Goal: Information Seeking & Learning: Learn about a topic

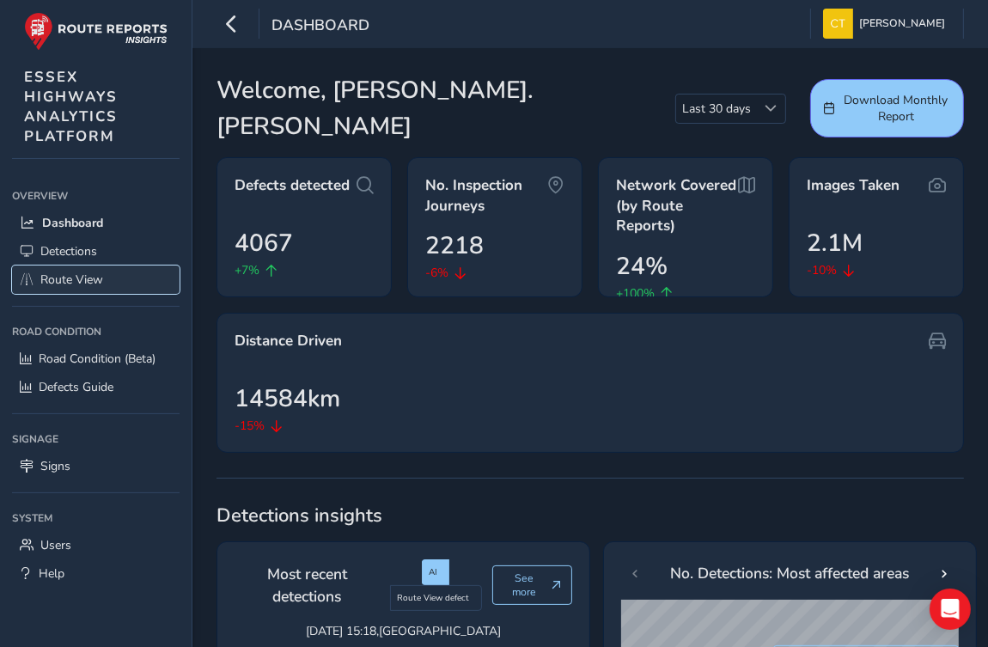
click at [76, 278] on span "Route View" at bounding box center [71, 279] width 63 height 16
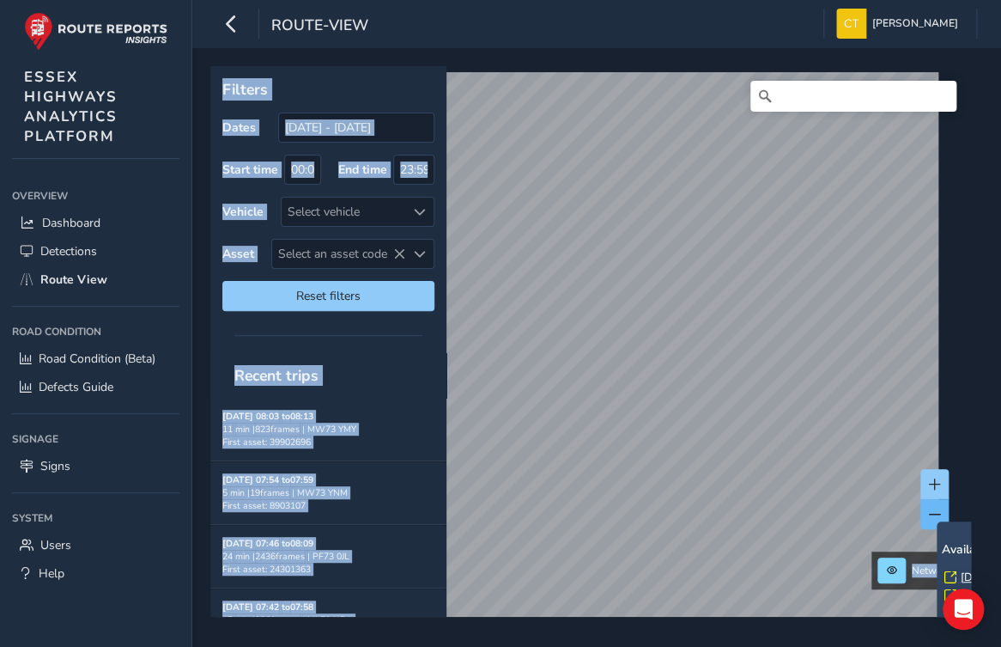
click at [934, 514] on button at bounding box center [935, 514] width 28 height 30
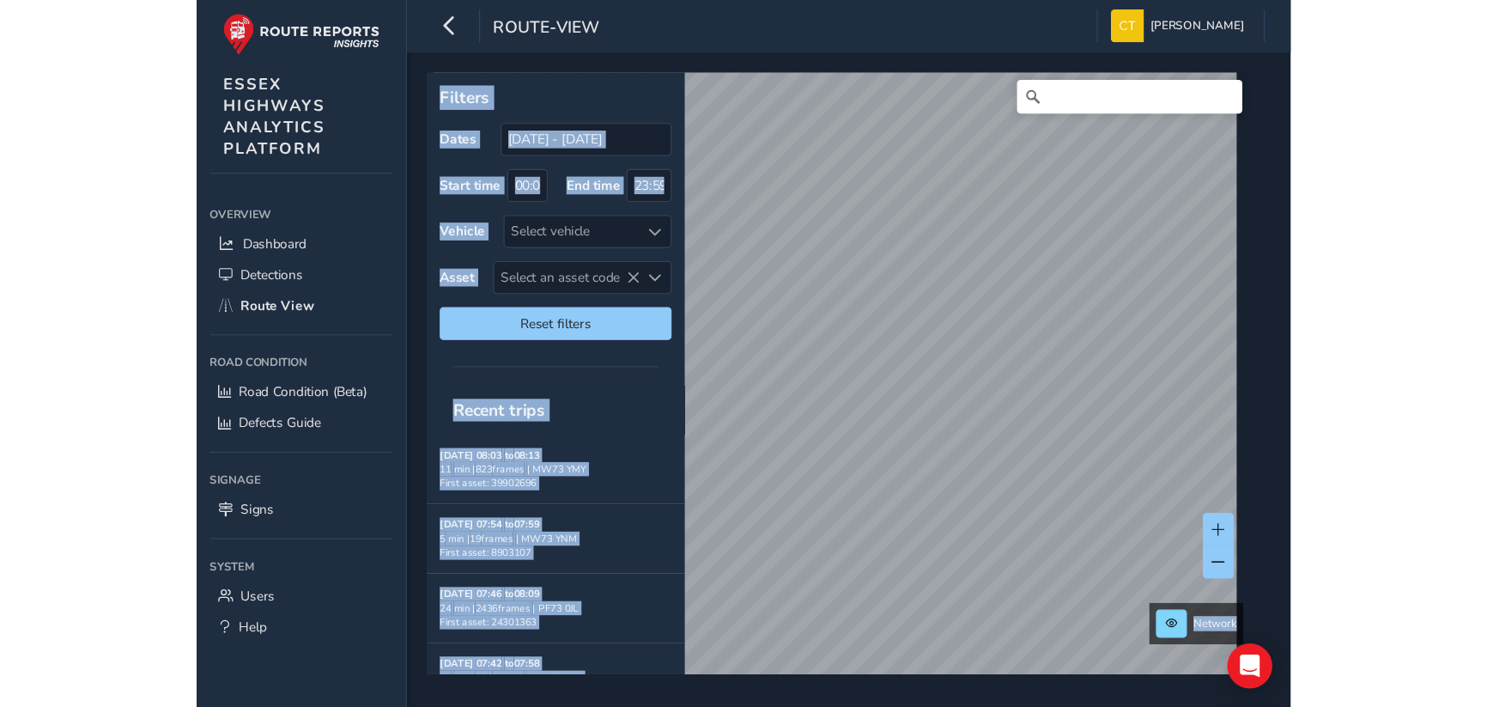
scroll to position [25, 0]
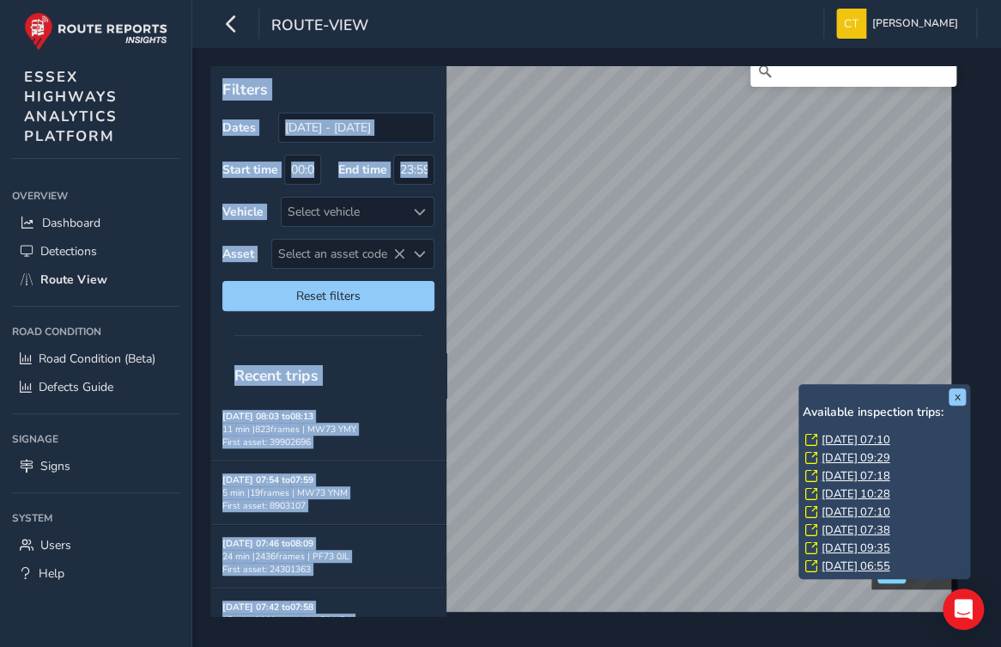
click at [856, 436] on link "[DATE] 07:10" at bounding box center [856, 439] width 69 height 15
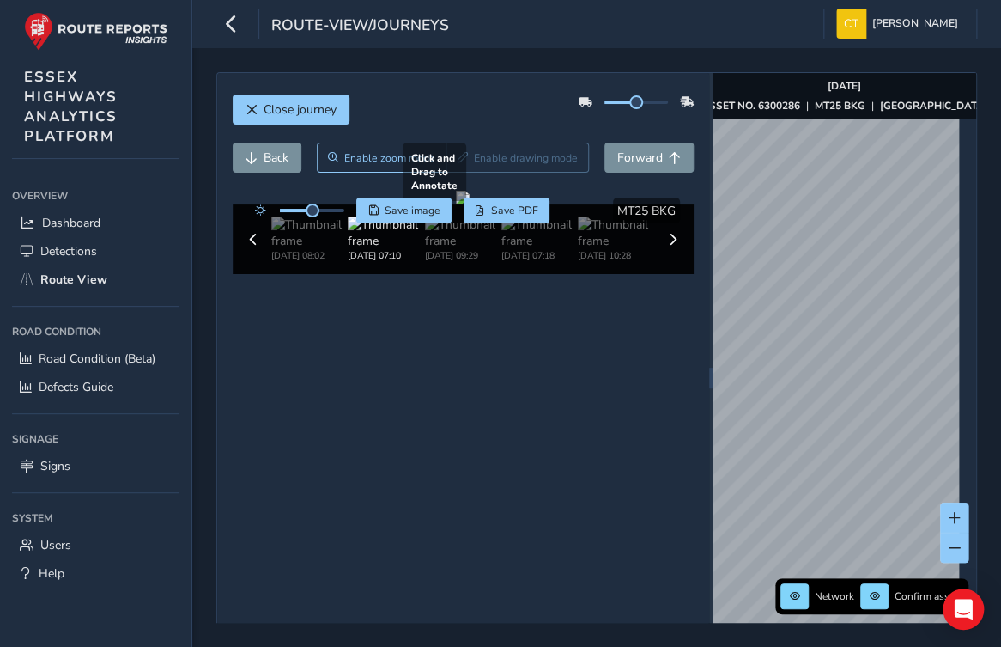
click at [629, 370] on div "Close journey Back Enable zoom mode Enable drawing mode Forward Click and Drag …" at bounding box center [596, 377] width 761 height 611
click at [677, 272] on div "Close journey Back Enable zoom mode Enable drawing mode Forward Click and Drag …" at bounding box center [596, 377] width 761 height 611
click at [956, 449] on div "Network Confirm assets [DATE] ASSET NO. 6300286 | MT25 BKG | [GEOGRAPHIC_DATA]" at bounding box center [845, 378] width 264 height 610
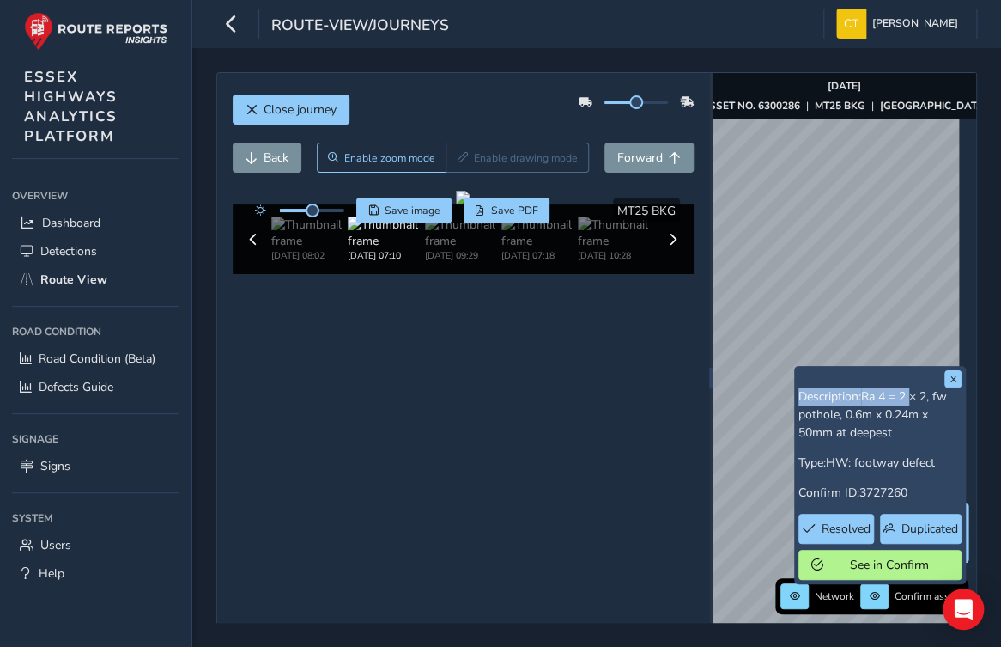
click at [916, 398] on div "x Description: Ra 4 = 2 × 2, fw pothole, 0.6m x 0.24m x 50mm at deepest Type: H…" at bounding box center [880, 475] width 163 height 210
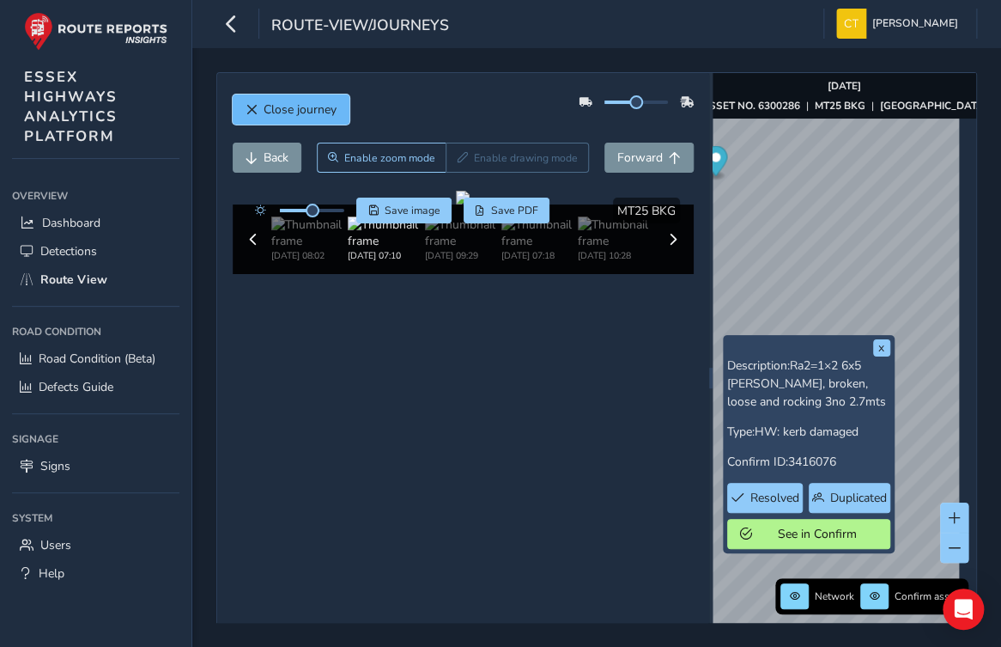
click at [271, 102] on span "Close journey" at bounding box center [300, 109] width 73 height 16
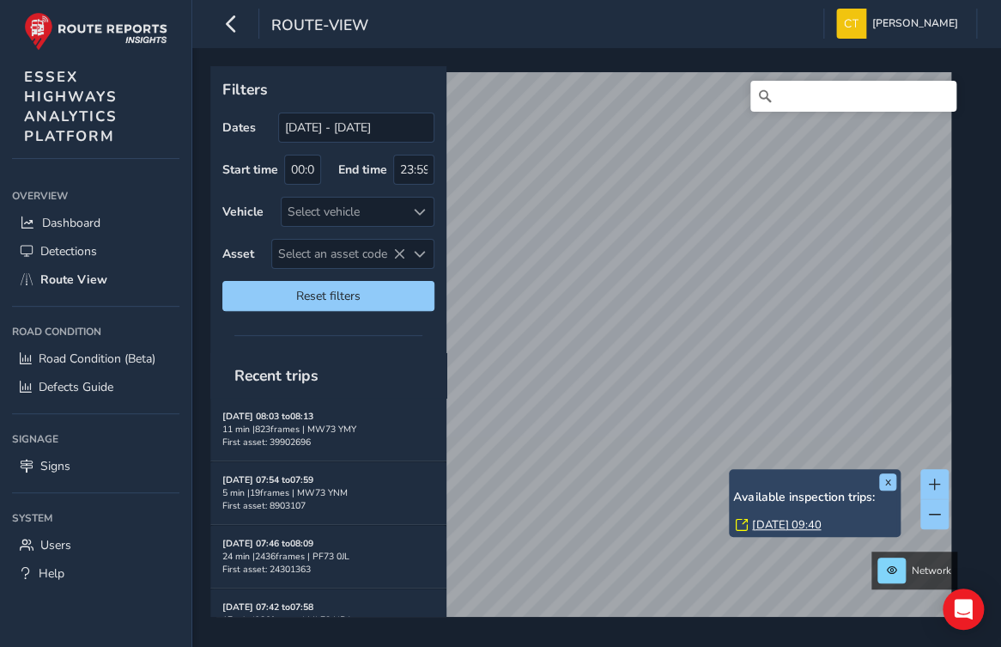
click at [732, 470] on div "x Available inspection trips: [DATE] 09:40" at bounding box center [815, 503] width 172 height 68
click at [762, 523] on link "[DATE] 09:40" at bounding box center [786, 524] width 69 height 15
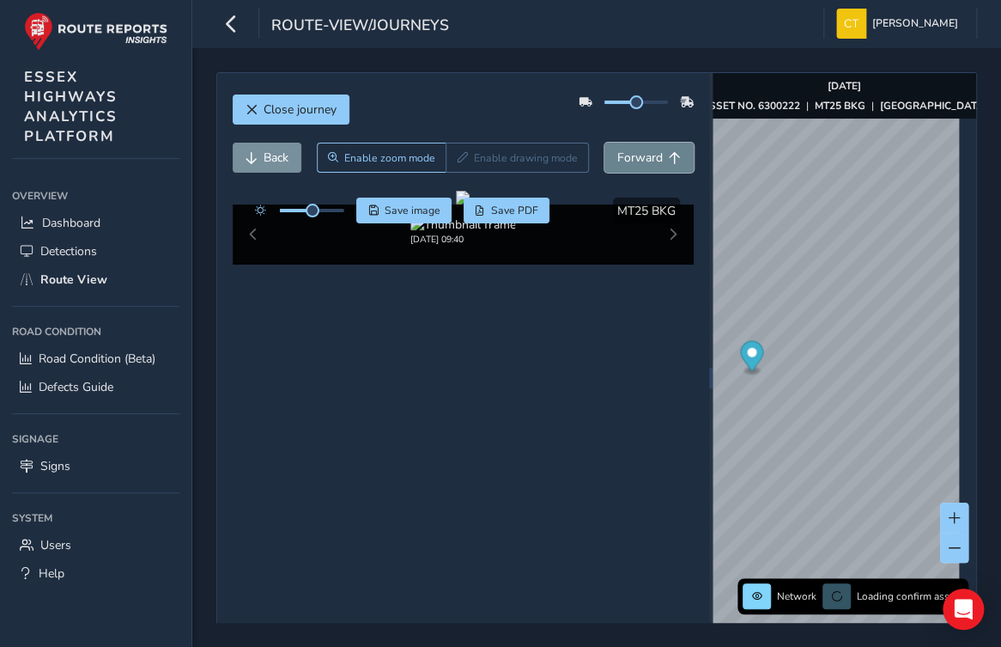
click at [643, 154] on span "Forward" at bounding box center [640, 157] width 46 height 16
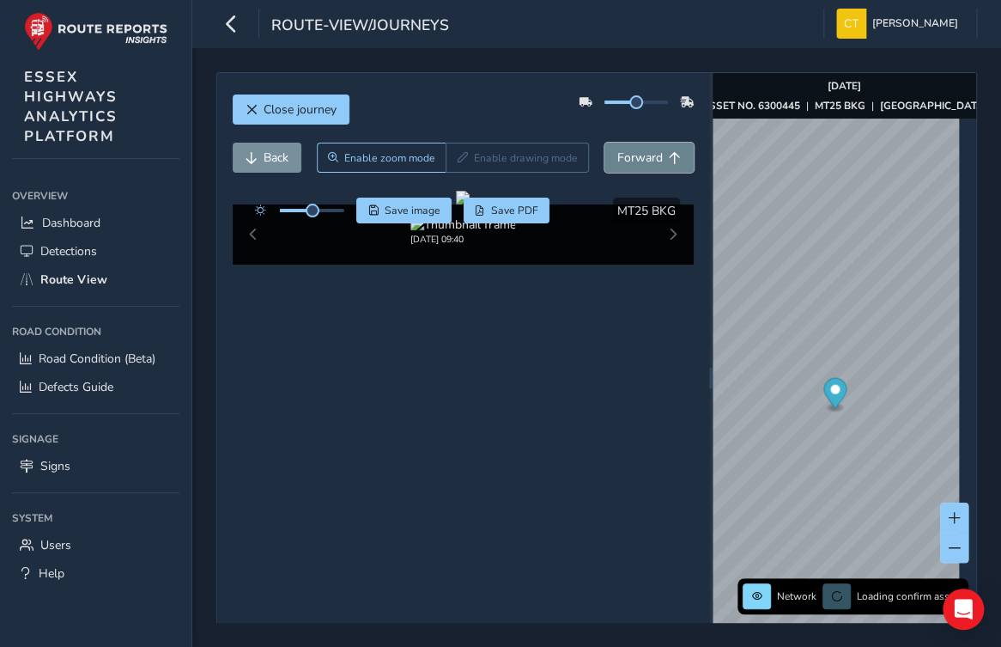
click at [642, 154] on span "Forward" at bounding box center [640, 157] width 46 height 16
click at [268, 155] on span "Back" at bounding box center [276, 157] width 25 height 16
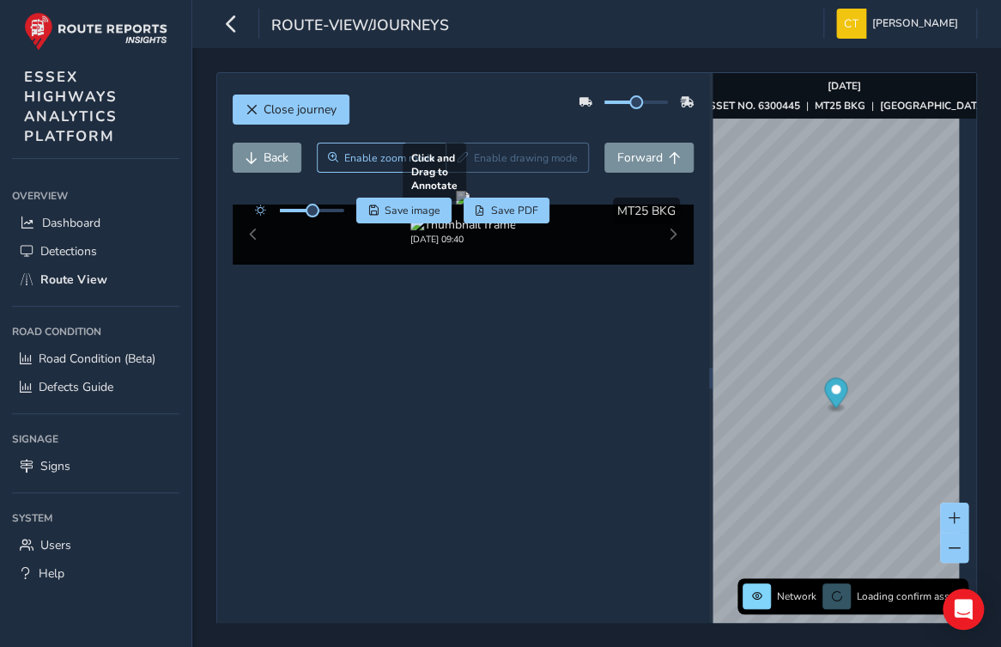
drag, startPoint x: 638, startPoint y: 370, endPoint x: 436, endPoint y: 357, distance: 202.2
click at [456, 204] on div at bounding box center [463, 198] width 14 height 14
click at [277, 155] on span "Back" at bounding box center [276, 157] width 25 height 16
click at [641, 154] on span "Forward" at bounding box center [640, 157] width 46 height 16
click at [641, 155] on span "Forward" at bounding box center [640, 157] width 46 height 16
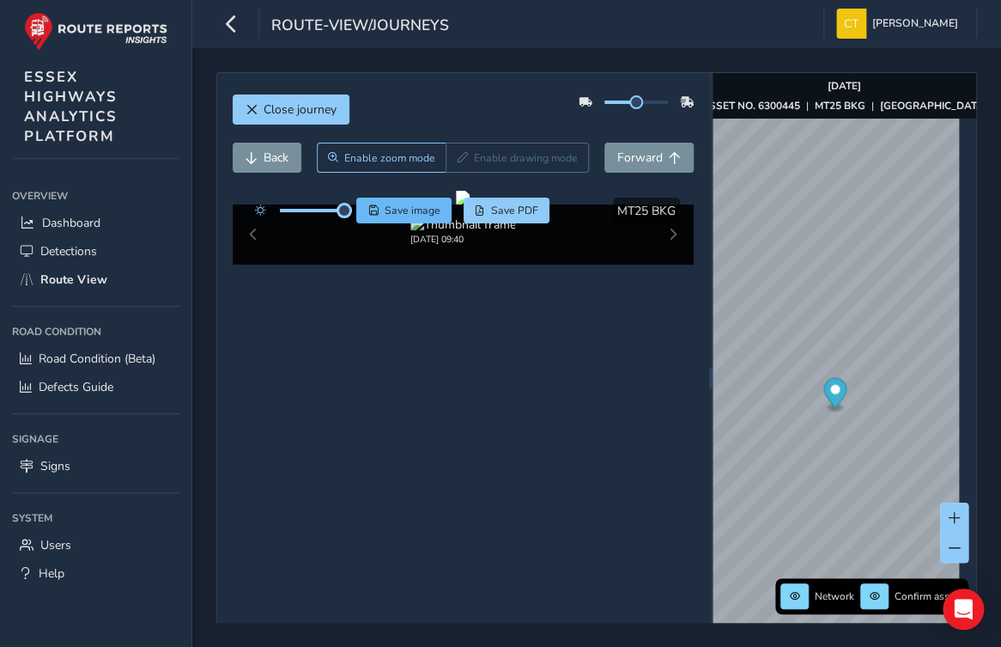
drag, startPoint x: 316, startPoint y: 213, endPoint x: 375, endPoint y: 215, distance: 59.3
click at [375, 215] on div "Save image Save PDF" at bounding box center [398, 211] width 304 height 26
click at [276, 155] on span "Back" at bounding box center [276, 157] width 25 height 16
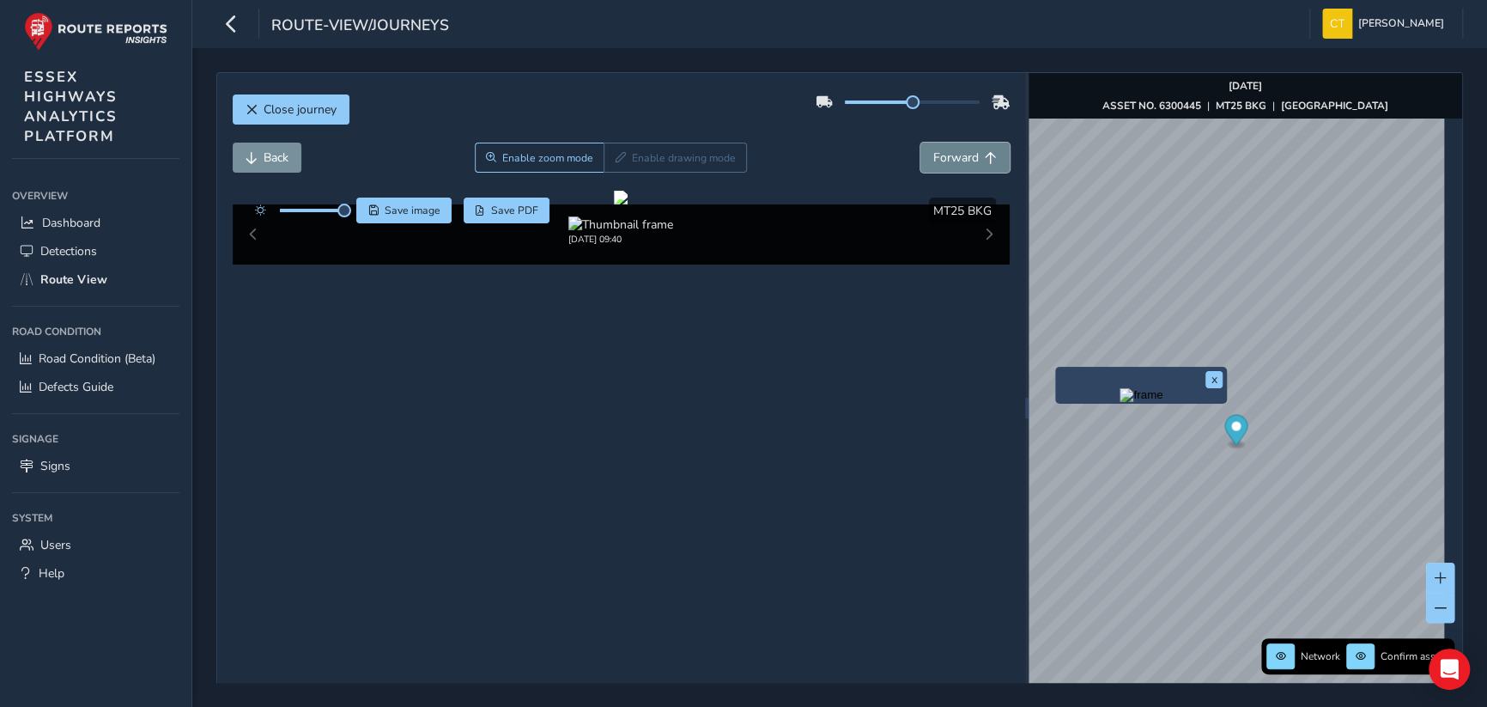
click at [962, 153] on span "Forward" at bounding box center [956, 157] width 46 height 16
click at [962, 154] on span "Forward" at bounding box center [956, 157] width 46 height 16
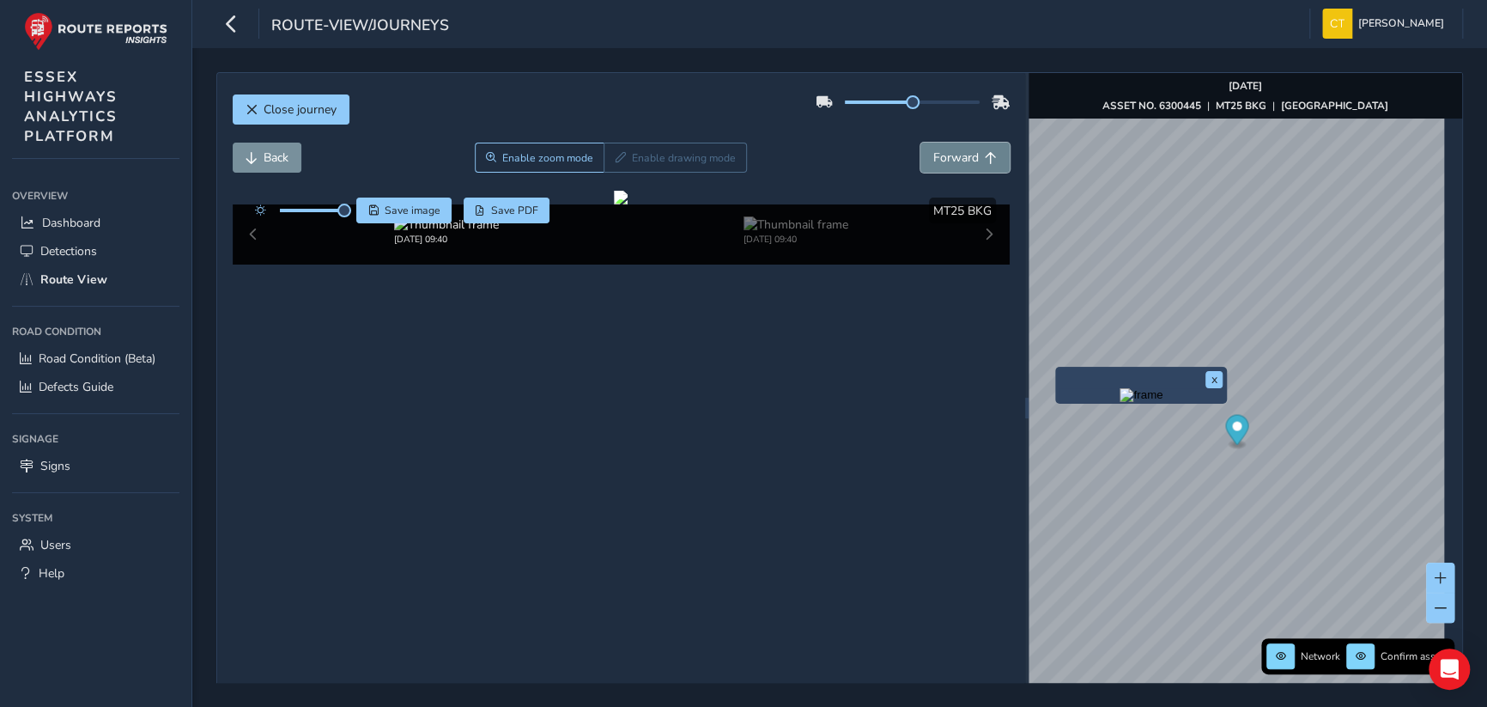
click at [962, 154] on span "Forward" at bounding box center [956, 157] width 46 height 16
click at [273, 153] on span "Back" at bounding box center [276, 157] width 25 height 16
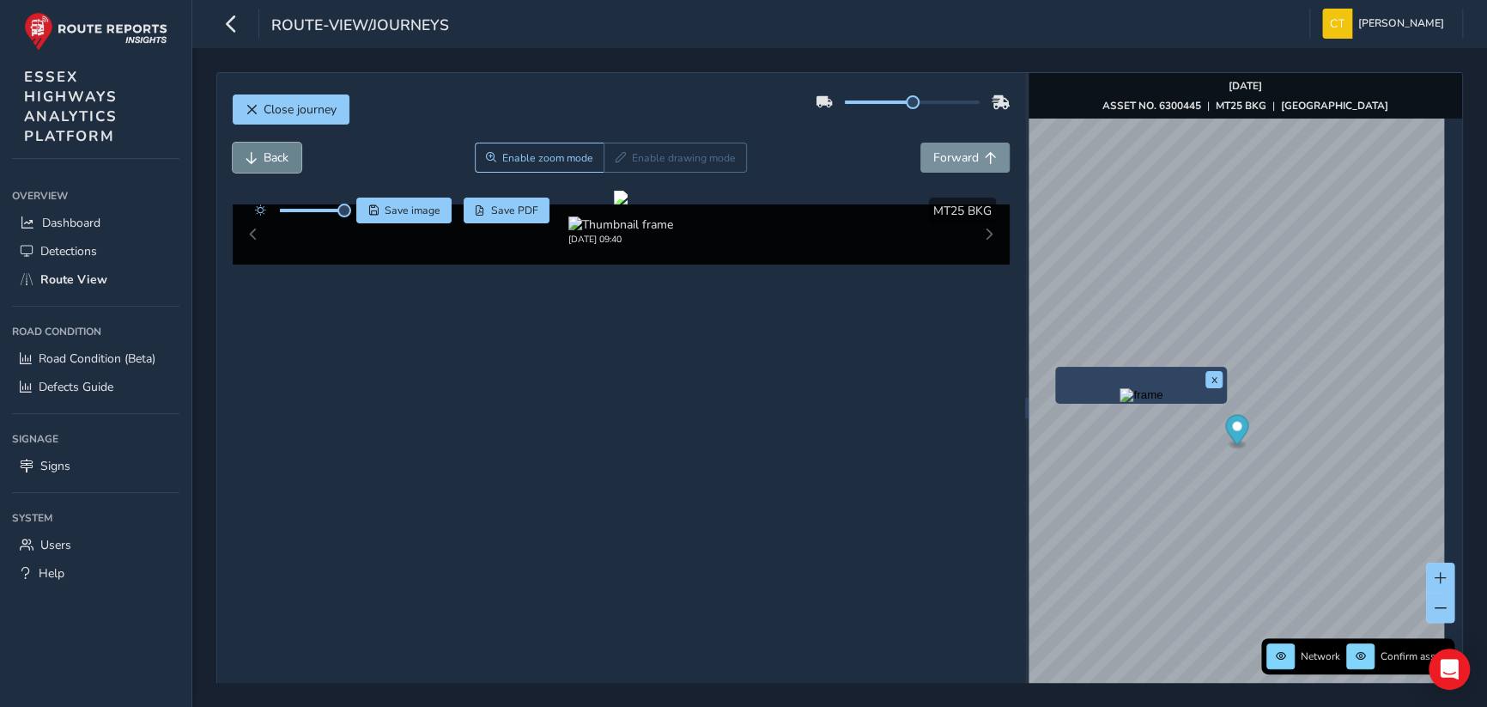
click at [273, 153] on span "Back" at bounding box center [276, 157] width 25 height 16
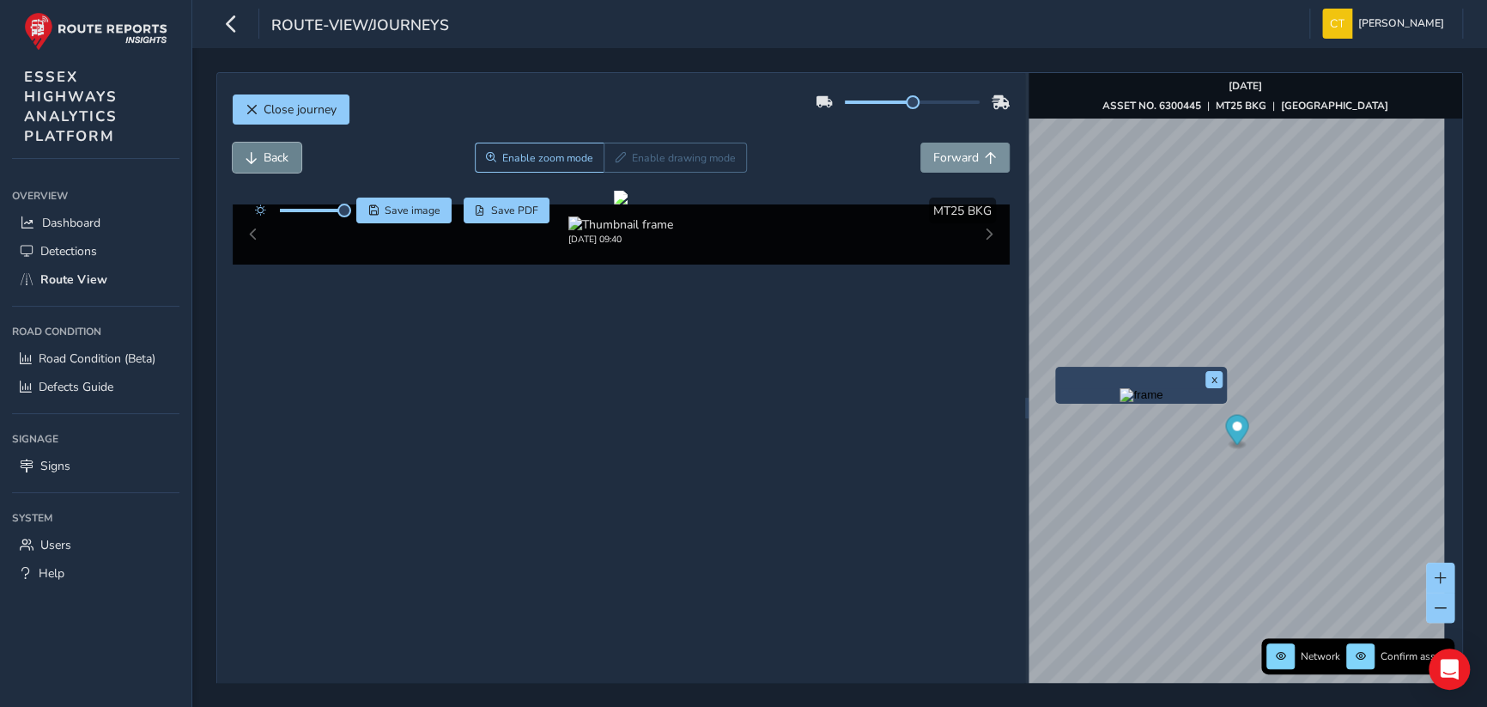
click at [273, 153] on span "Back" at bounding box center [276, 157] width 25 height 16
click at [293, 104] on span "Close journey" at bounding box center [300, 109] width 73 height 16
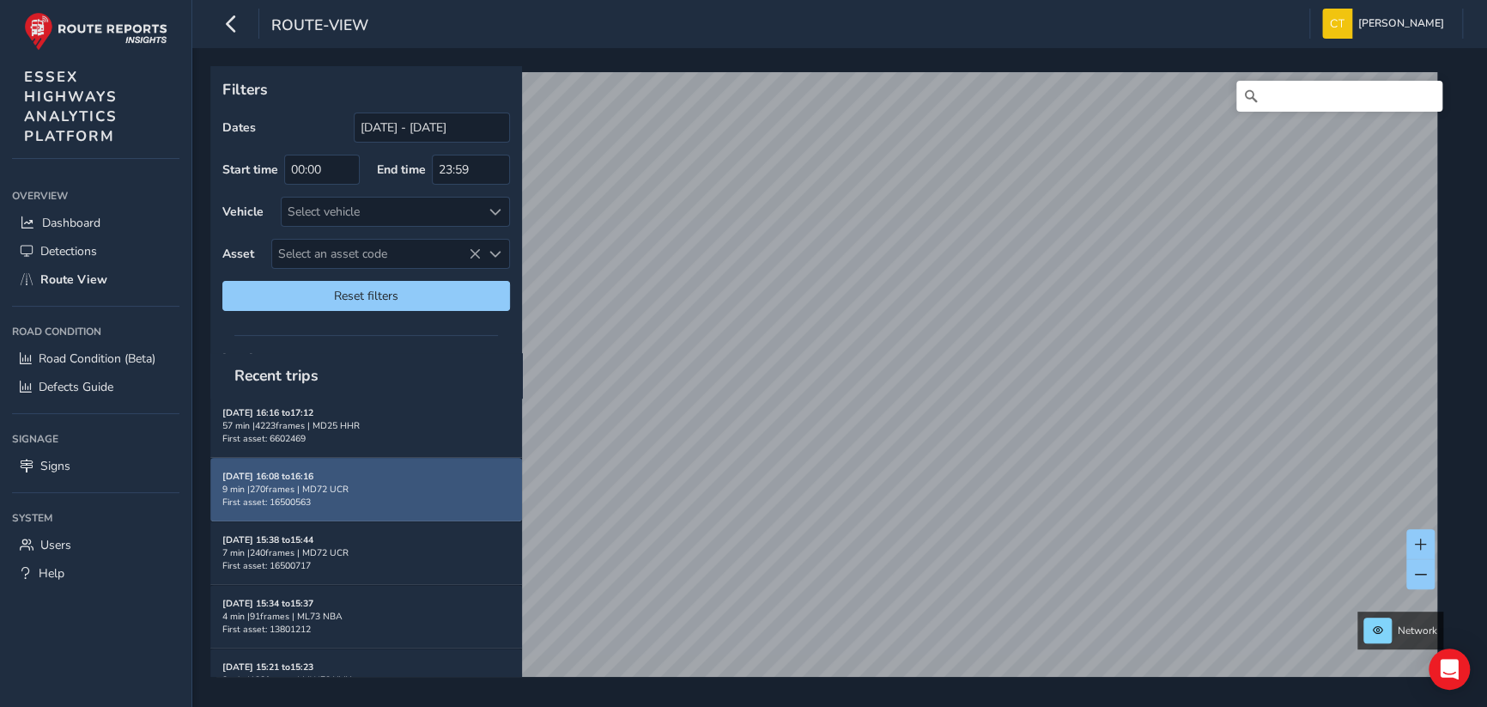
scroll to position [773, 0]
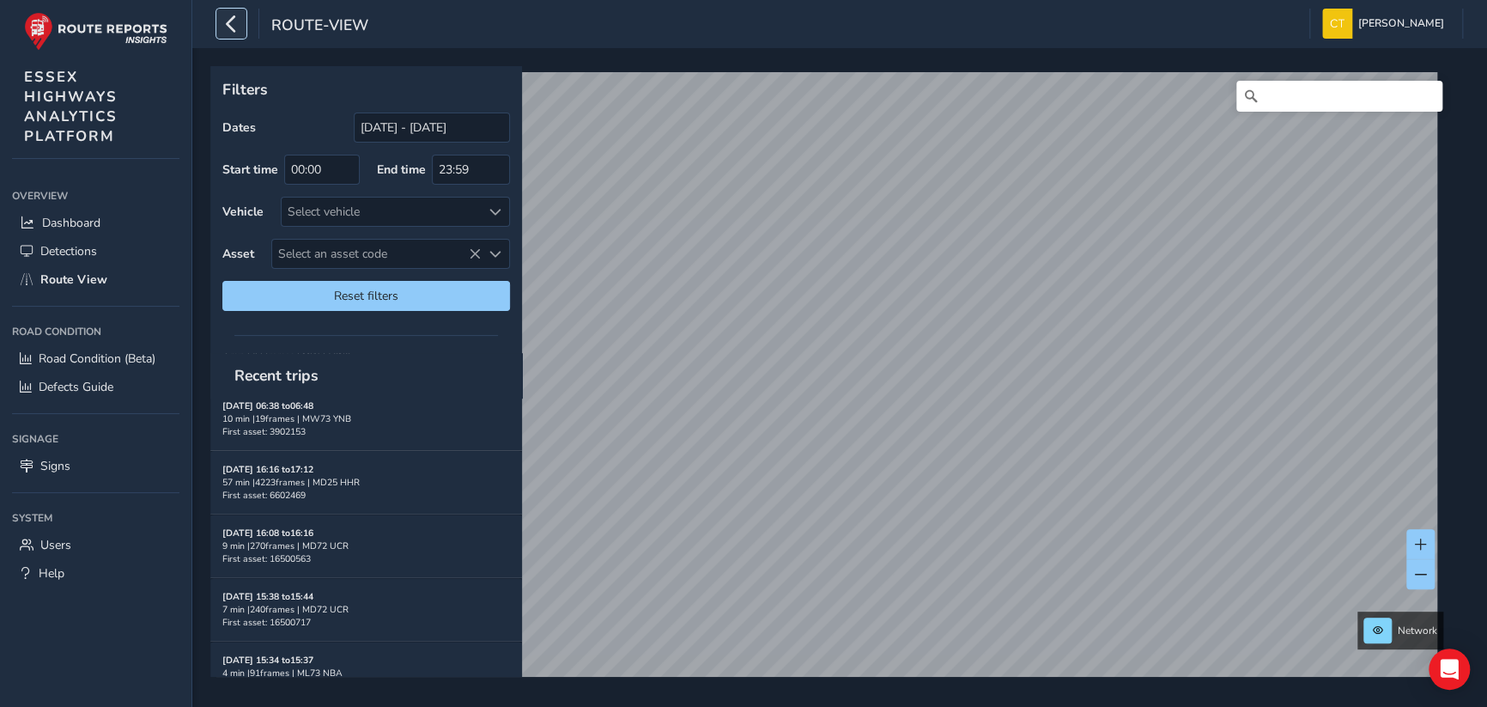
click at [231, 24] on icon "button" at bounding box center [231, 24] width 18 height 30
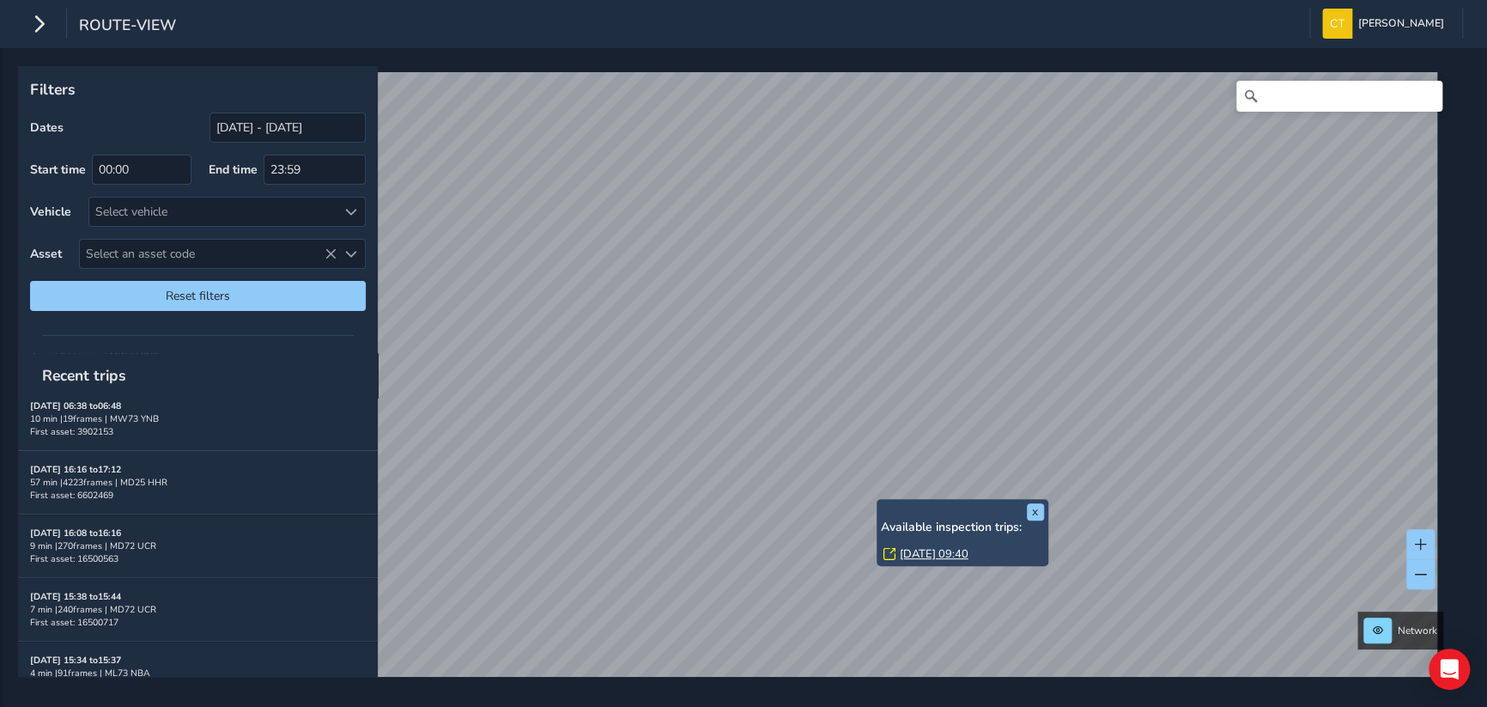
click at [923, 552] on link "[DATE] 09:40" at bounding box center [934, 553] width 69 height 15
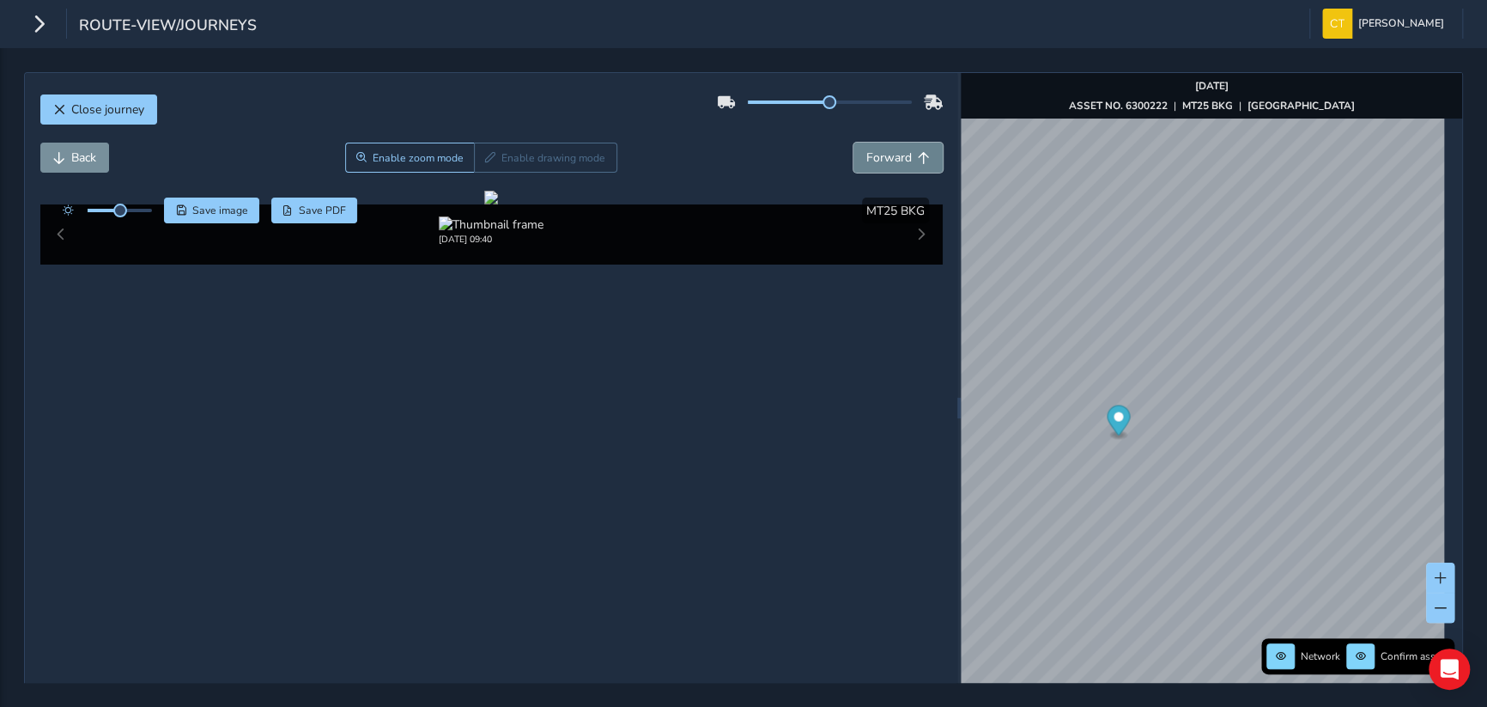
click at [885, 149] on span "Forward" at bounding box center [889, 157] width 46 height 16
click at [92, 153] on span "Back" at bounding box center [83, 157] width 25 height 16
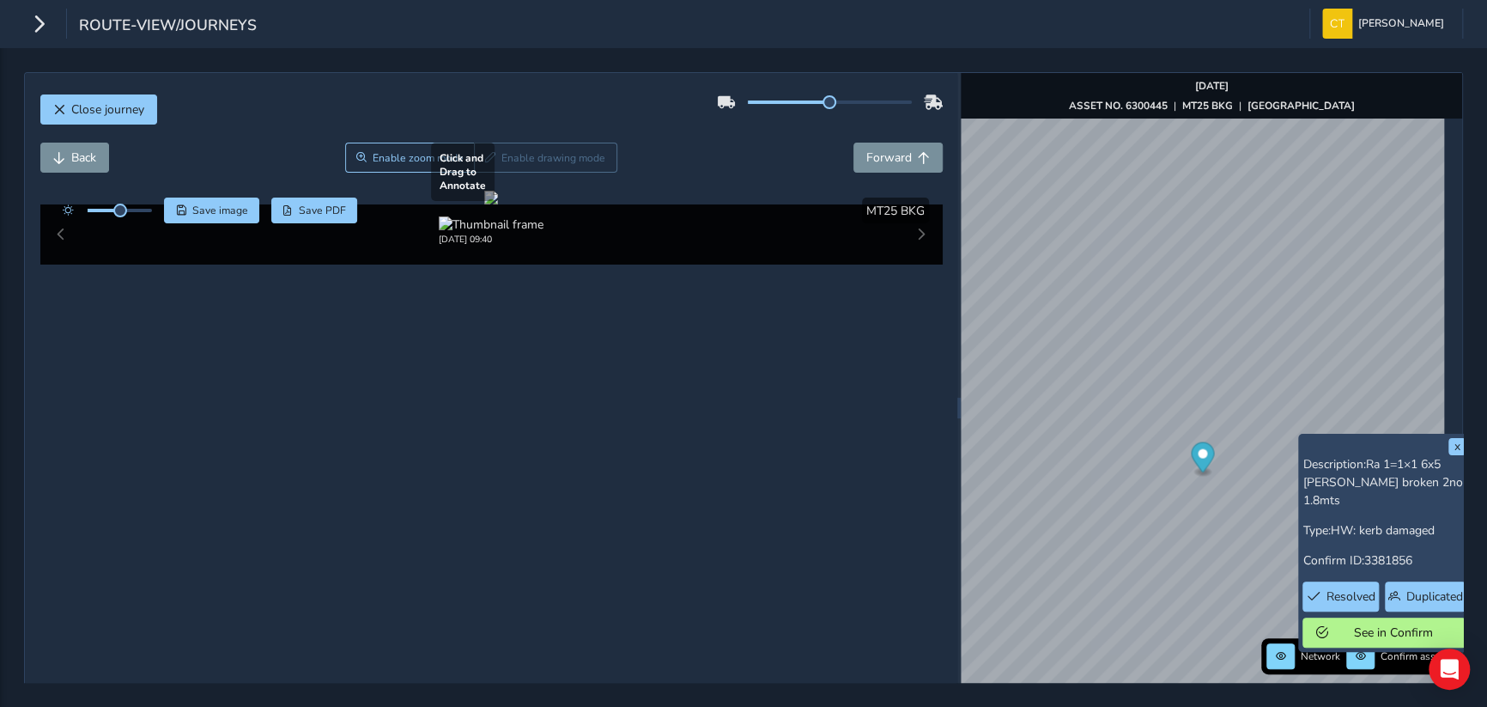
drag, startPoint x: 659, startPoint y: 355, endPoint x: 536, endPoint y: 398, distance: 130.1
click at [498, 204] on div at bounding box center [491, 198] width 14 height 14
click at [906, 153] on button "Forward" at bounding box center [898, 158] width 89 height 30
click at [905, 154] on button "Forward" at bounding box center [898, 158] width 89 height 30
click at [86, 157] on span "Back" at bounding box center [83, 157] width 25 height 16
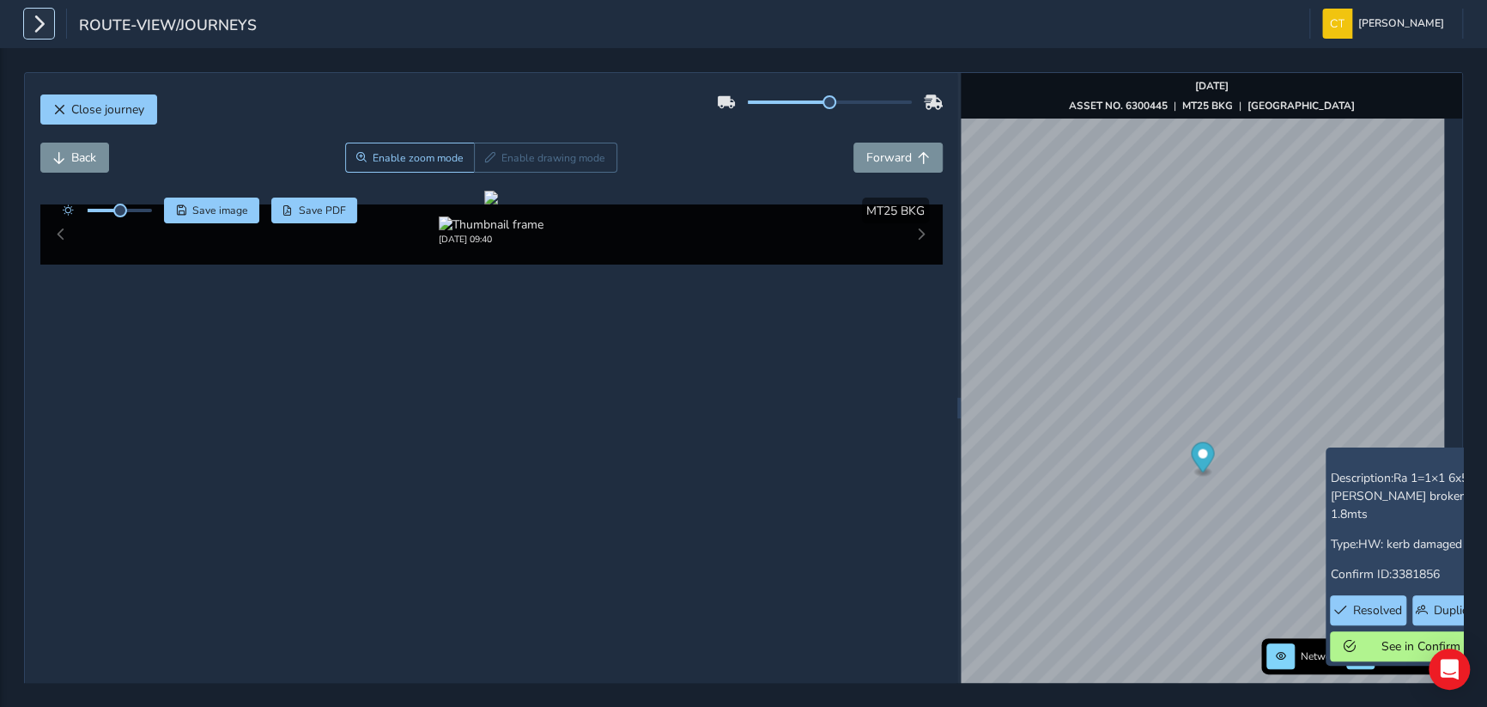
click at [41, 20] on icon "button" at bounding box center [39, 24] width 18 height 30
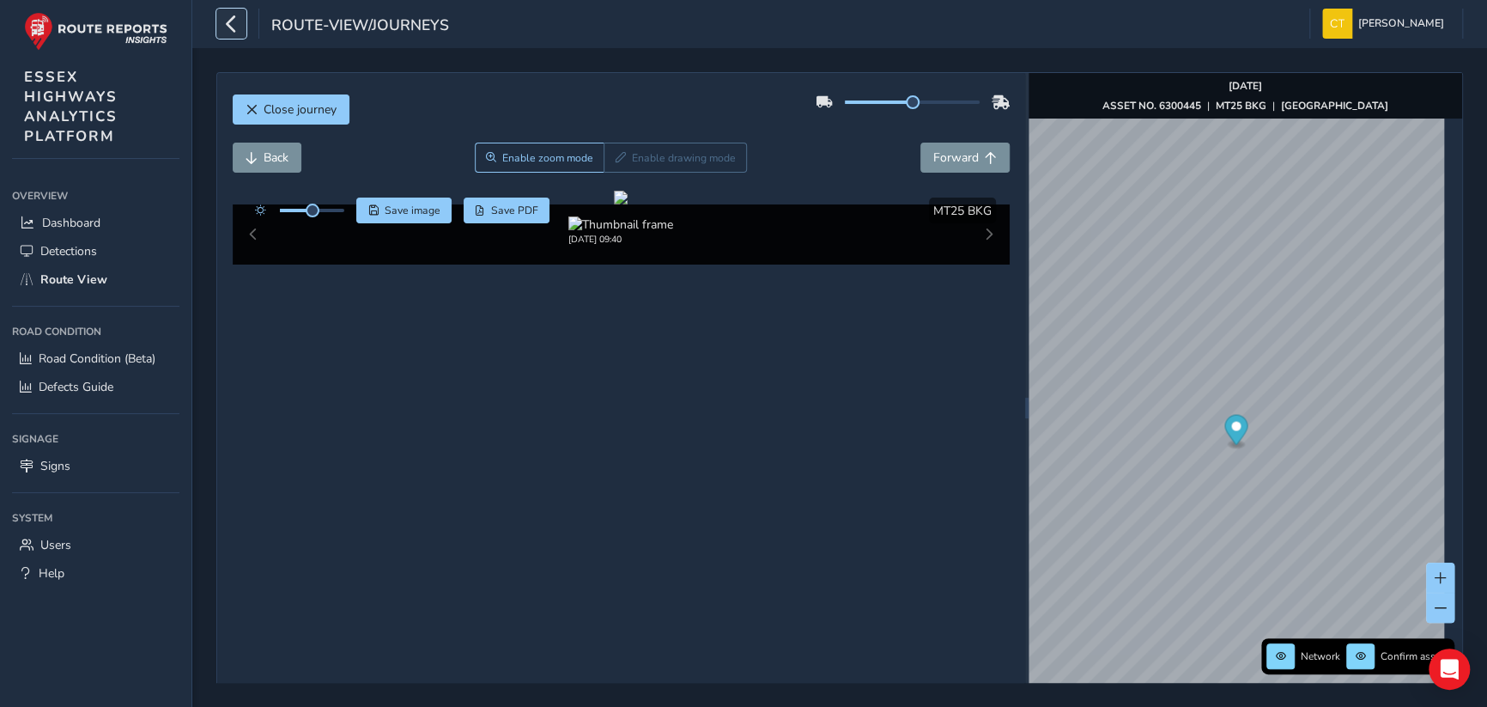
click at [230, 20] on icon "button" at bounding box center [231, 24] width 18 height 30
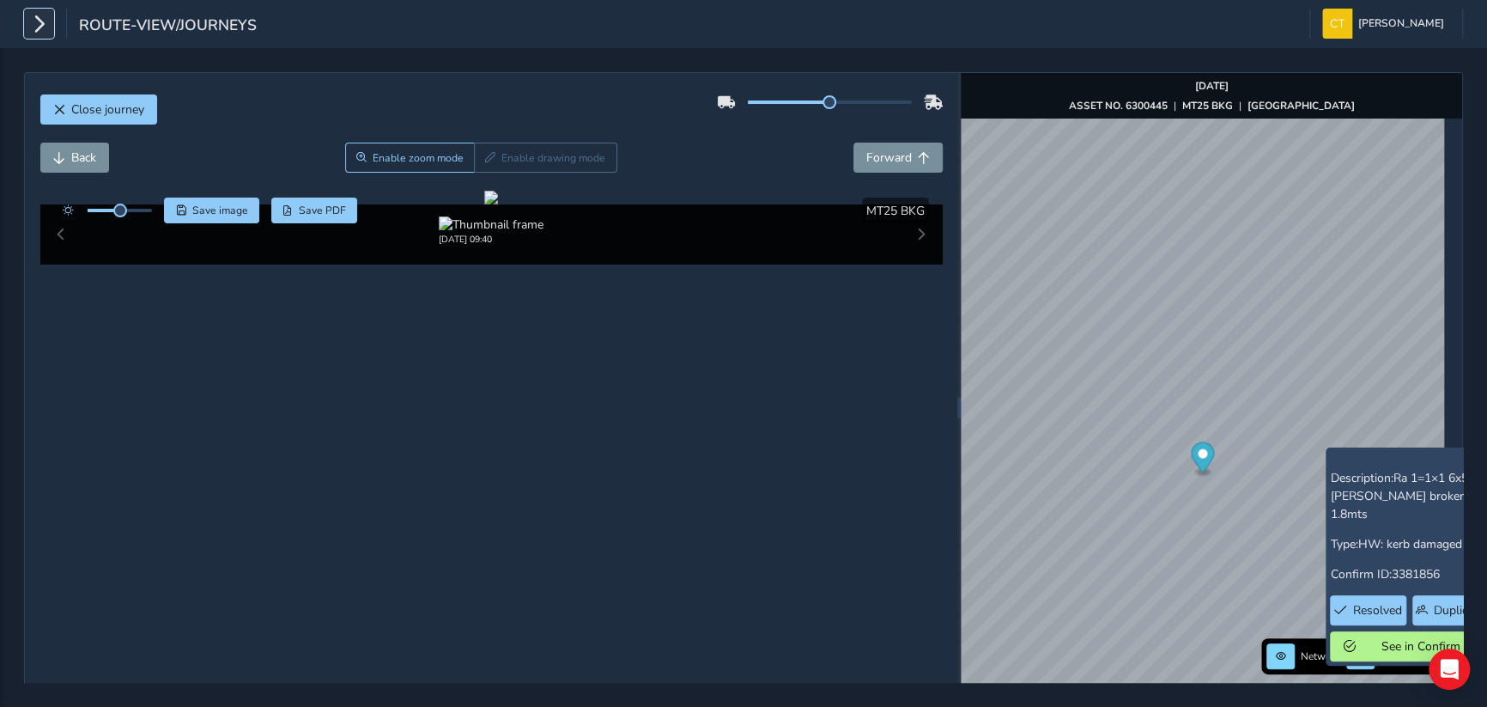
click at [30, 20] on icon "button" at bounding box center [39, 24] width 18 height 30
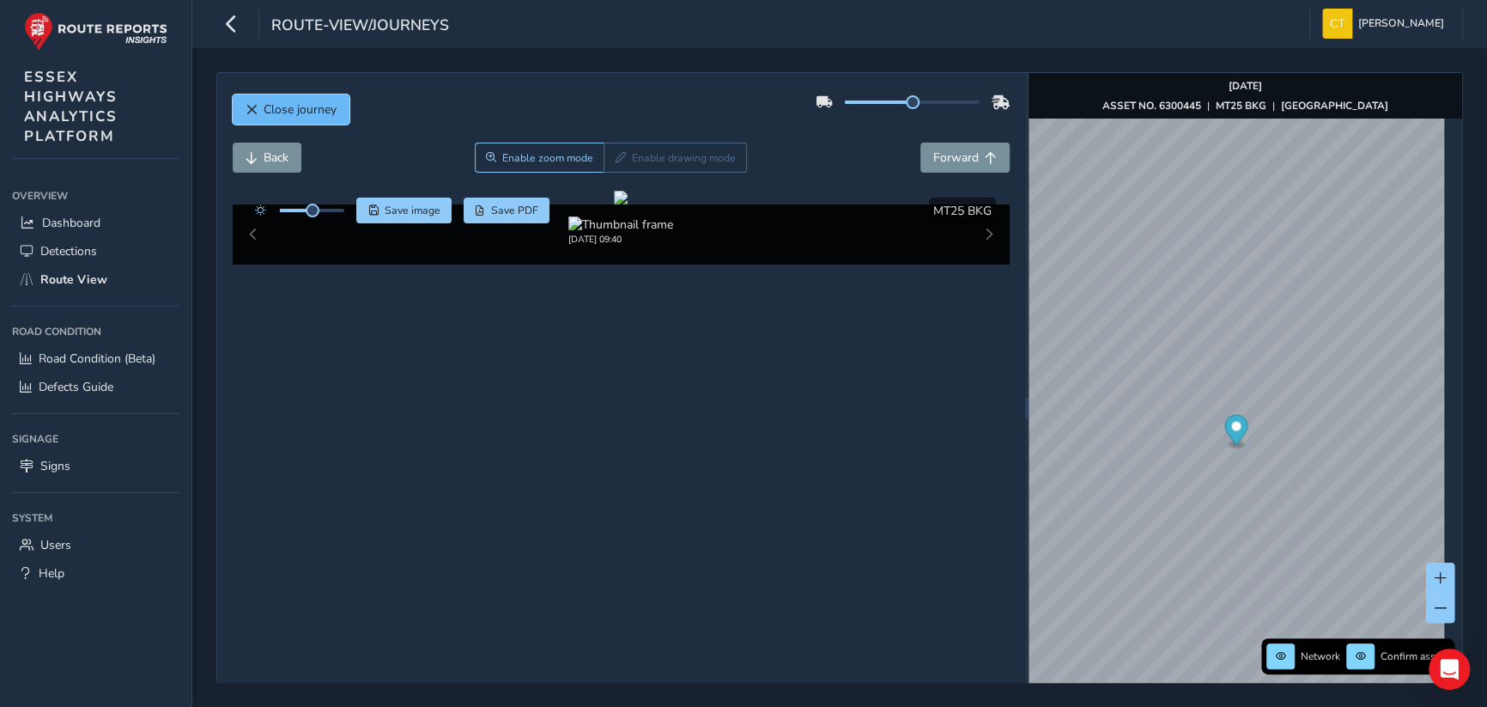
click at [276, 100] on button "Close journey" at bounding box center [291, 109] width 117 height 30
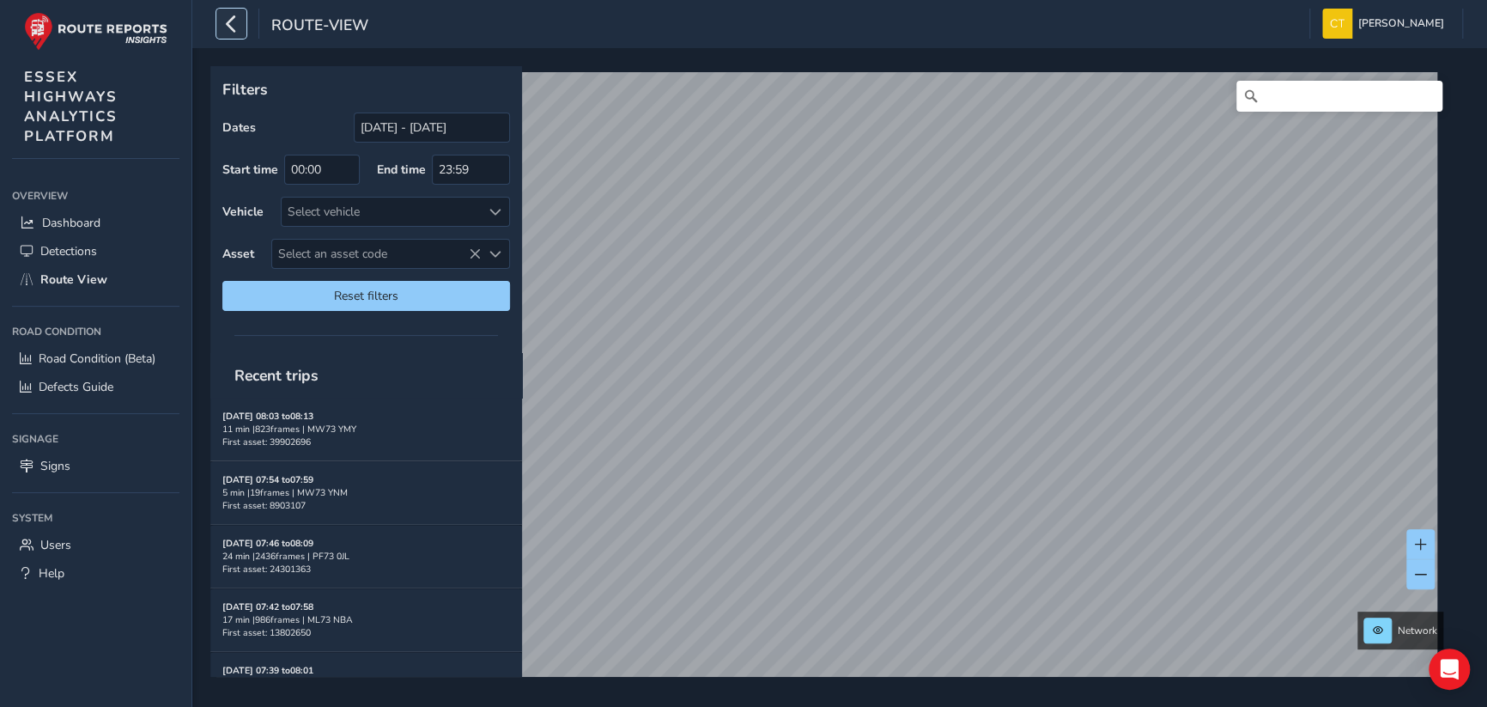
click at [235, 19] on icon "button" at bounding box center [231, 24] width 18 height 30
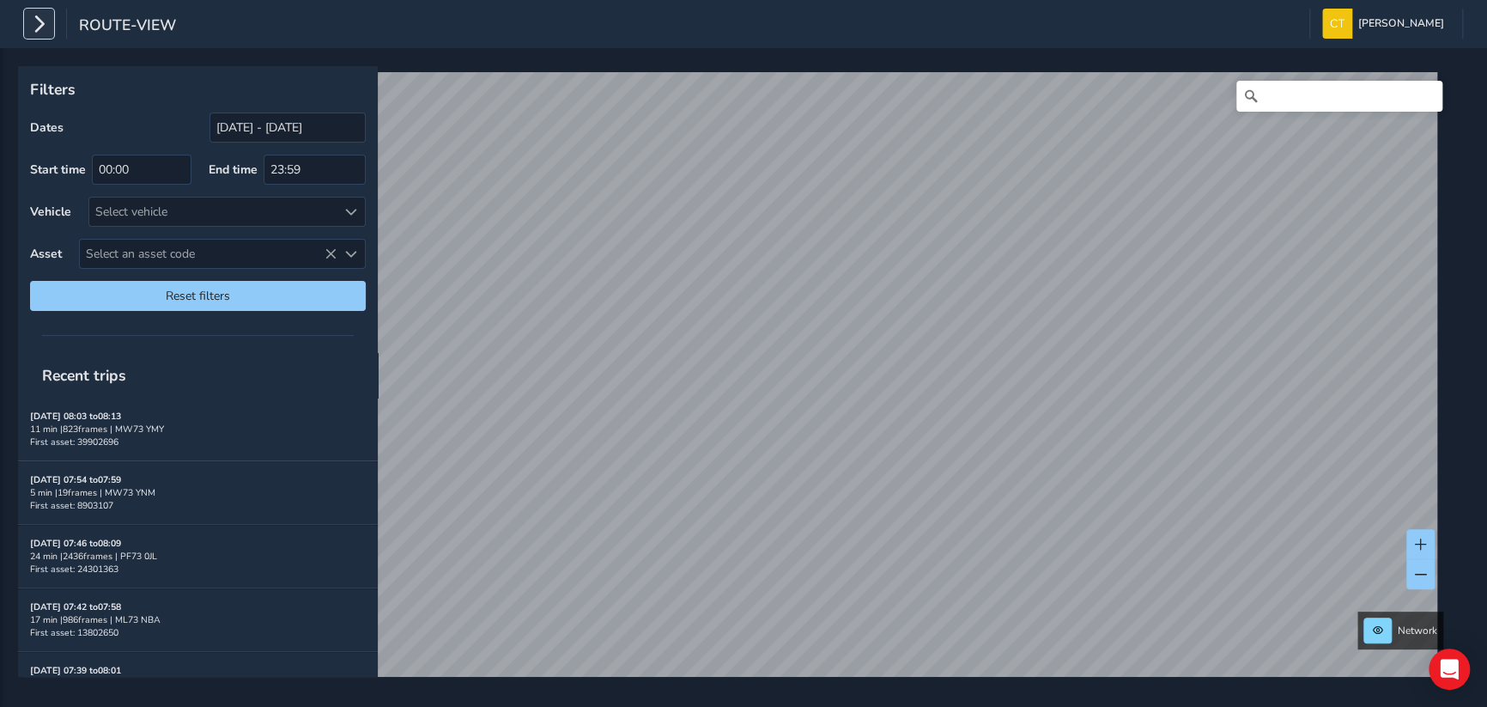
click at [39, 24] on icon "button" at bounding box center [39, 24] width 18 height 30
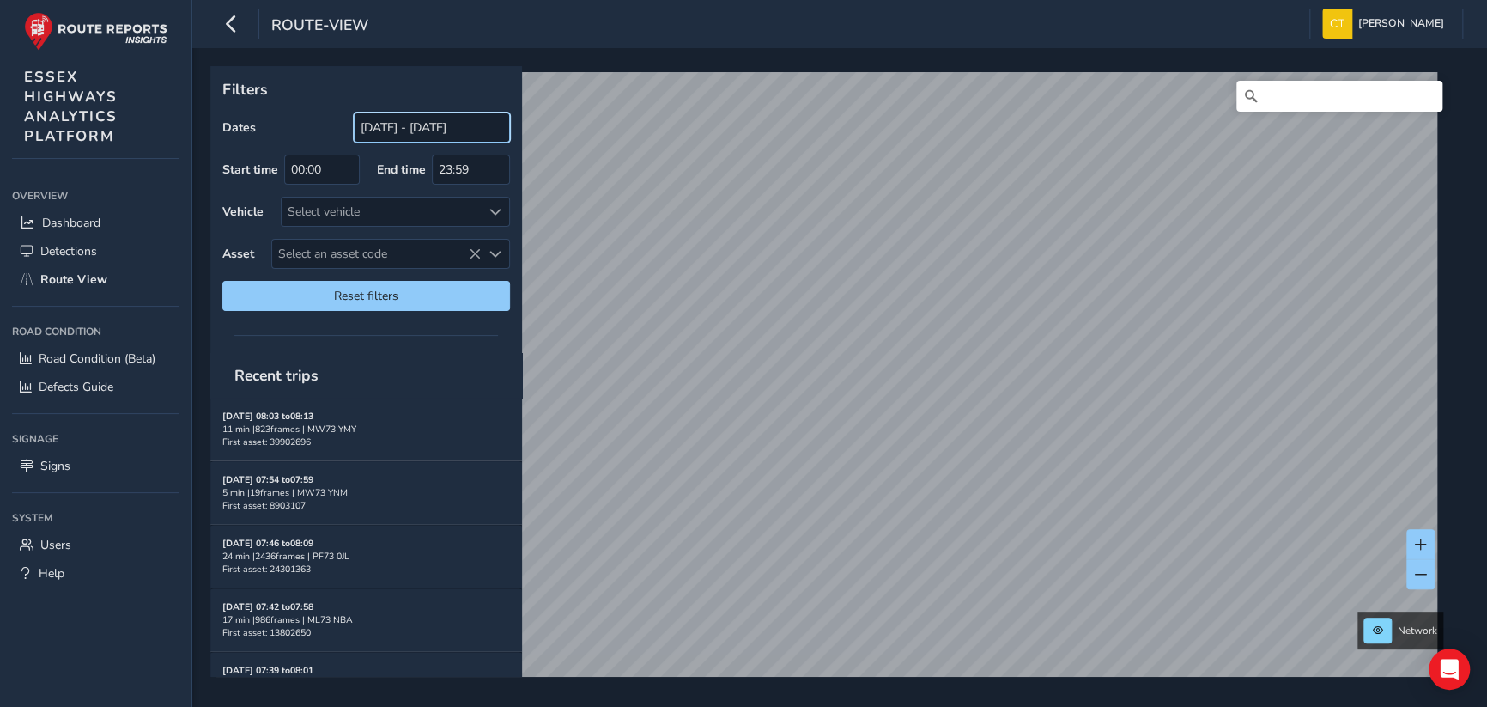
click at [428, 125] on input "[DATE] - [DATE]" at bounding box center [432, 127] width 156 height 30
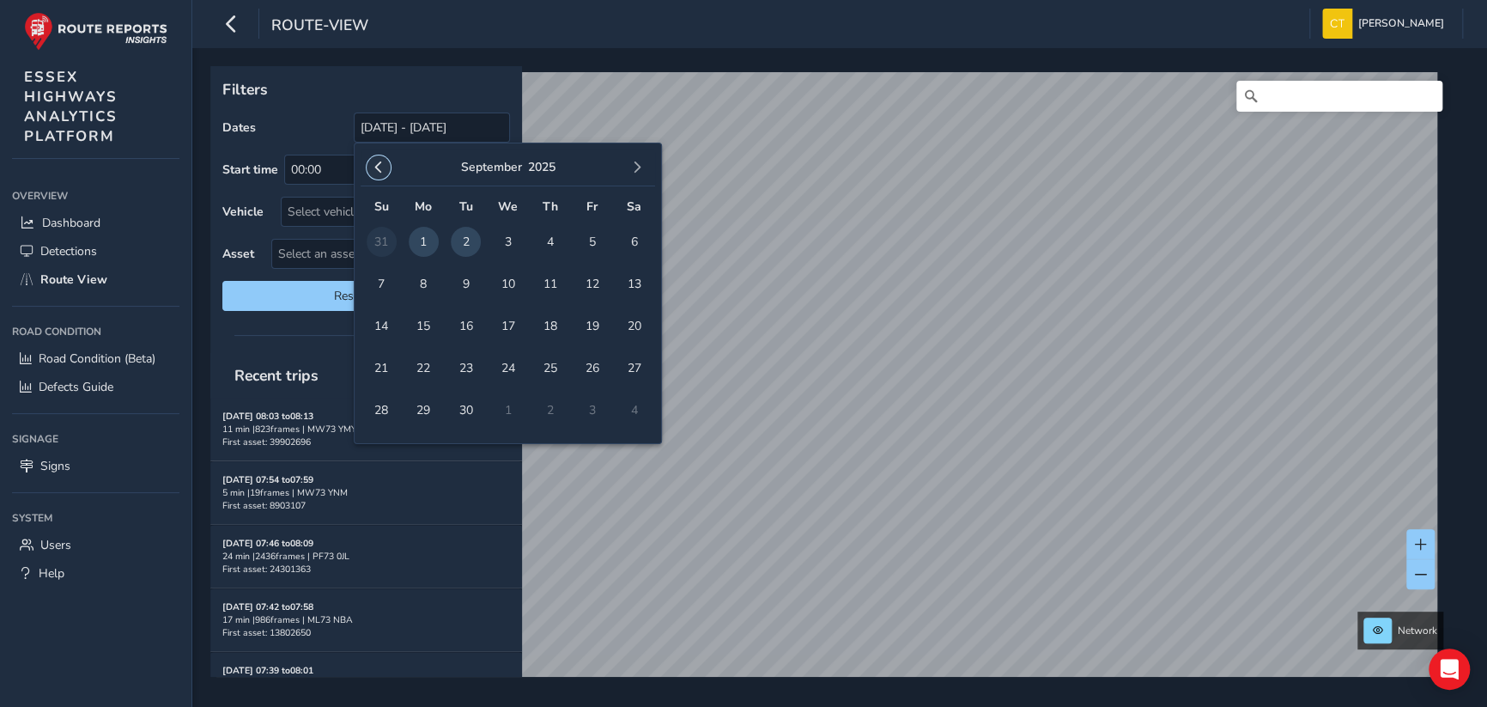
click at [380, 159] on button "button" at bounding box center [379, 167] width 24 height 24
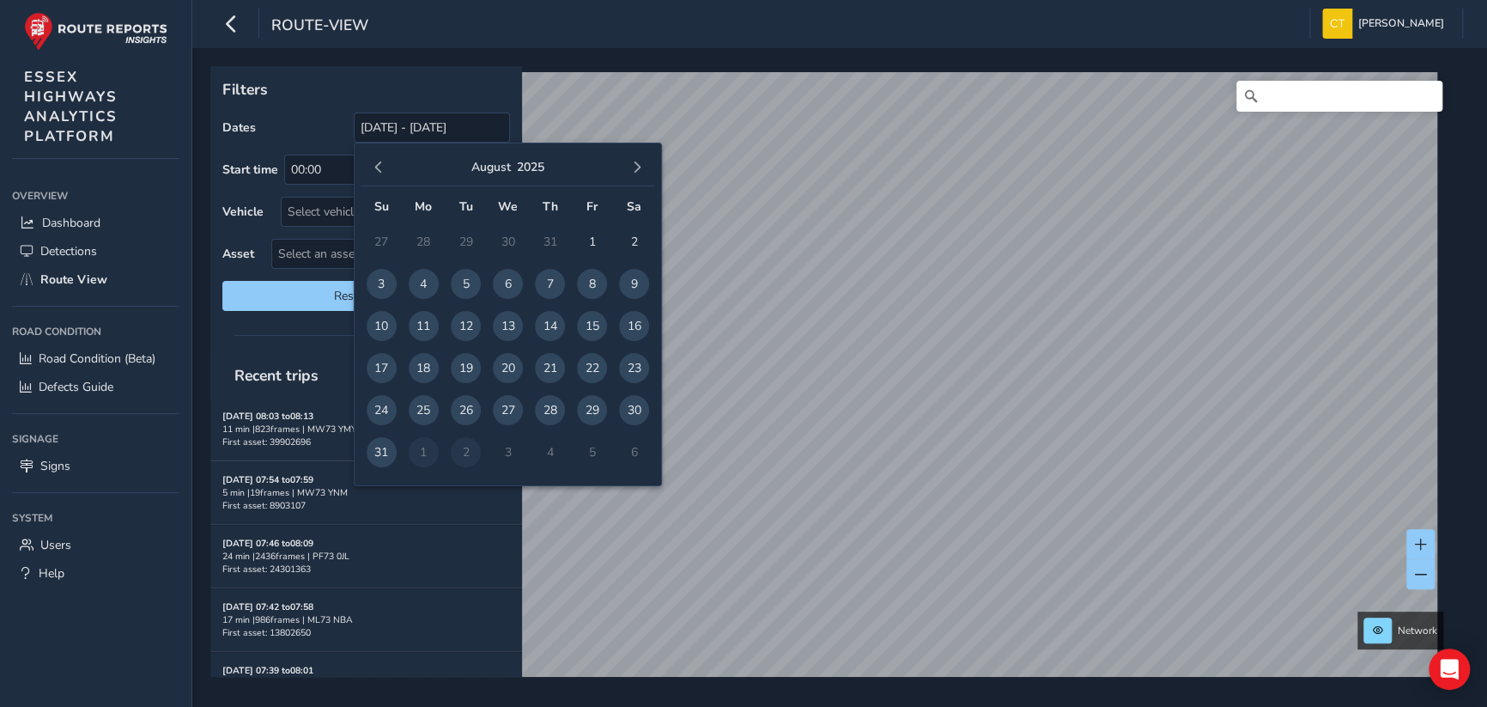
click at [380, 159] on button "button" at bounding box center [379, 167] width 24 height 24
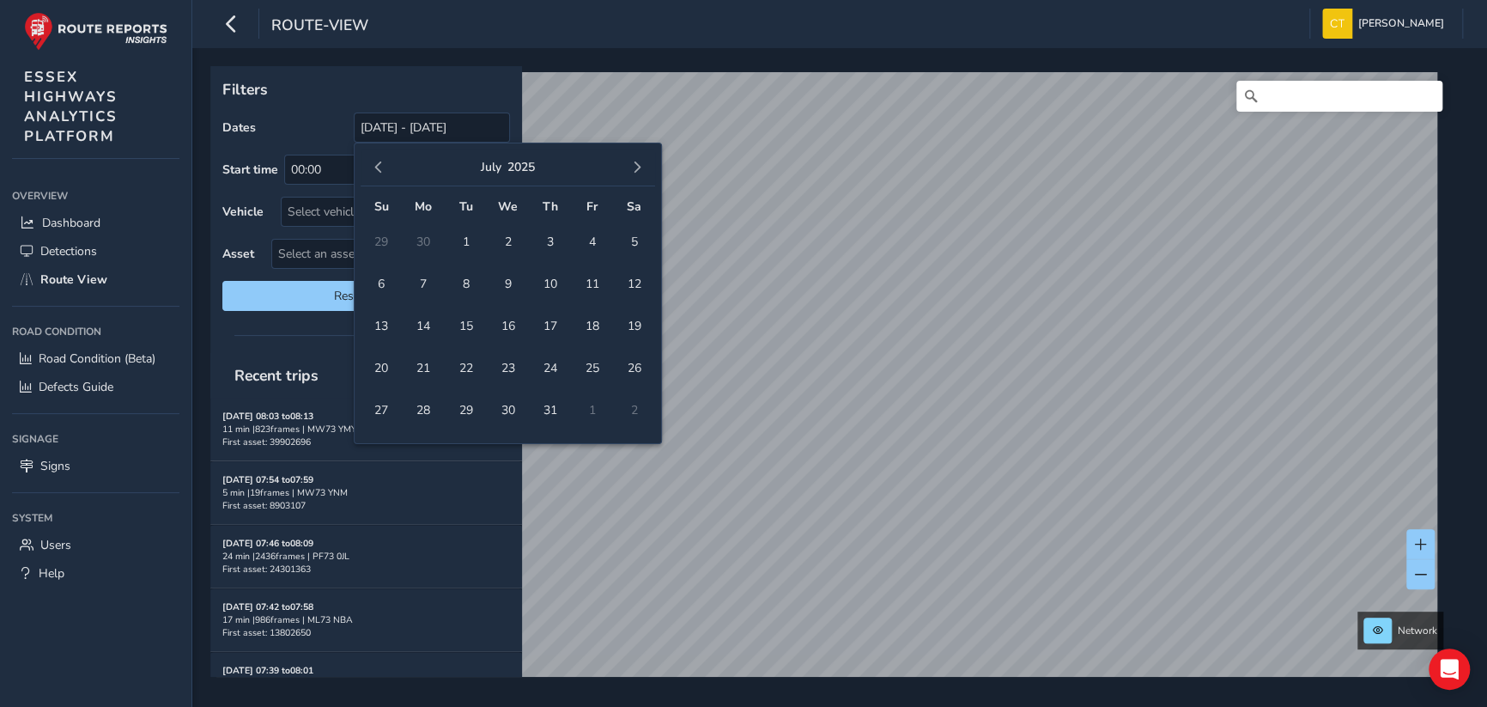
click at [380, 159] on button "button" at bounding box center [379, 167] width 24 height 24
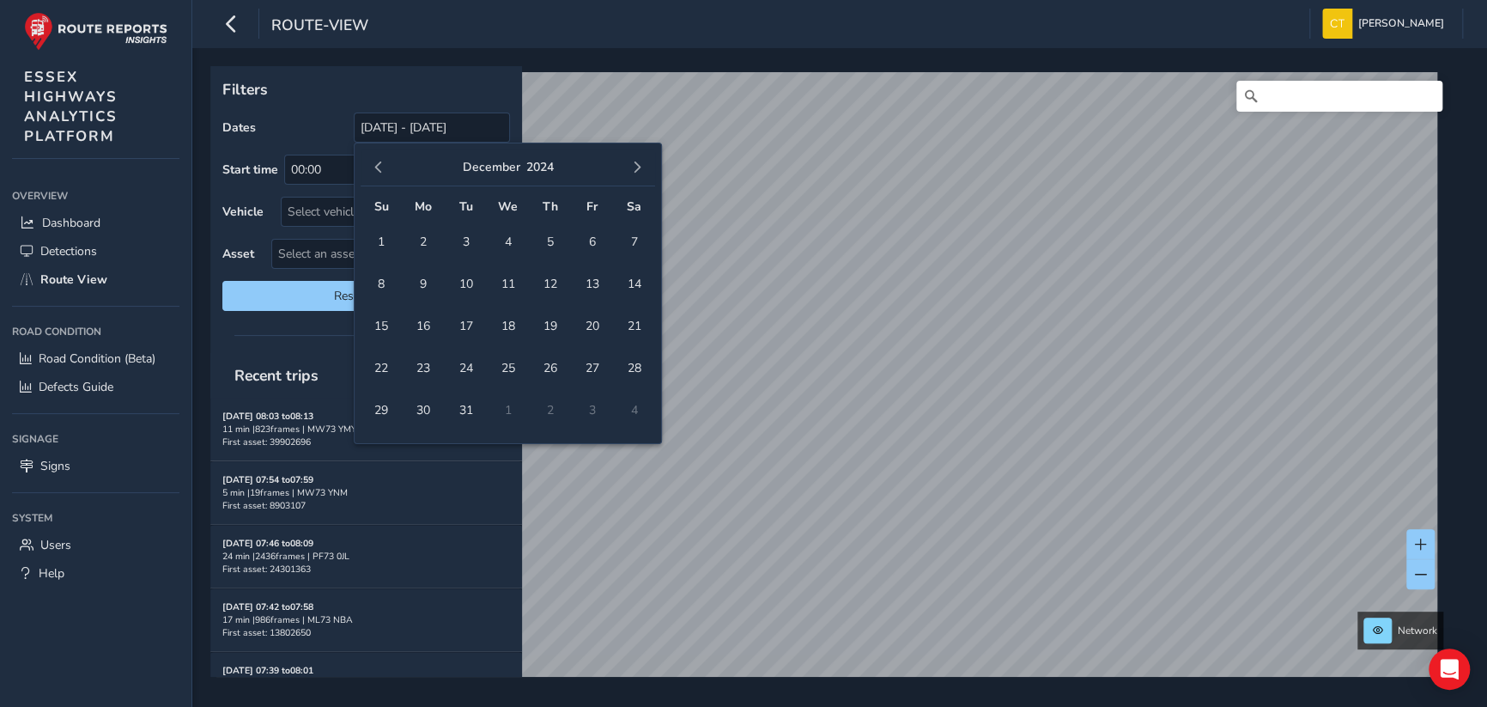
click at [380, 159] on button "button" at bounding box center [379, 167] width 24 height 24
click at [380, 237] on span "1" at bounding box center [382, 242] width 30 height 30
type input "[DATE]"
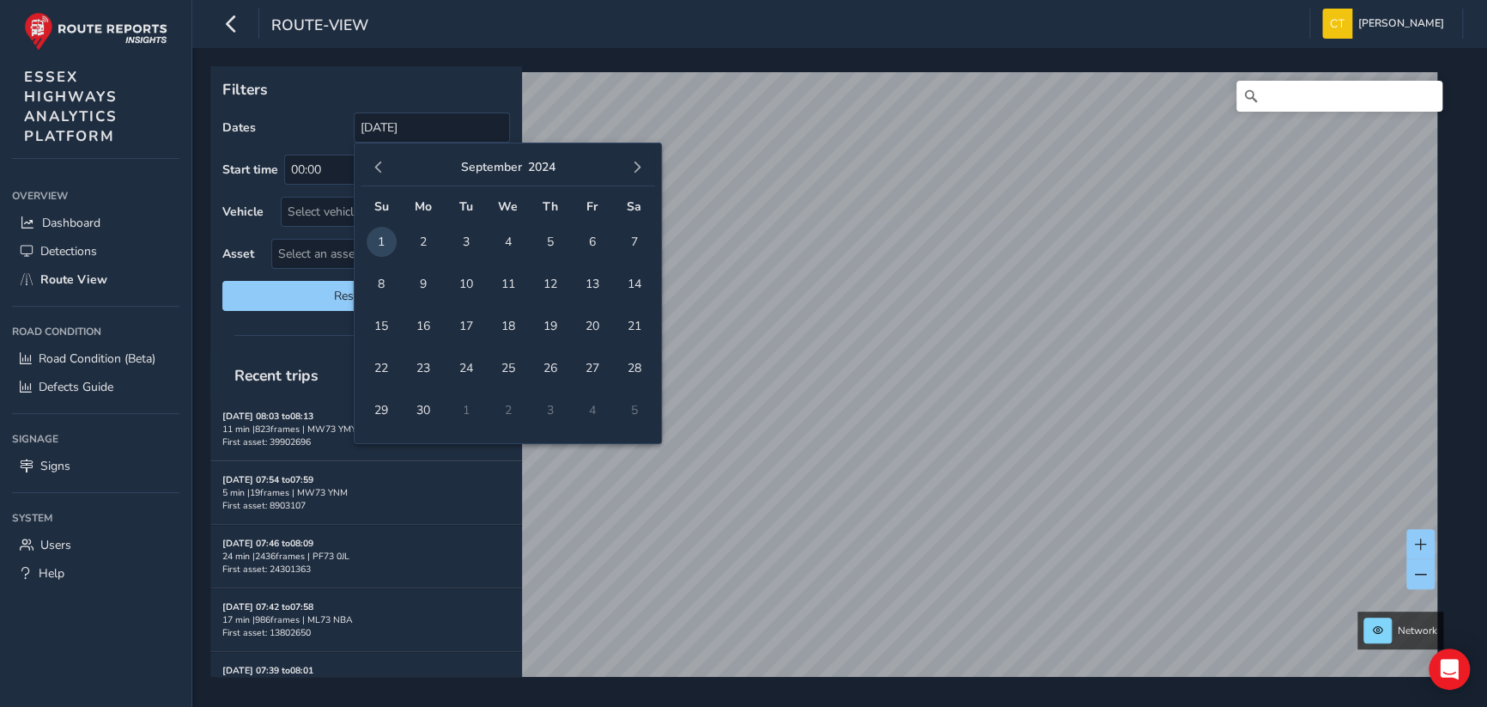
click at [445, 92] on p "Filters" at bounding box center [366, 89] width 288 height 22
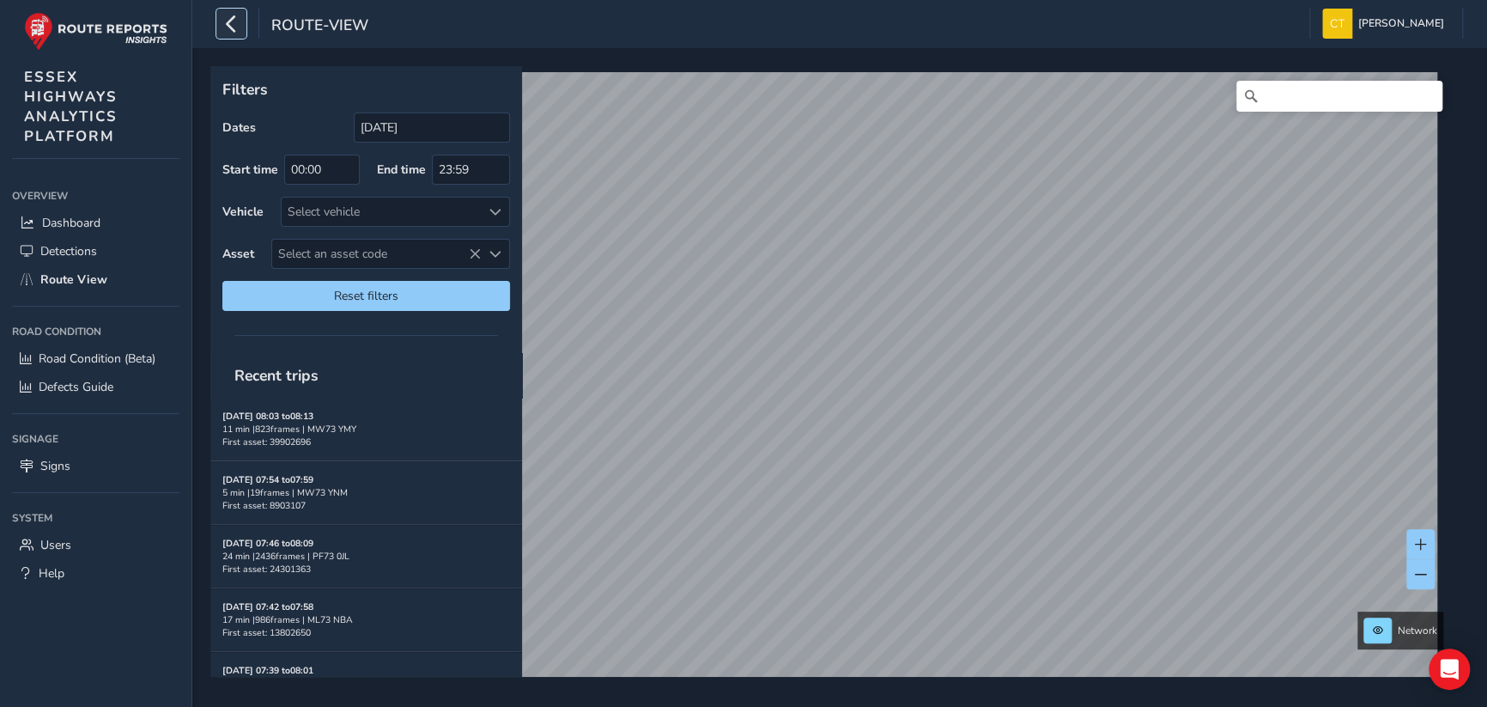
click at [228, 19] on icon "button" at bounding box center [231, 24] width 18 height 30
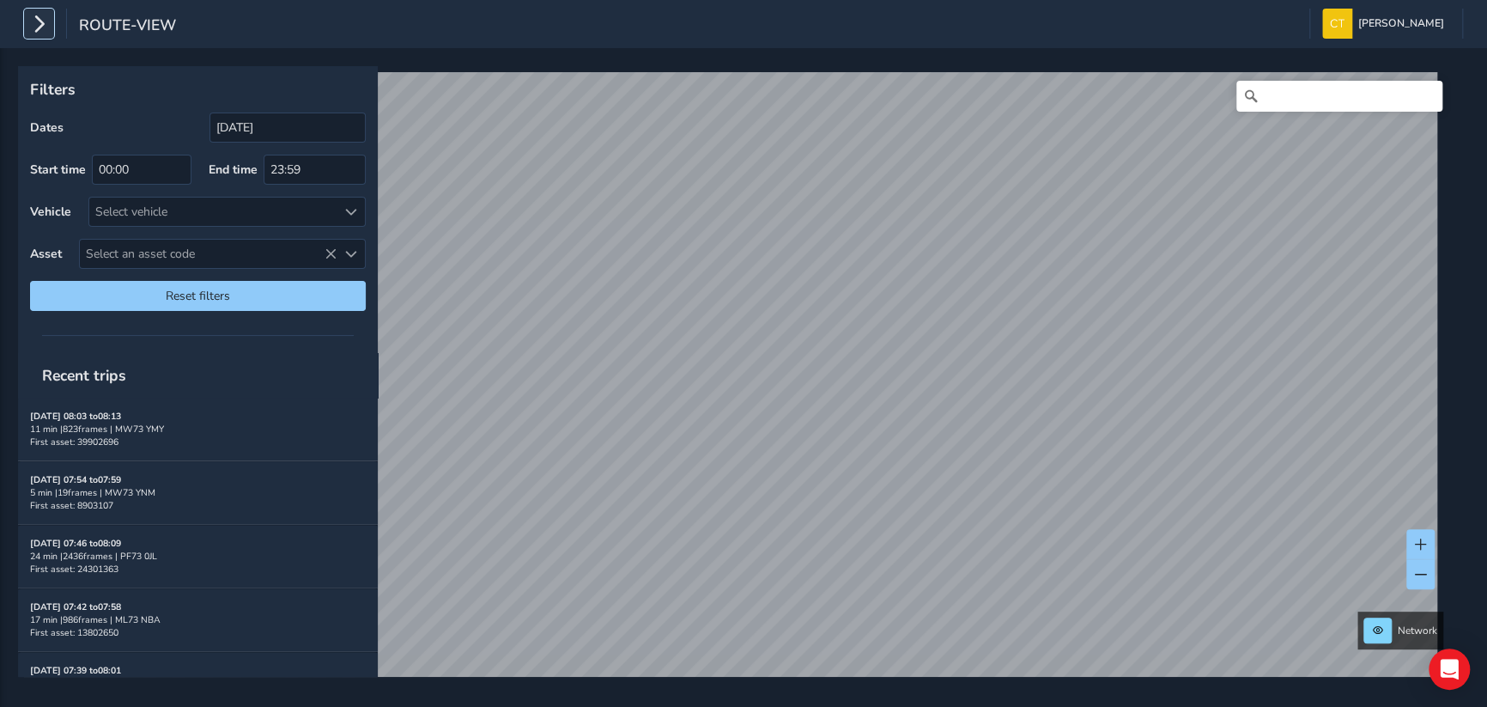
click at [43, 15] on icon "button" at bounding box center [39, 24] width 18 height 30
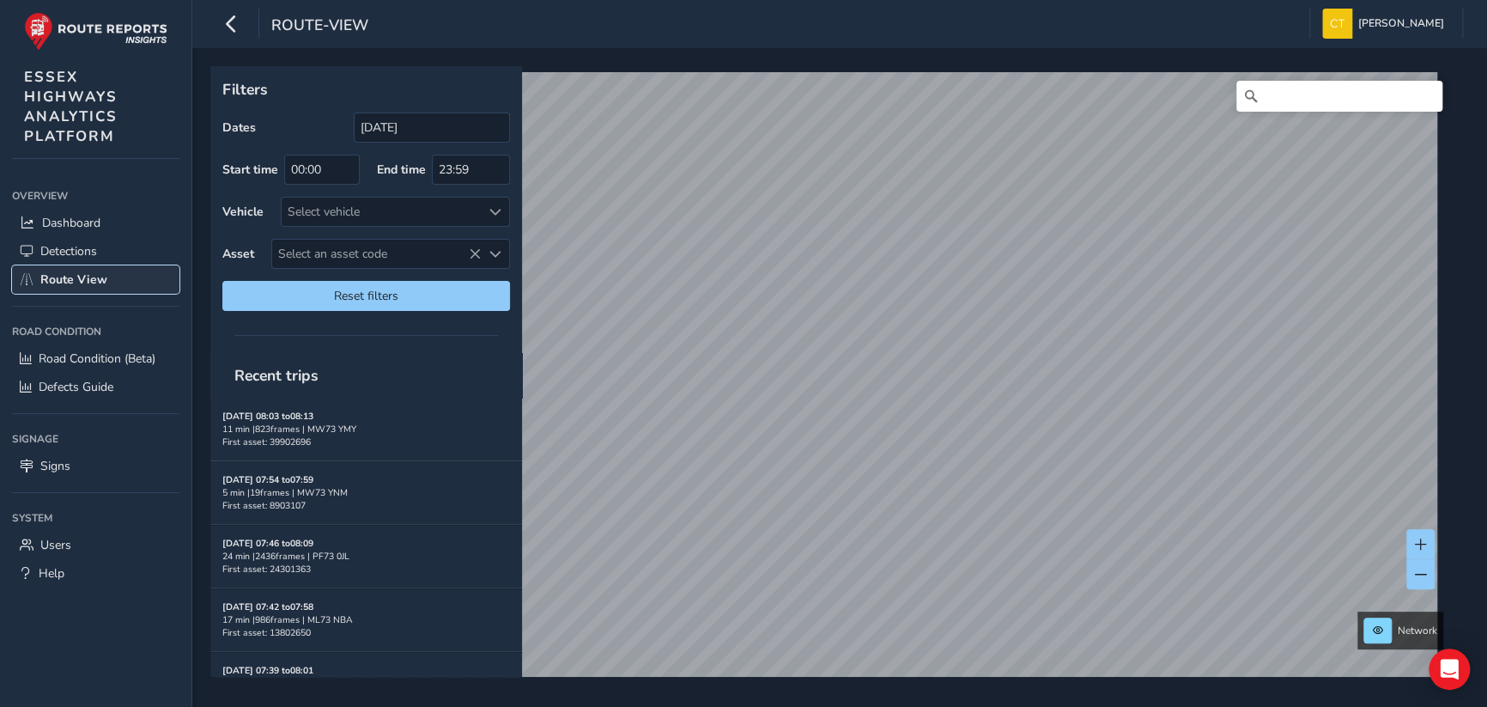
click at [71, 279] on span "Route View" at bounding box center [73, 279] width 67 height 16
click at [227, 19] on icon "button" at bounding box center [231, 24] width 18 height 30
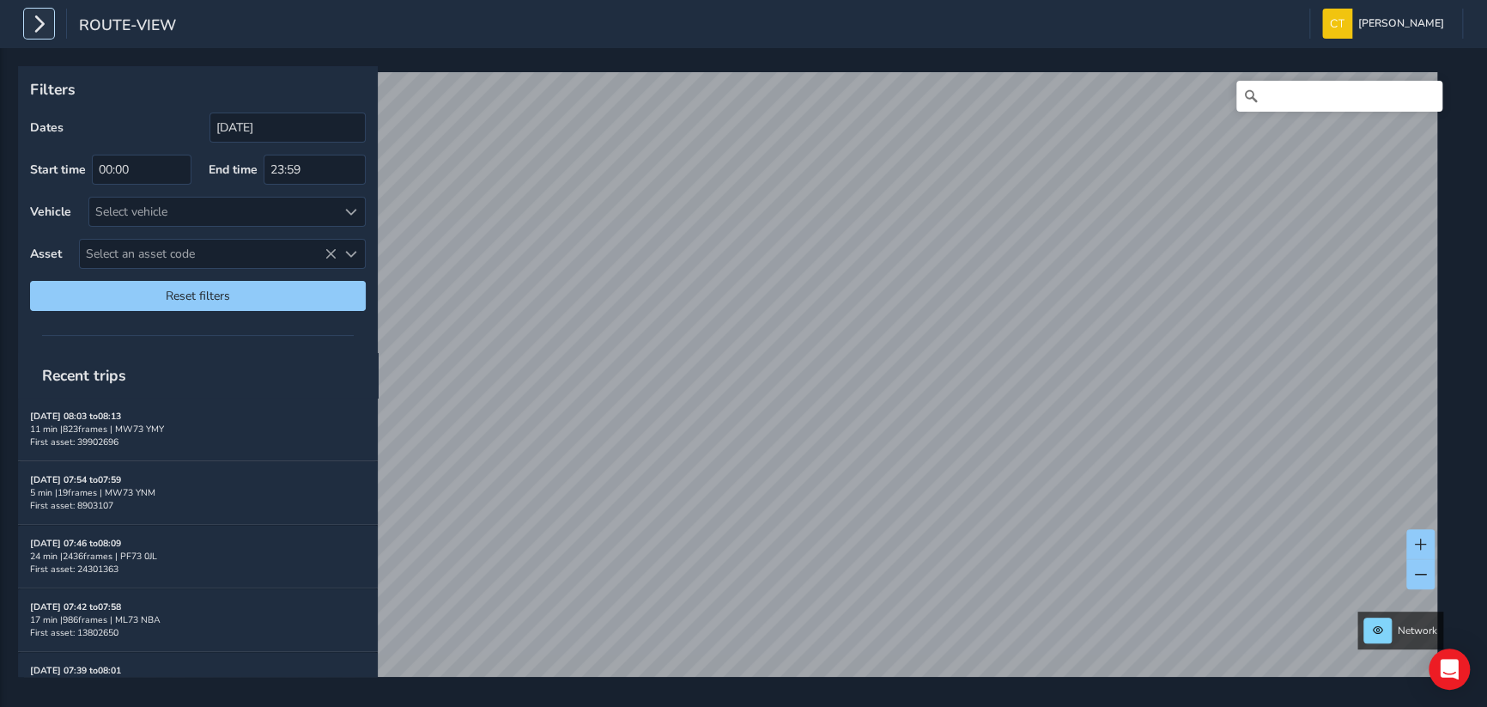
click at [38, 29] on icon "button" at bounding box center [39, 24] width 18 height 30
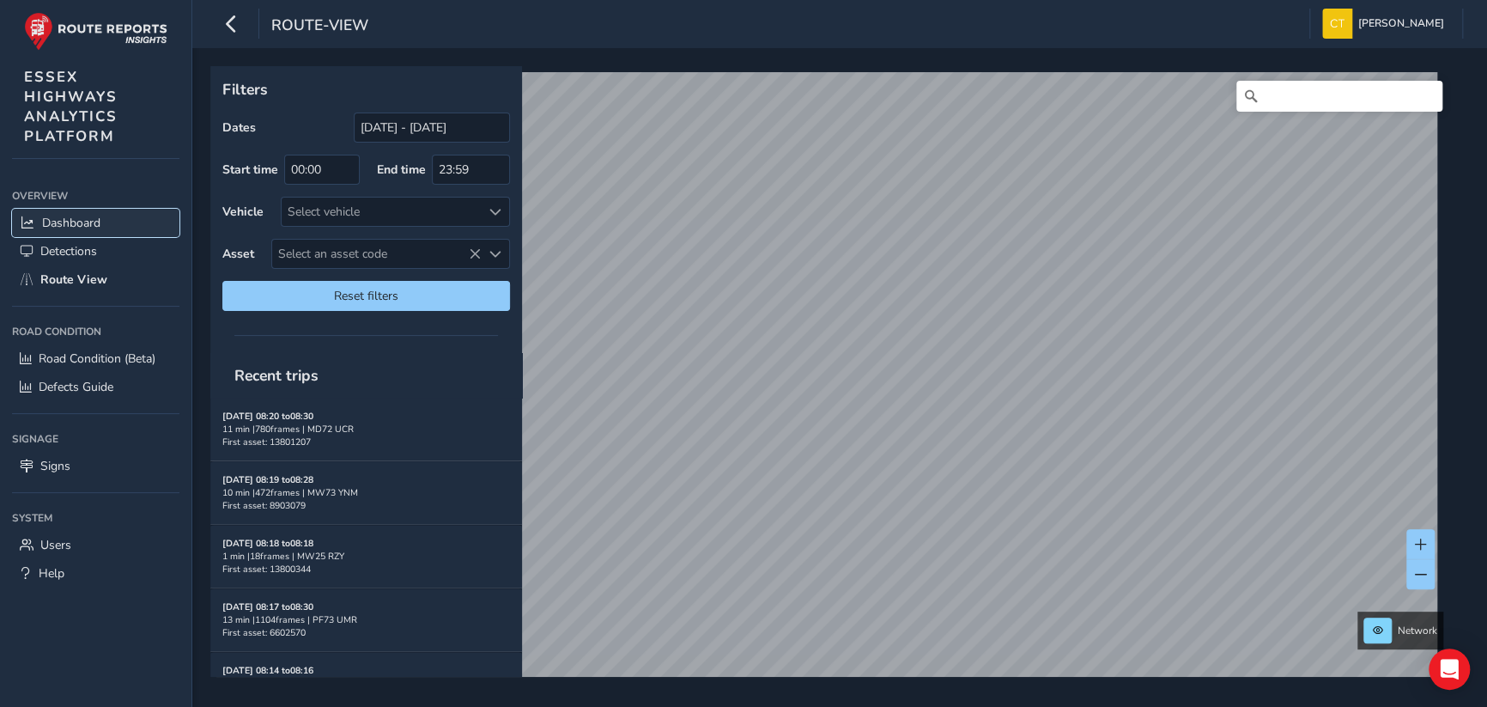
click at [67, 216] on span "Dashboard" at bounding box center [71, 223] width 58 height 16
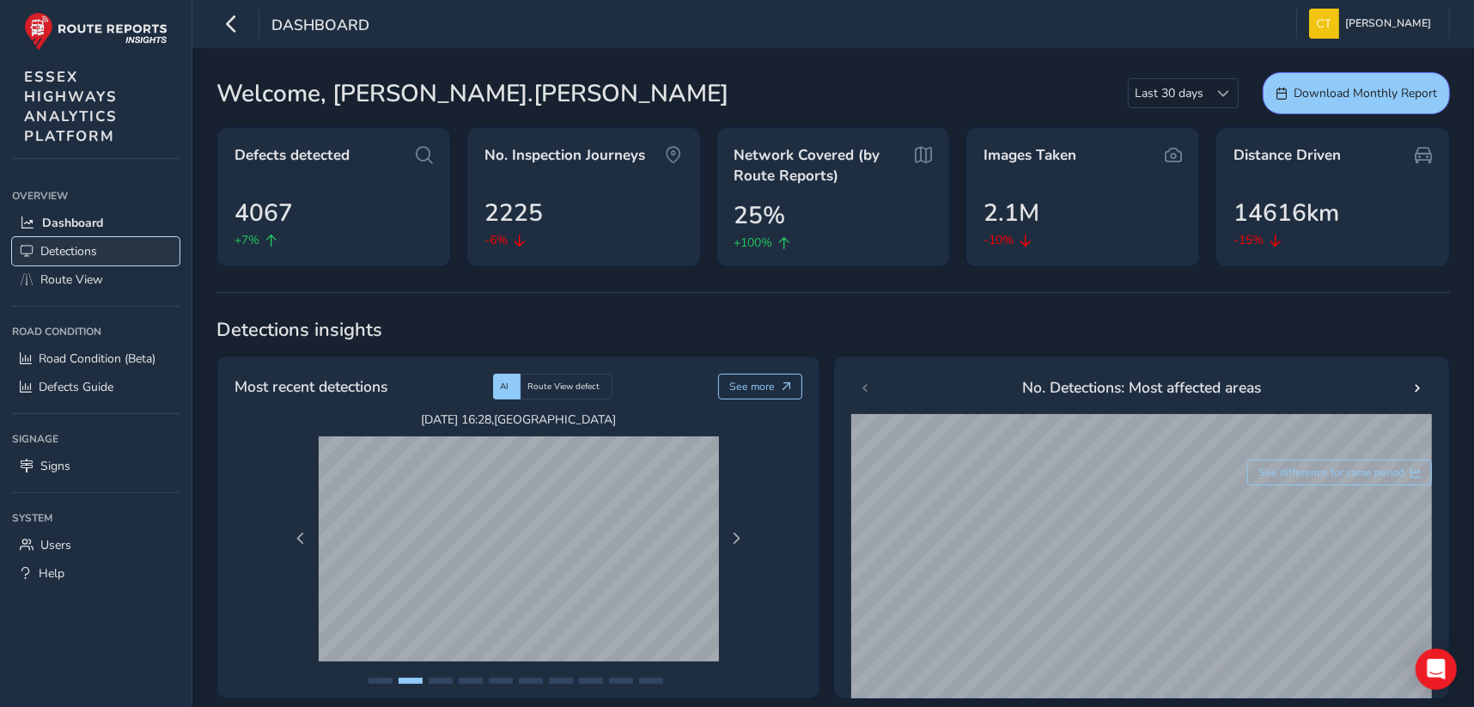
click at [76, 246] on span "Detections" at bounding box center [68, 251] width 57 height 16
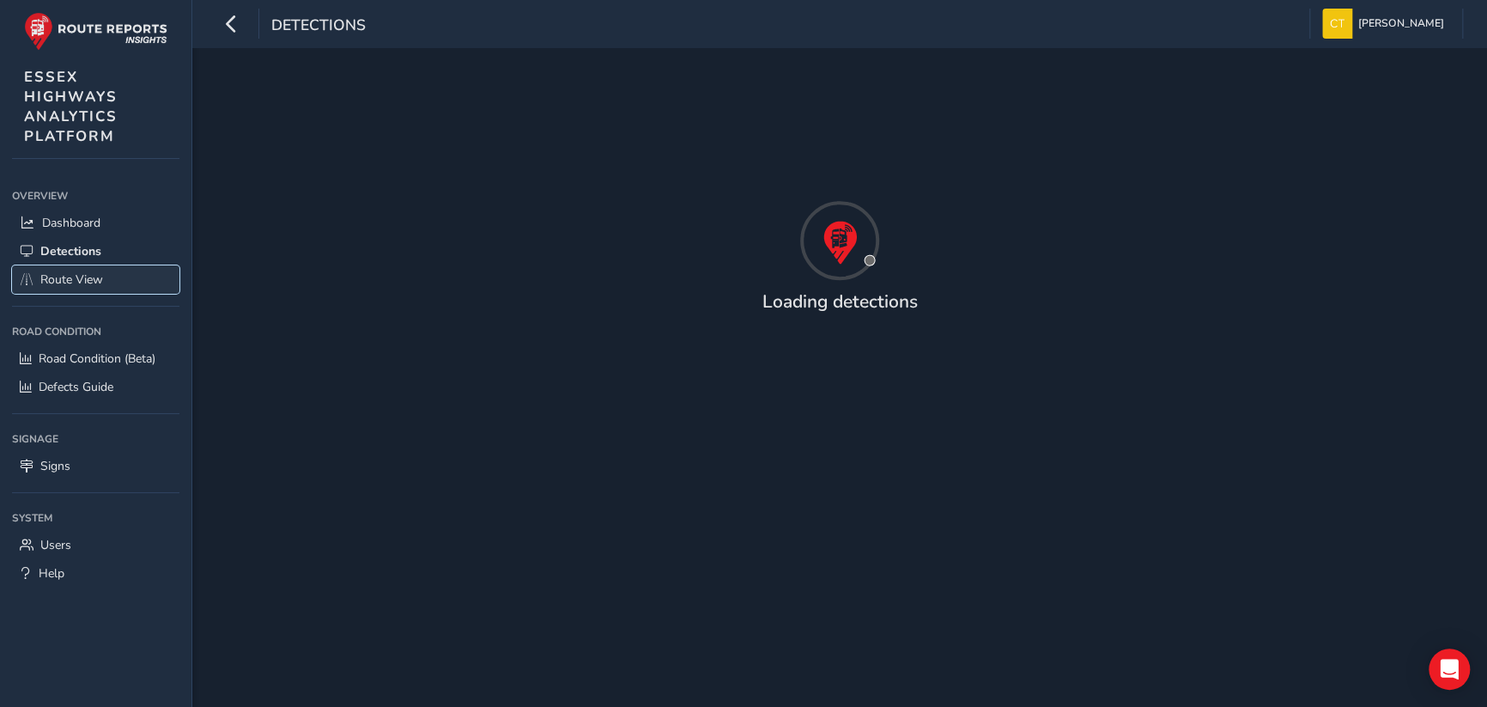
click at [79, 280] on span "Route View" at bounding box center [71, 279] width 63 height 16
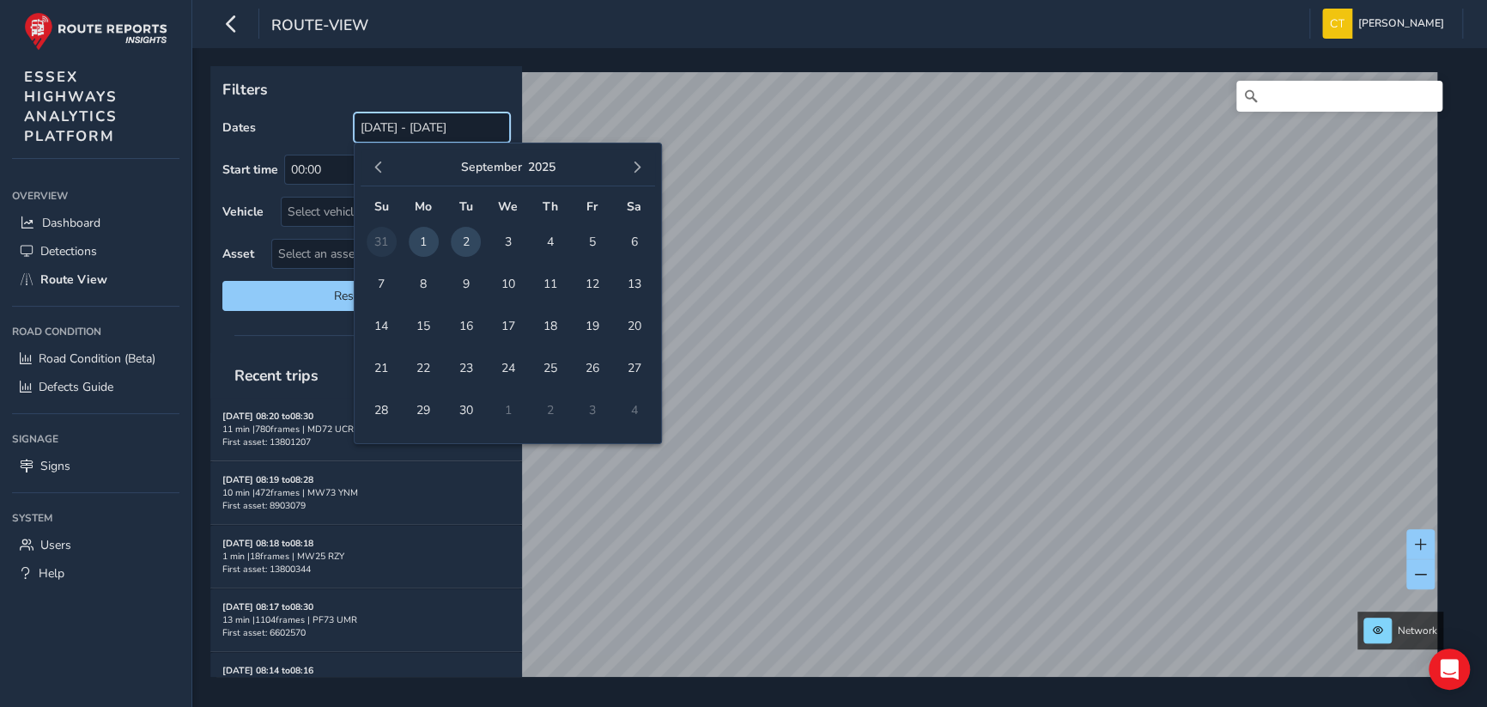
click at [606, 139] on div "Filters Dates 03/08/2025 - 02/09/2025 Start time 00:00 End time 23:59 Vehicle S…" at bounding box center [833, 371] width 1247 height 611
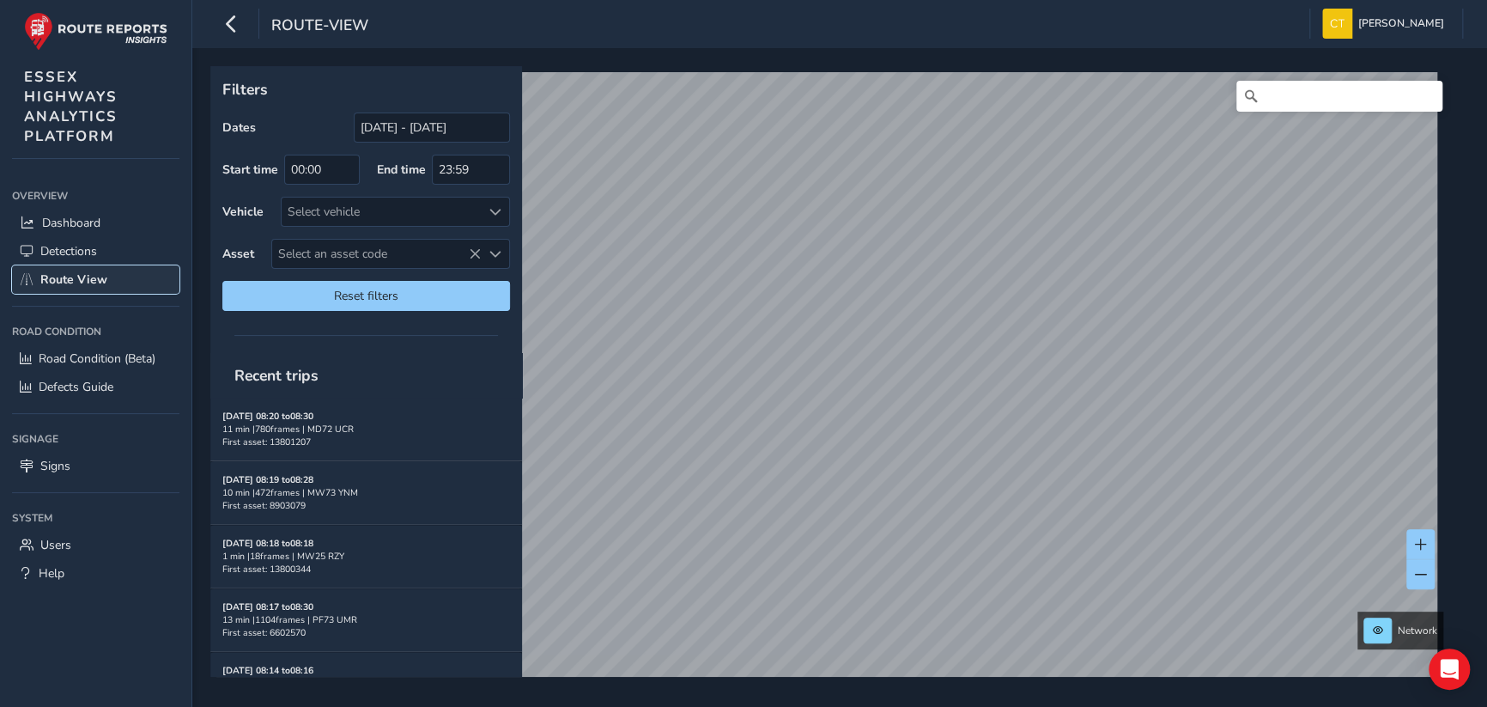
click at [83, 277] on span "Route View" at bounding box center [73, 279] width 67 height 16
click at [81, 219] on span "Dashboard" at bounding box center [71, 223] width 58 height 16
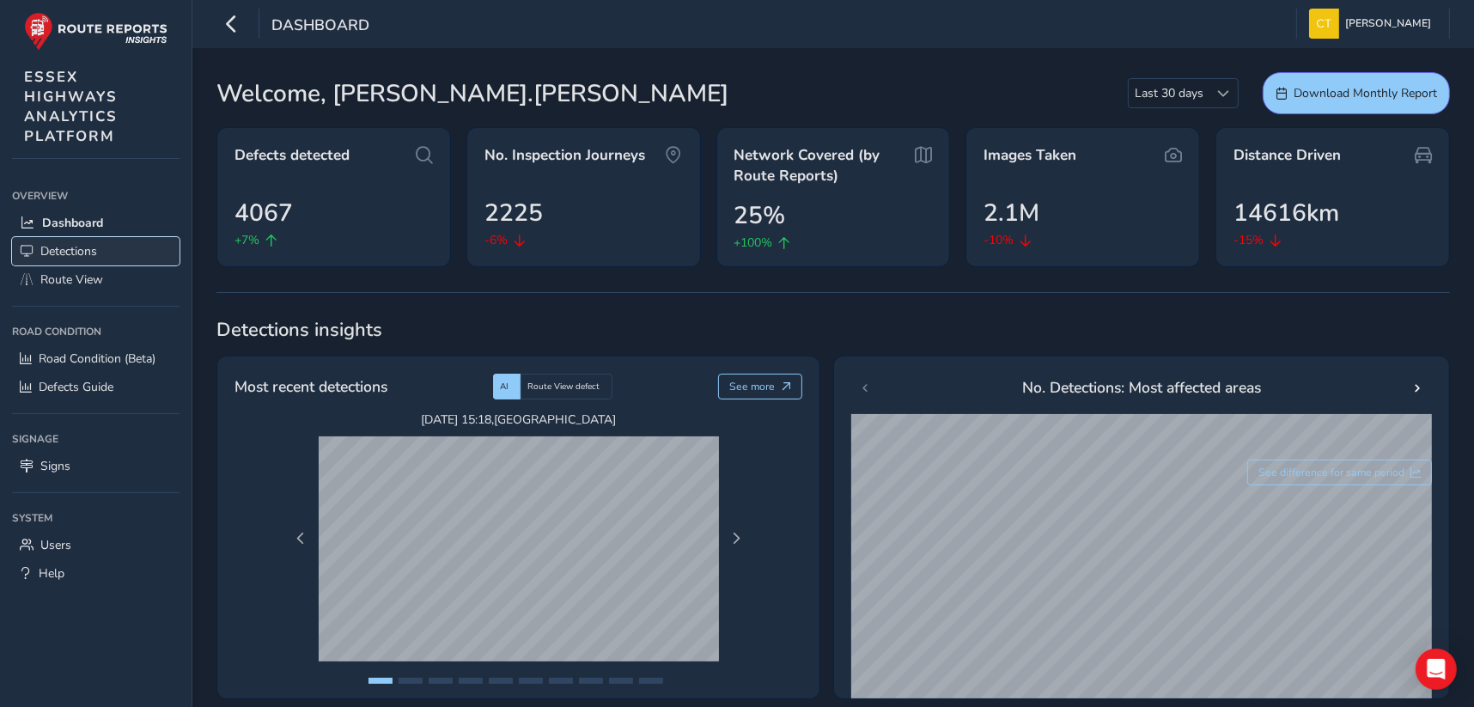
click at [62, 248] on span "Detections" at bounding box center [68, 251] width 57 height 16
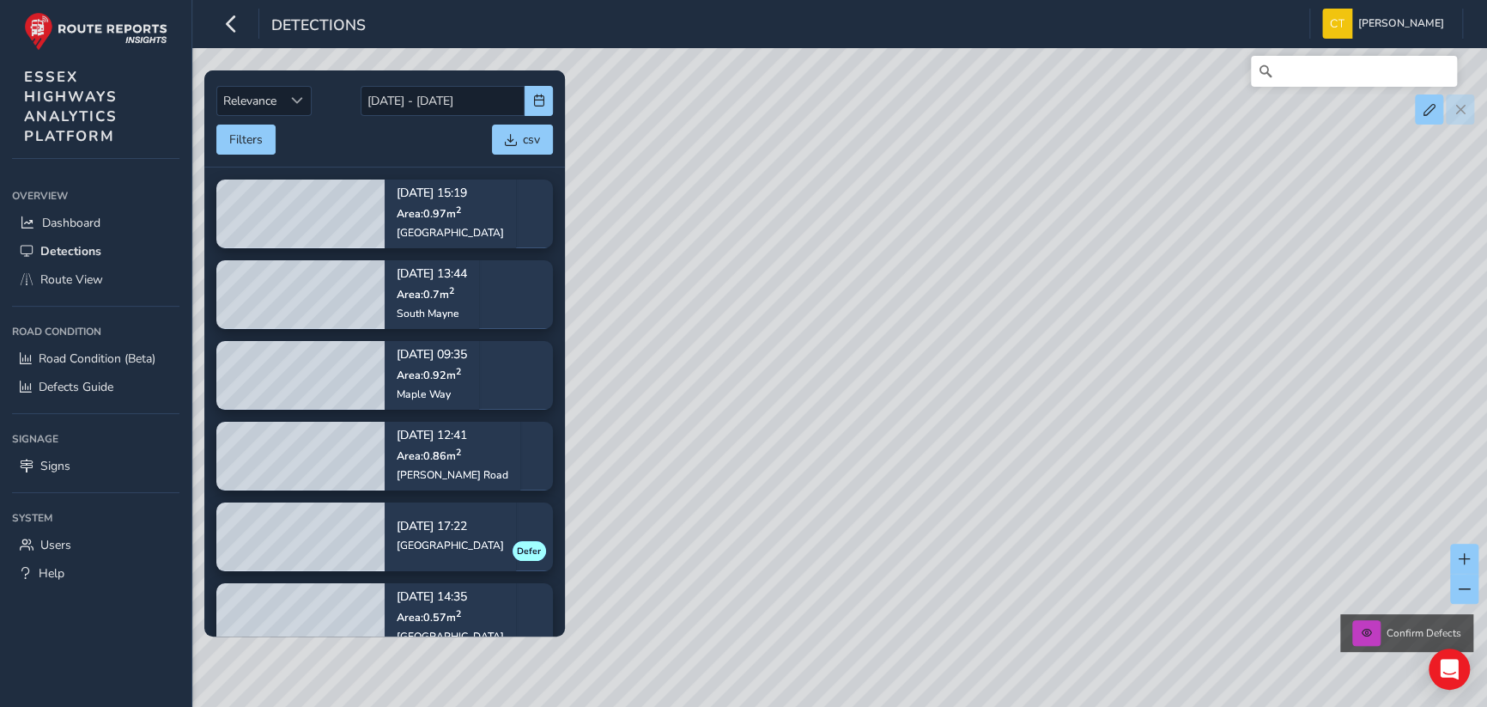
drag, startPoint x: 1116, startPoint y: 261, endPoint x: 1011, endPoint y: 465, distance: 229.3
click at [1011, 465] on div "Confirm Defects" at bounding box center [743, 353] width 1487 height 707
drag, startPoint x: 1002, startPoint y: 264, endPoint x: 931, endPoint y: 387, distance: 142.7
click at [931, 387] on div "Confirm Defects" at bounding box center [743, 353] width 1487 height 707
drag, startPoint x: 928, startPoint y: 273, endPoint x: 915, endPoint y: 399, distance: 127.0
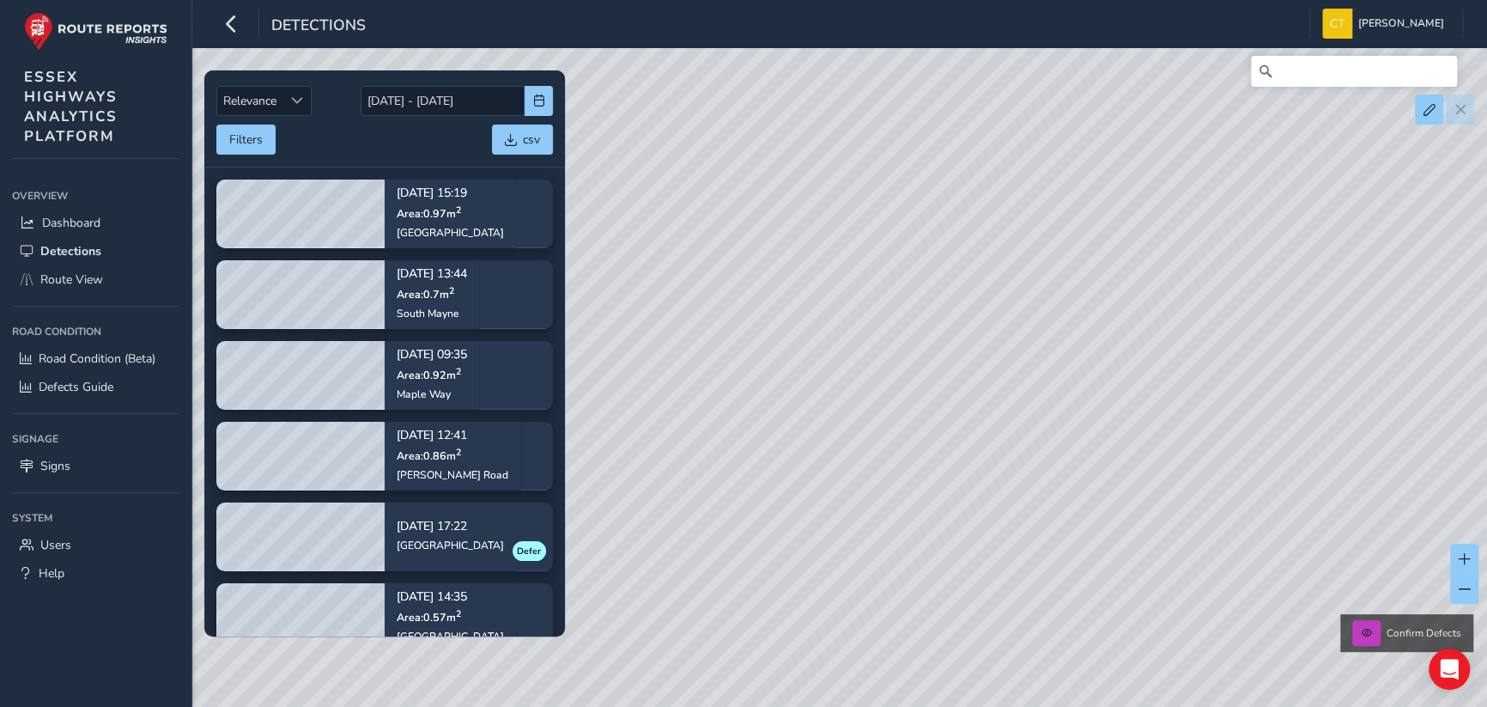
click at [915, 399] on div "Confirm Defects" at bounding box center [743, 353] width 1487 height 707
drag, startPoint x: 849, startPoint y: 202, endPoint x: 879, endPoint y: 479, distance: 278.9
click at [879, 479] on div "Confirm Defects" at bounding box center [743, 353] width 1487 height 707
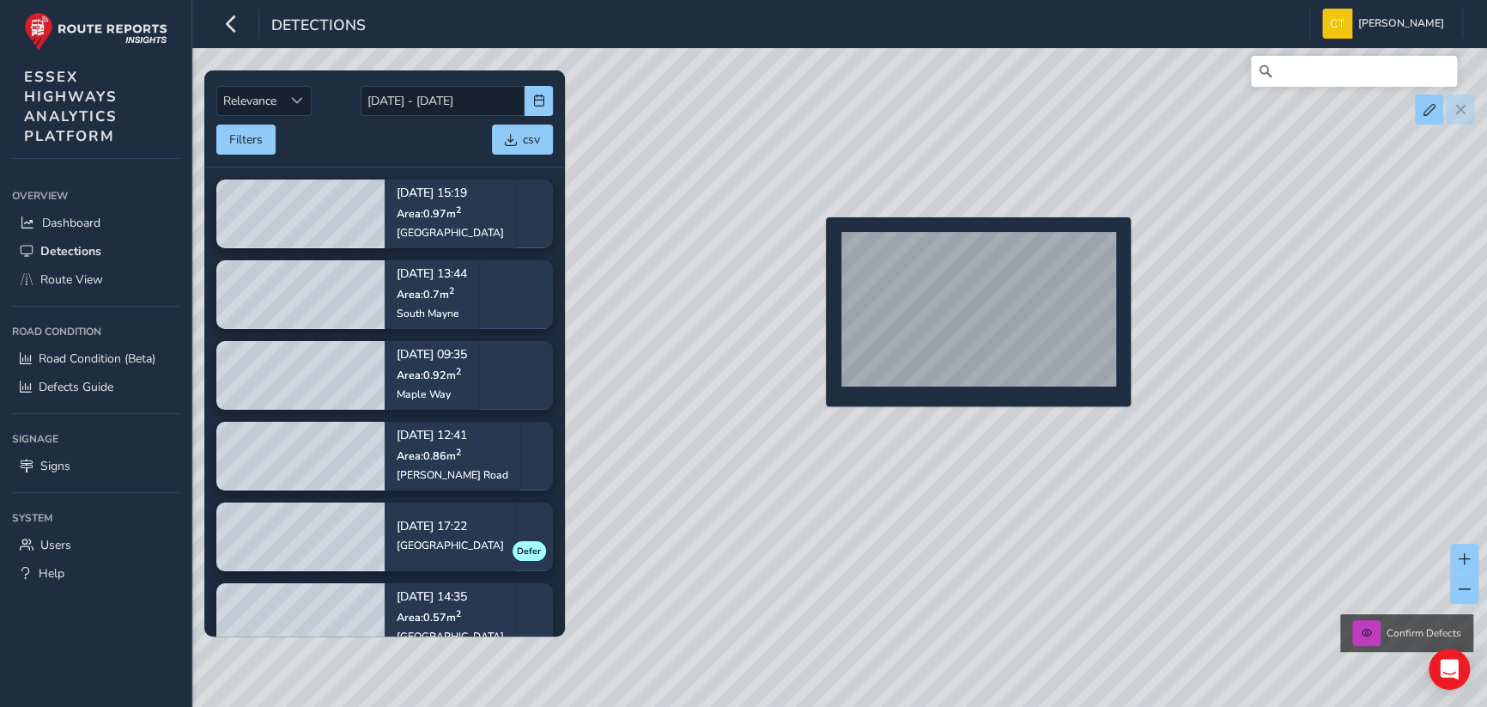
click at [816, 245] on div "Confirm Defects" at bounding box center [743, 353] width 1487 height 707
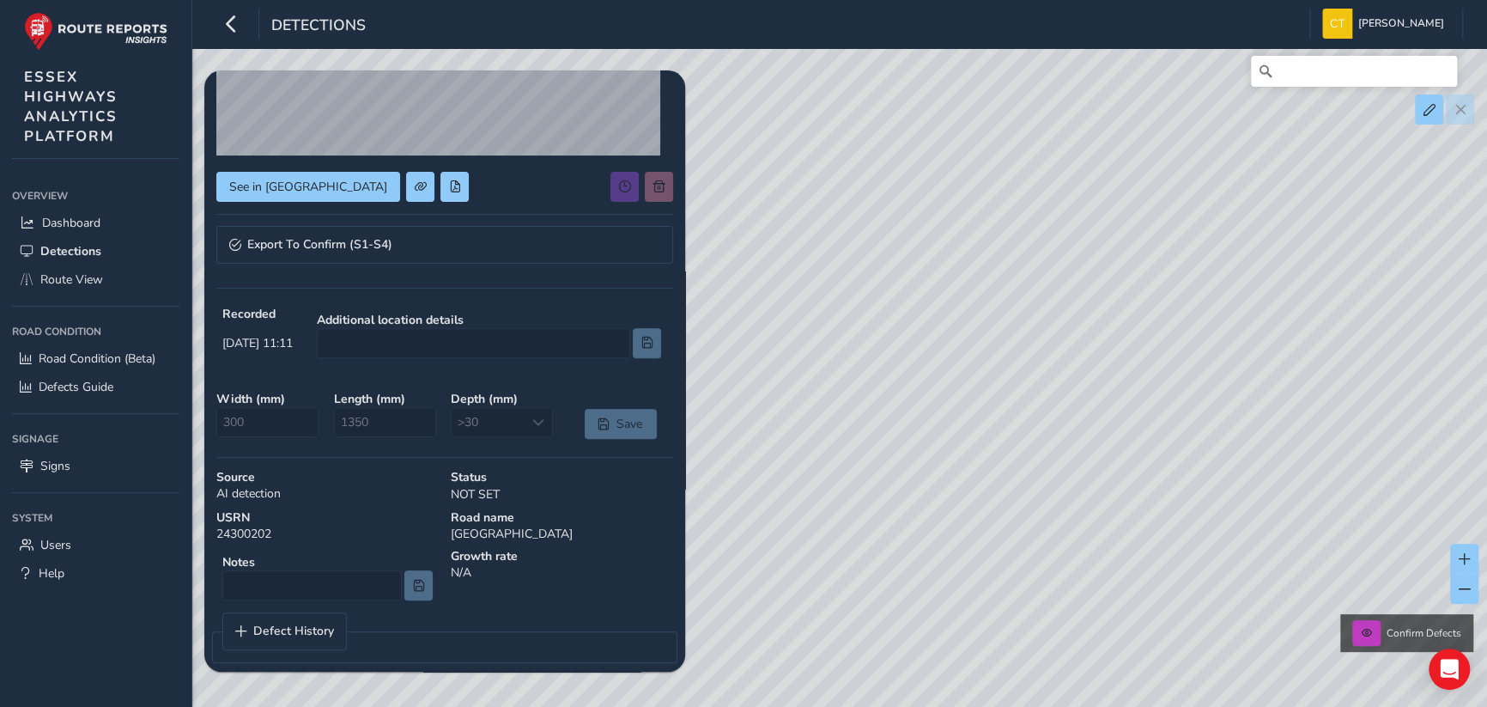
scroll to position [249, 0]
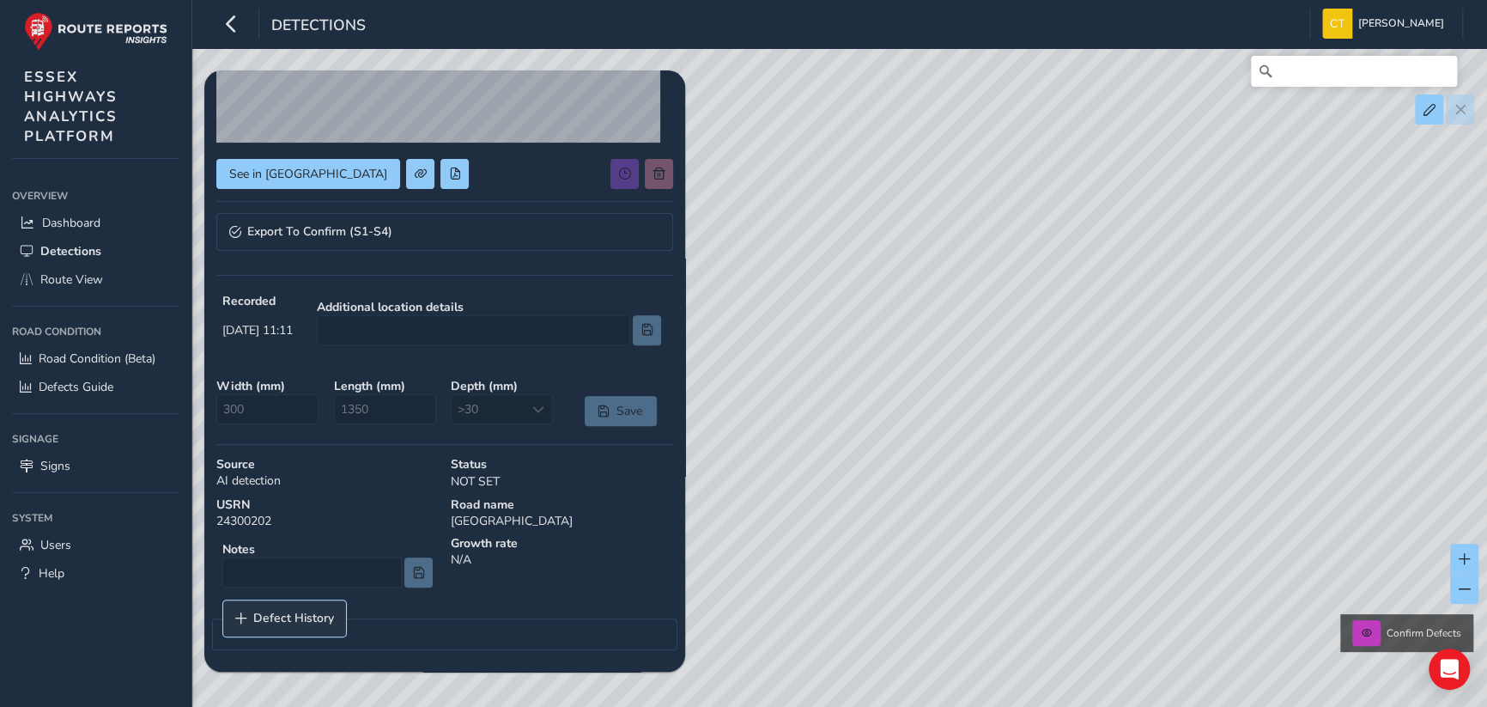
click at [287, 612] on span "Defect History" at bounding box center [293, 618] width 81 height 12
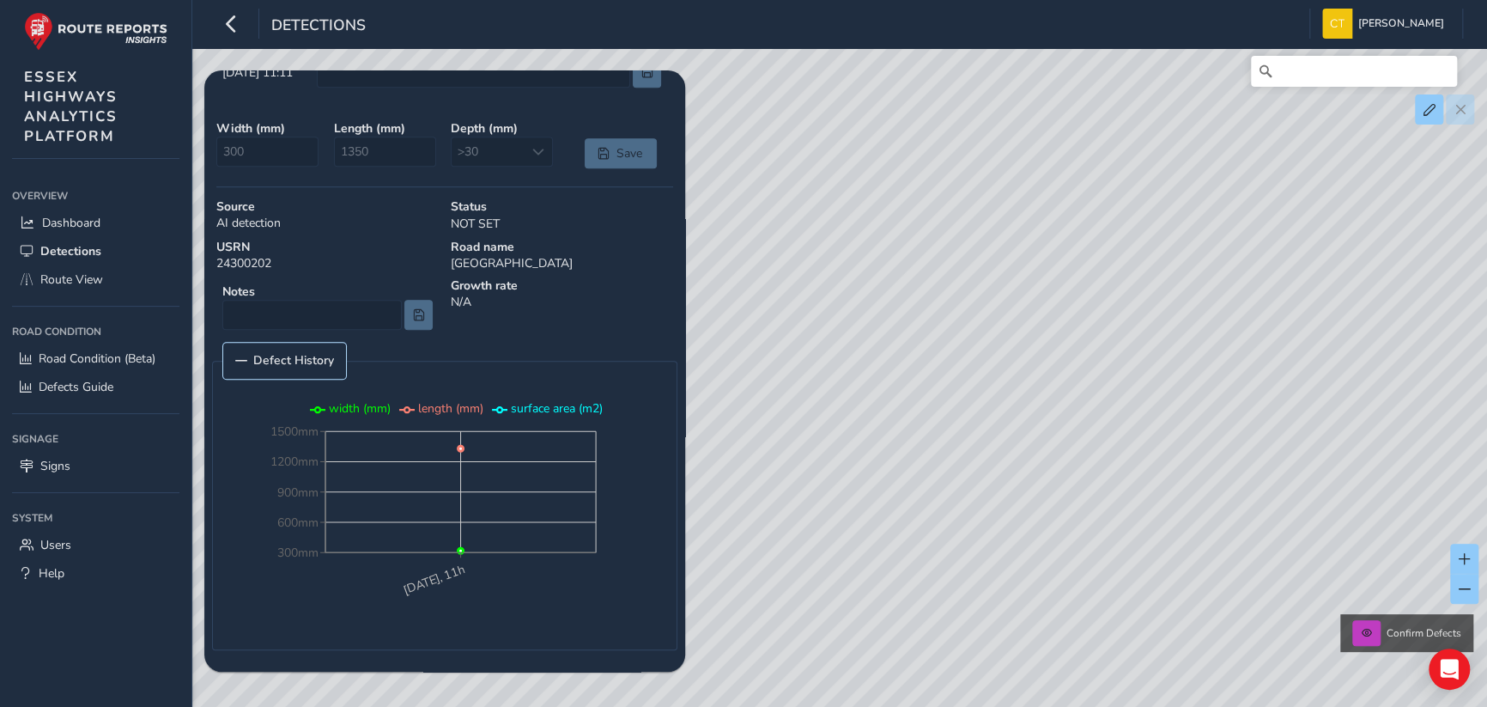
scroll to position [0, 0]
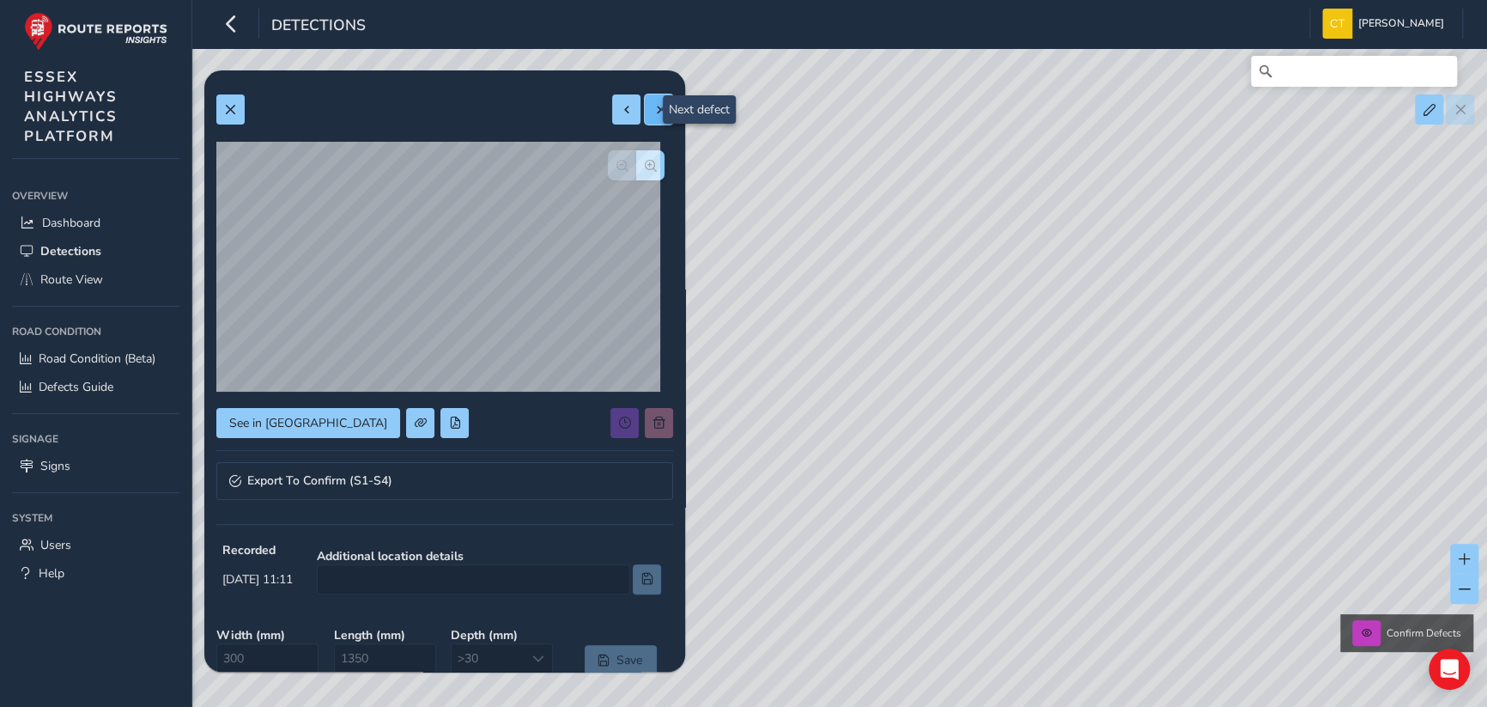
click at [645, 102] on button at bounding box center [659, 109] width 28 height 30
type input "200"
type input "350"
click at [227, 106] on span at bounding box center [230, 110] width 12 height 12
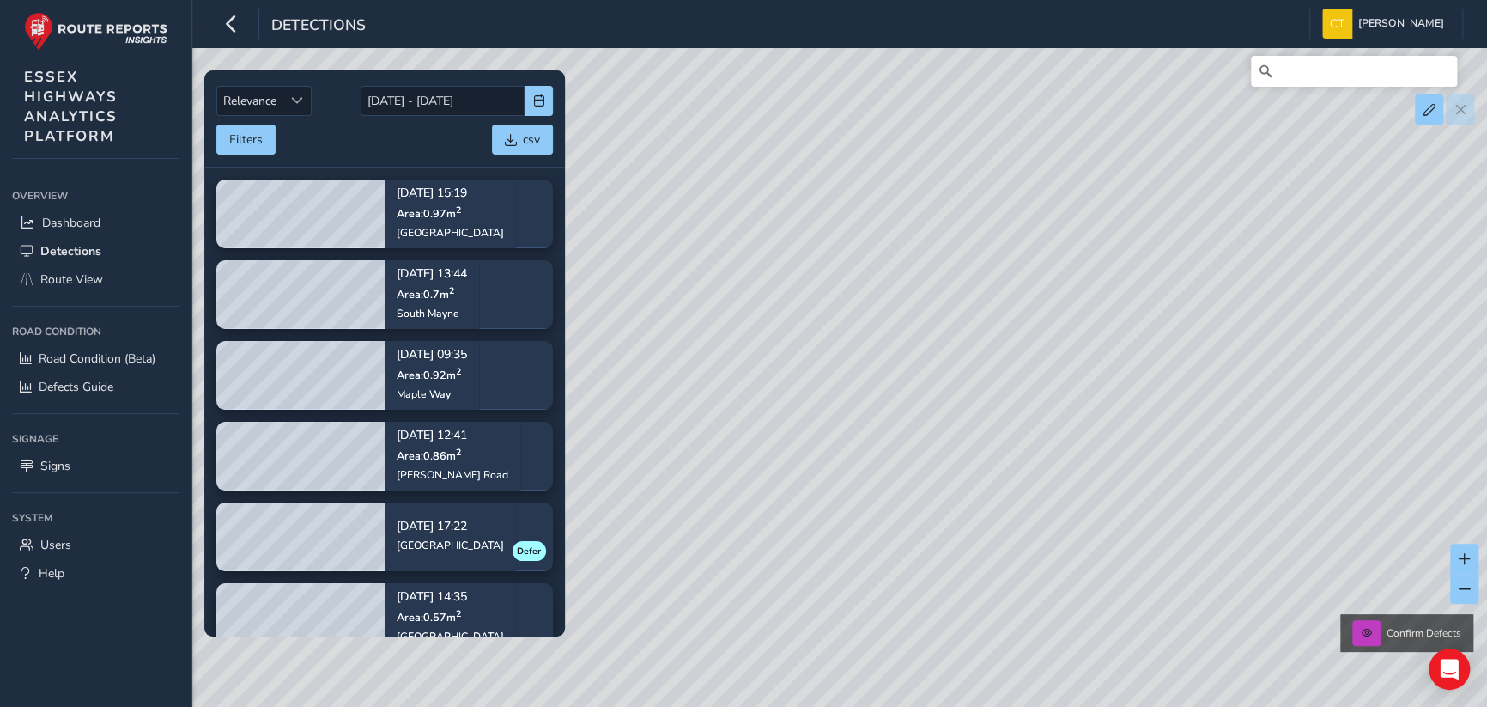
drag, startPoint x: 1113, startPoint y: 532, endPoint x: 814, endPoint y: 193, distance: 451.4
click at [814, 193] on div "Confirm Defects" at bounding box center [743, 353] width 1487 height 707
drag, startPoint x: 978, startPoint y: 437, endPoint x: 1104, endPoint y: 191, distance: 276.5
click at [1104, 191] on div "Confirm Defects" at bounding box center [743, 353] width 1487 height 707
drag, startPoint x: 949, startPoint y: 466, endPoint x: 911, endPoint y: 250, distance: 219.7
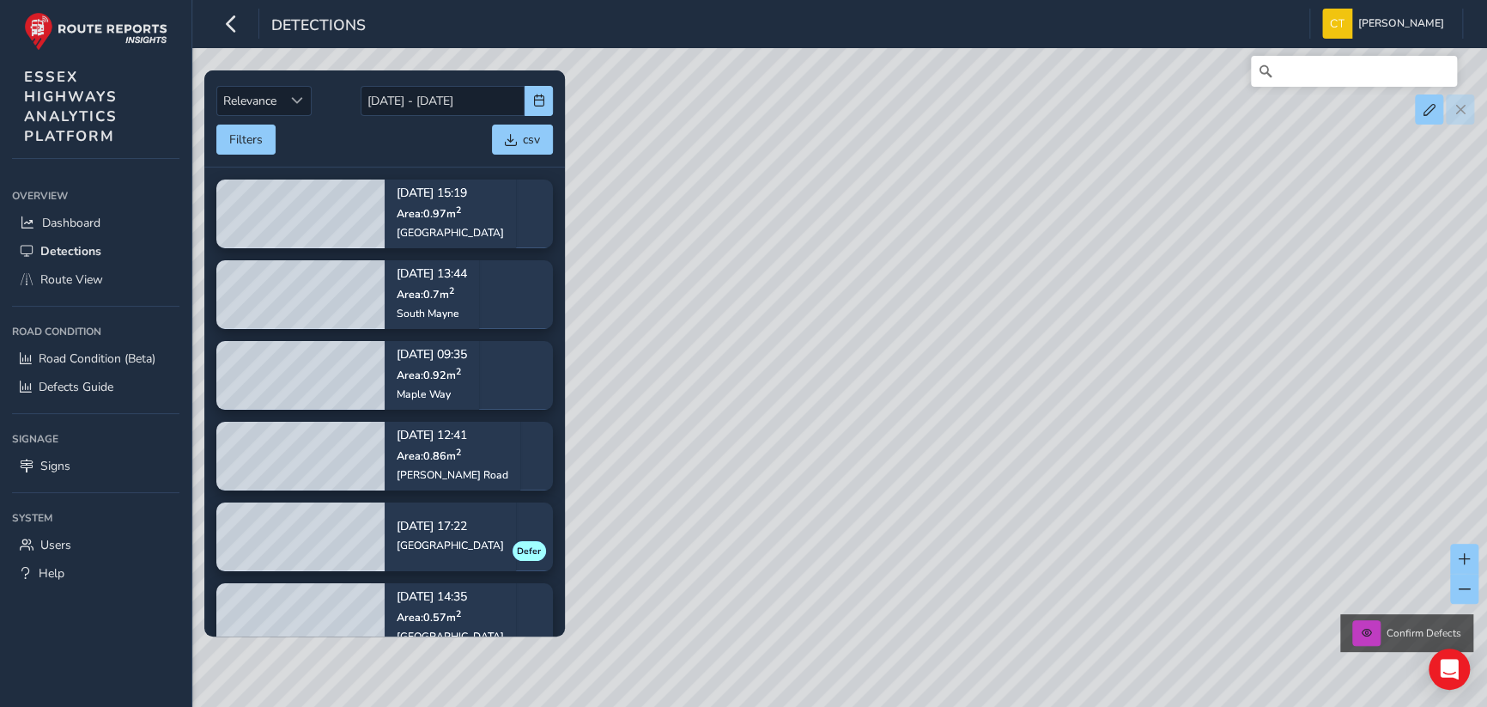
click at [906, 210] on div "Confirm Defects" at bounding box center [743, 353] width 1487 height 707
drag, startPoint x: 926, startPoint y: 499, endPoint x: 937, endPoint y: 210, distance: 288.8
click at [937, 207] on div "Confirm Defects" at bounding box center [743, 353] width 1487 height 707
drag, startPoint x: 958, startPoint y: 484, endPoint x: 1013, endPoint y: 211, distance: 278.6
click at [1013, 211] on div "Confirm Defects" at bounding box center [743, 353] width 1487 height 707
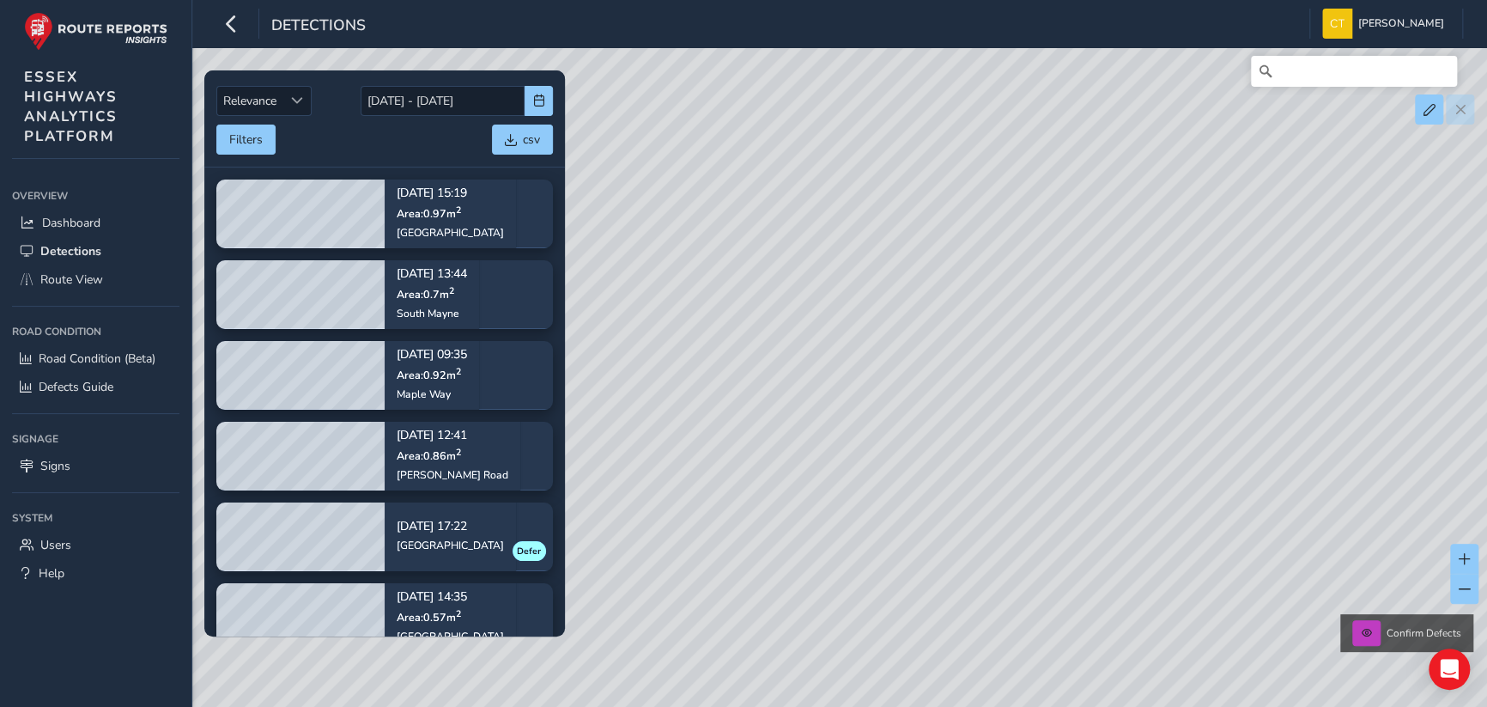
drag, startPoint x: 1110, startPoint y: 429, endPoint x: 895, endPoint y: 206, distance: 309.7
click at [895, 206] on div "Confirm Defects" at bounding box center [743, 353] width 1487 height 707
drag, startPoint x: 1104, startPoint y: 508, endPoint x: 1044, endPoint y: 161, distance: 353.0
click at [1044, 161] on div "Confirm Defects" at bounding box center [743, 353] width 1487 height 707
drag, startPoint x: 827, startPoint y: 453, endPoint x: 1025, endPoint y: 447, distance: 197.6
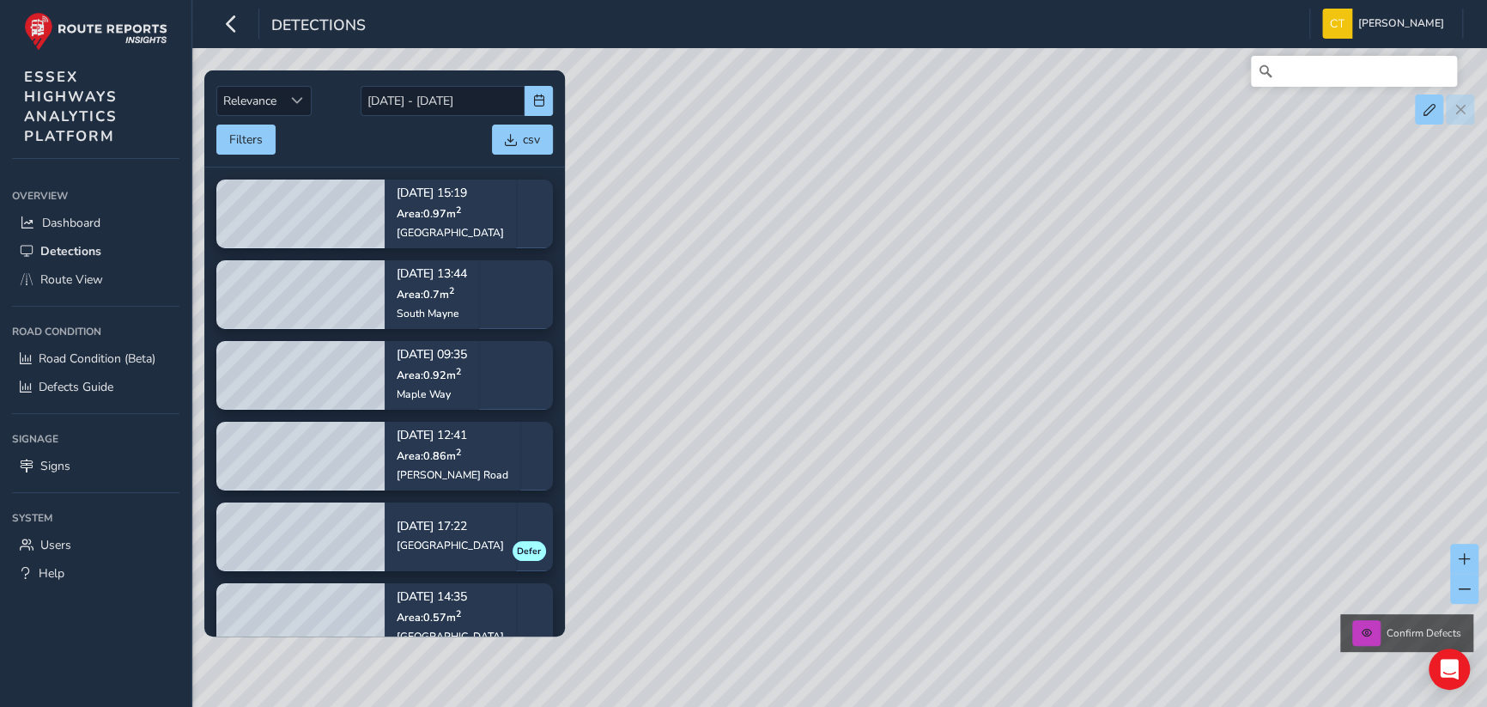
click at [1089, 473] on div "Confirm Defects" at bounding box center [743, 353] width 1487 height 707
drag, startPoint x: 1005, startPoint y: 441, endPoint x: 935, endPoint y: 147, distance: 301.8
click at [935, 147] on div "Confirm Defects" at bounding box center [743, 353] width 1487 height 707
drag, startPoint x: 920, startPoint y: 159, endPoint x: 974, endPoint y: 235, distance: 93.6
click at [974, 235] on div "Confirm Defects" at bounding box center [743, 353] width 1487 height 707
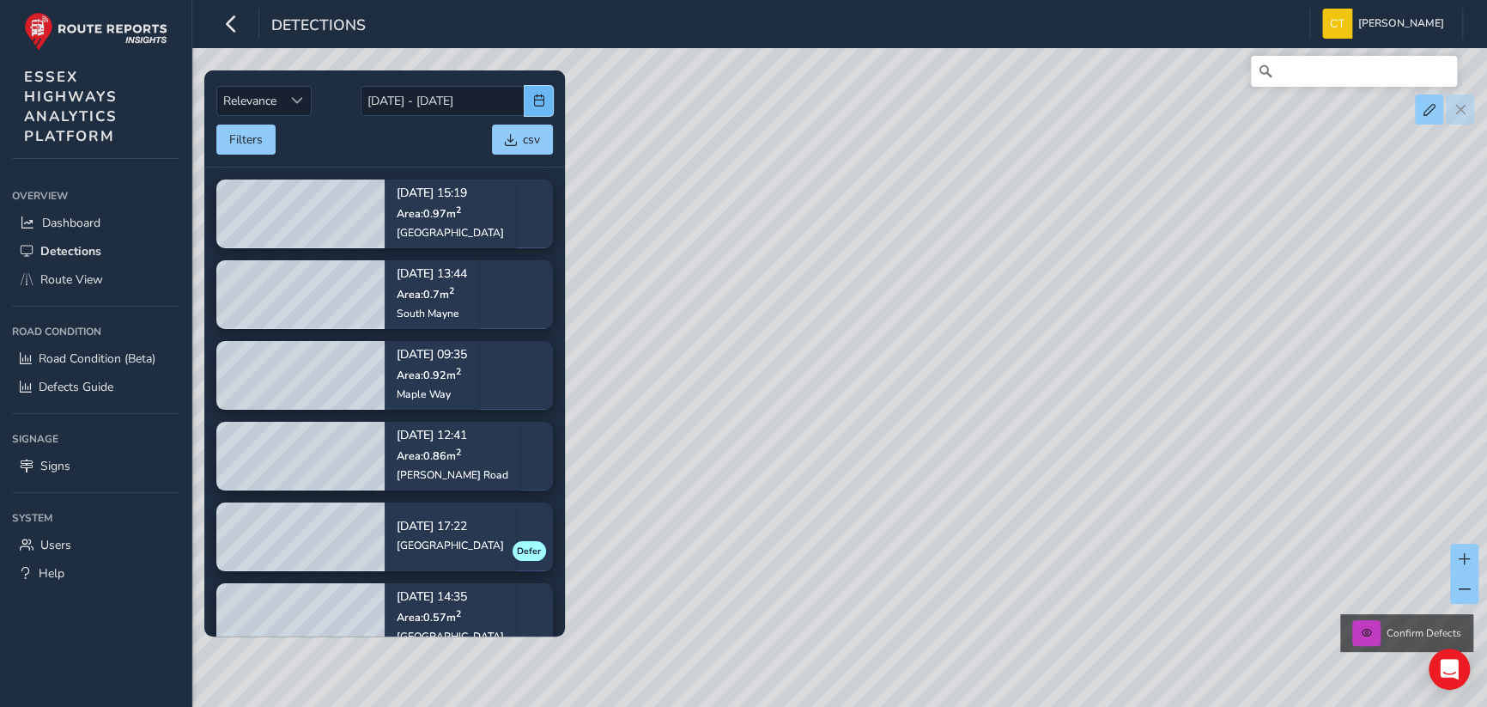
click at [540, 100] on span "button" at bounding box center [539, 100] width 12 height 12
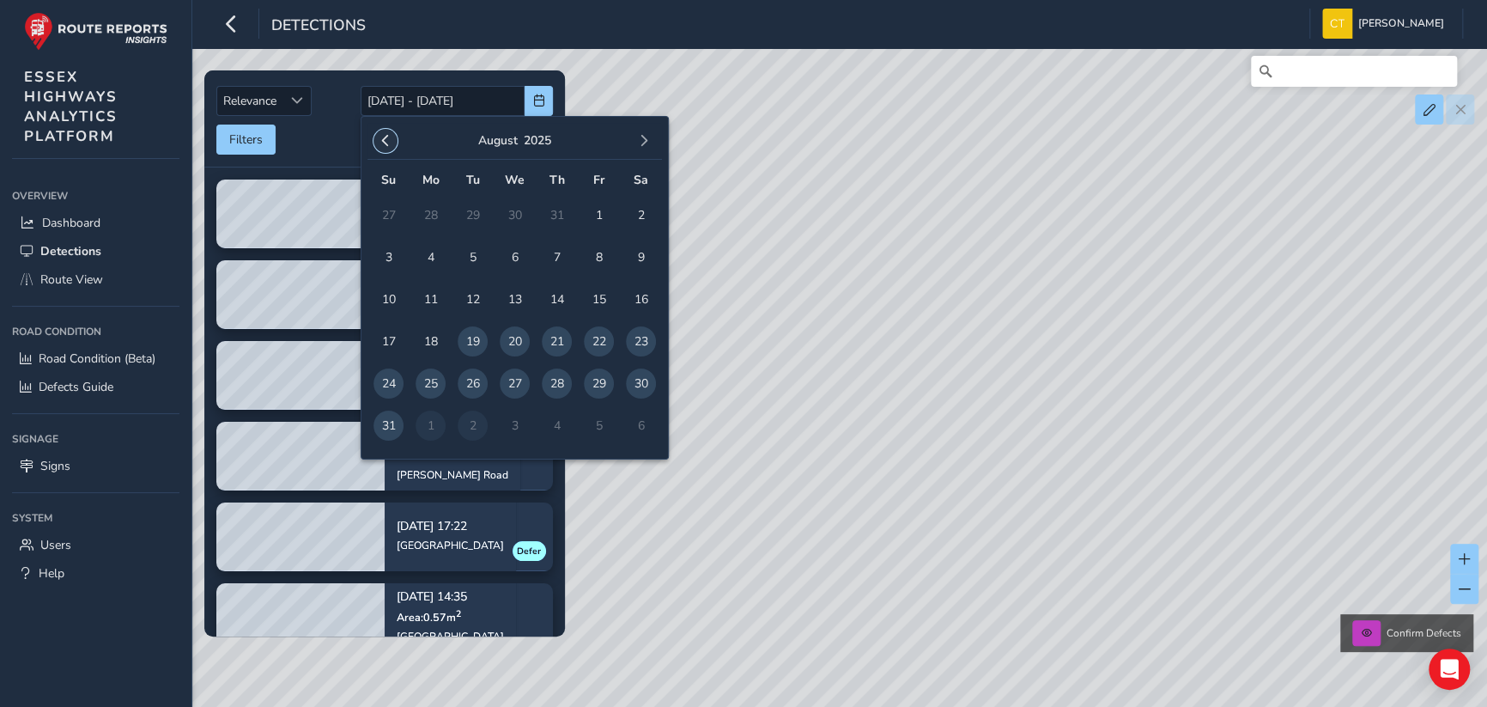
click at [386, 135] on span "button" at bounding box center [386, 141] width 12 height 12
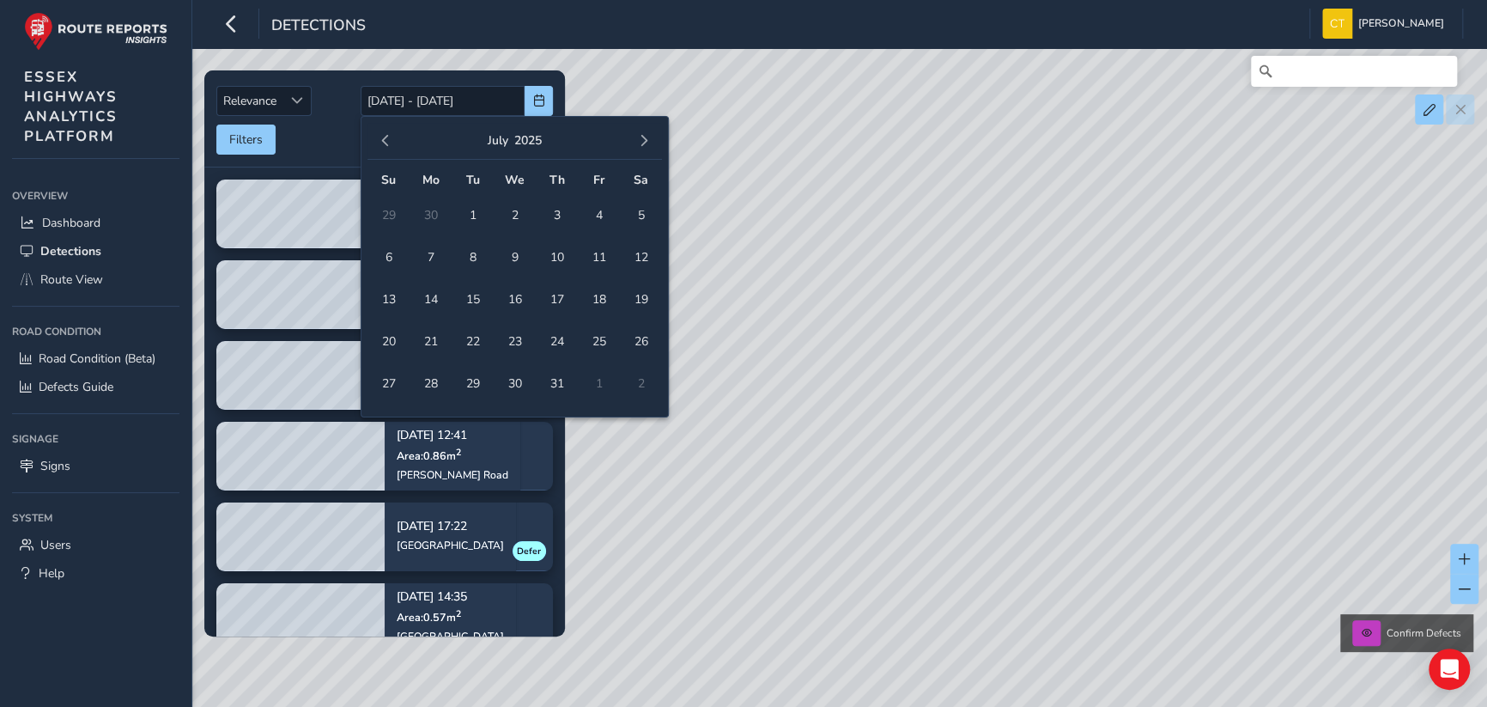
click at [386, 135] on span "button" at bounding box center [386, 141] width 12 height 12
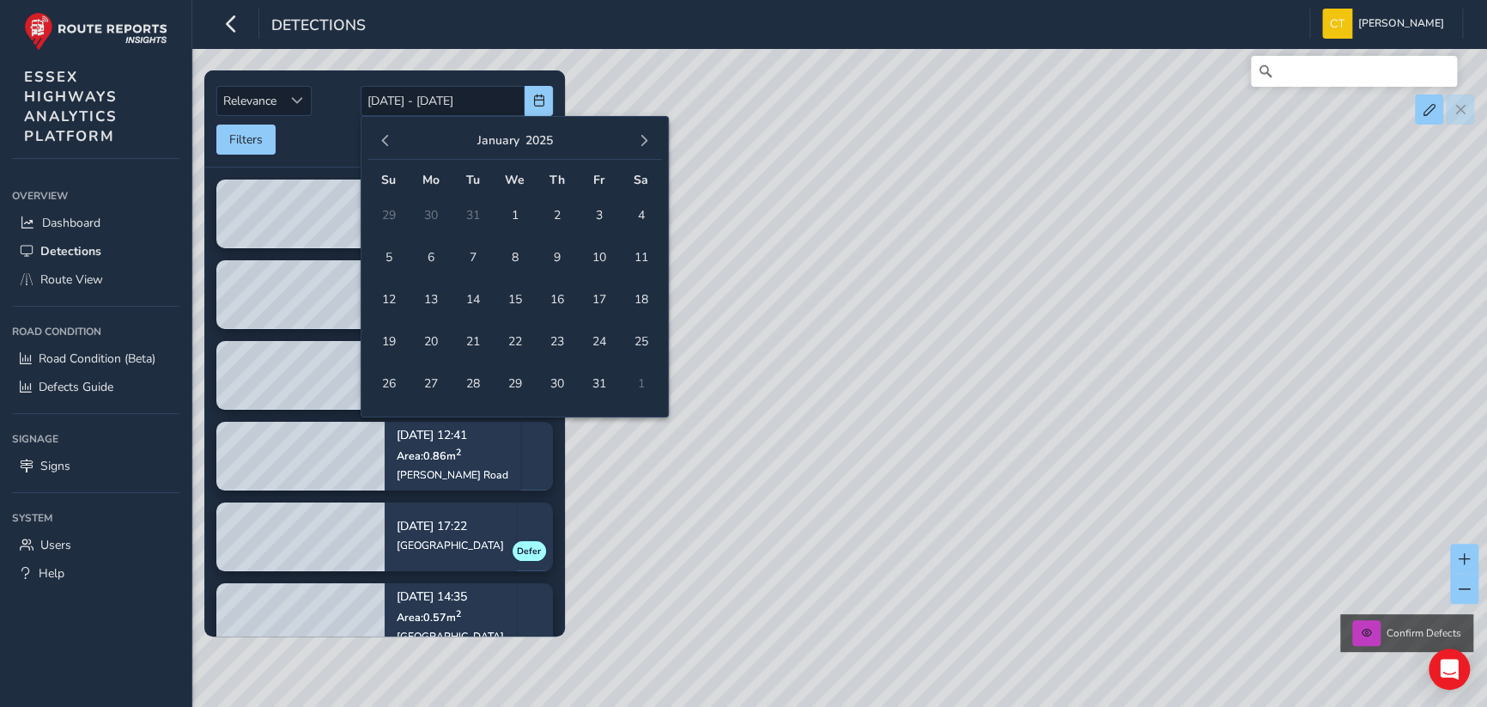
click at [386, 135] on span "button" at bounding box center [386, 141] width 12 height 12
click at [471, 213] on span "1" at bounding box center [473, 215] width 30 height 30
type input "01/10/2024"
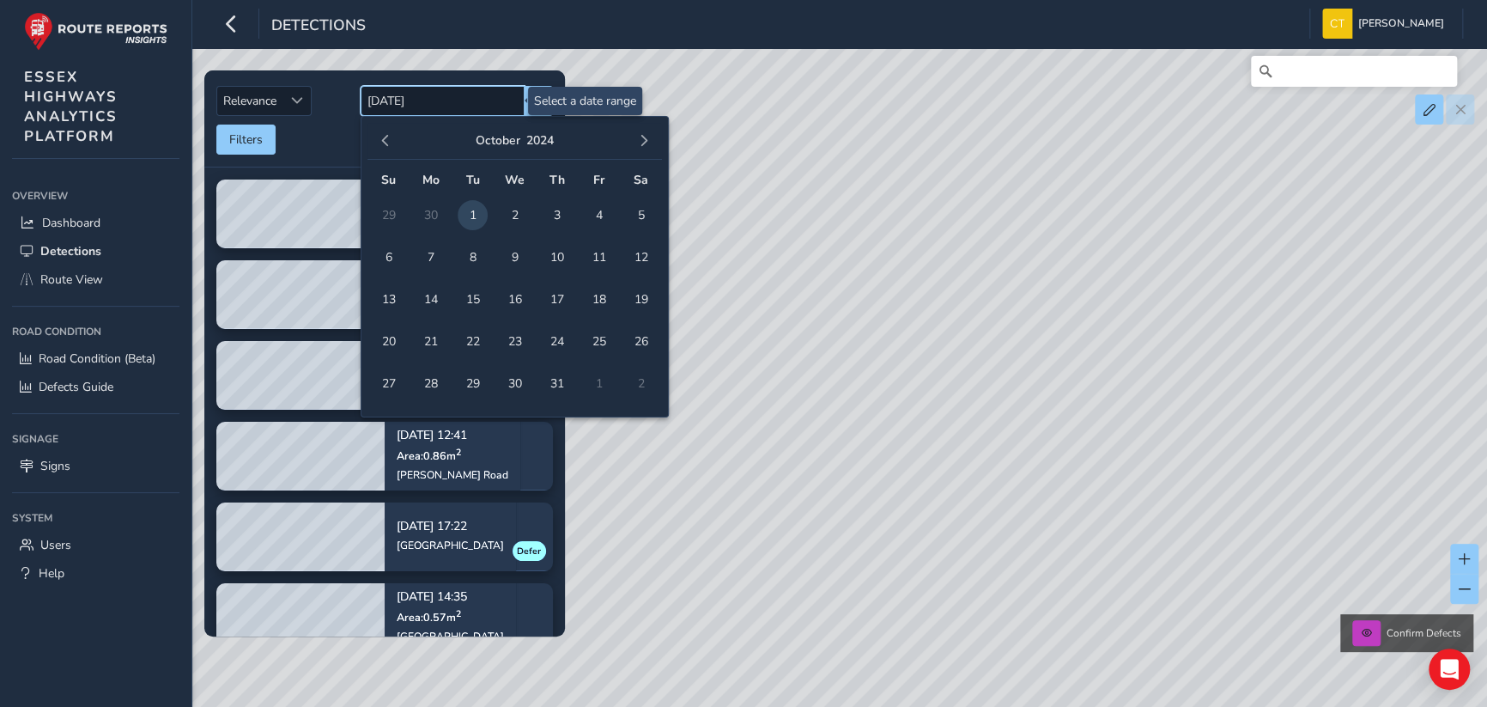
click at [490, 95] on input "01/10/2024" at bounding box center [443, 101] width 164 height 30
click at [648, 140] on span "button" at bounding box center [644, 141] width 12 height 12
click at [539, 268] on td "7" at bounding box center [557, 257] width 42 height 42
click at [548, 253] on span "7" at bounding box center [557, 257] width 30 height 30
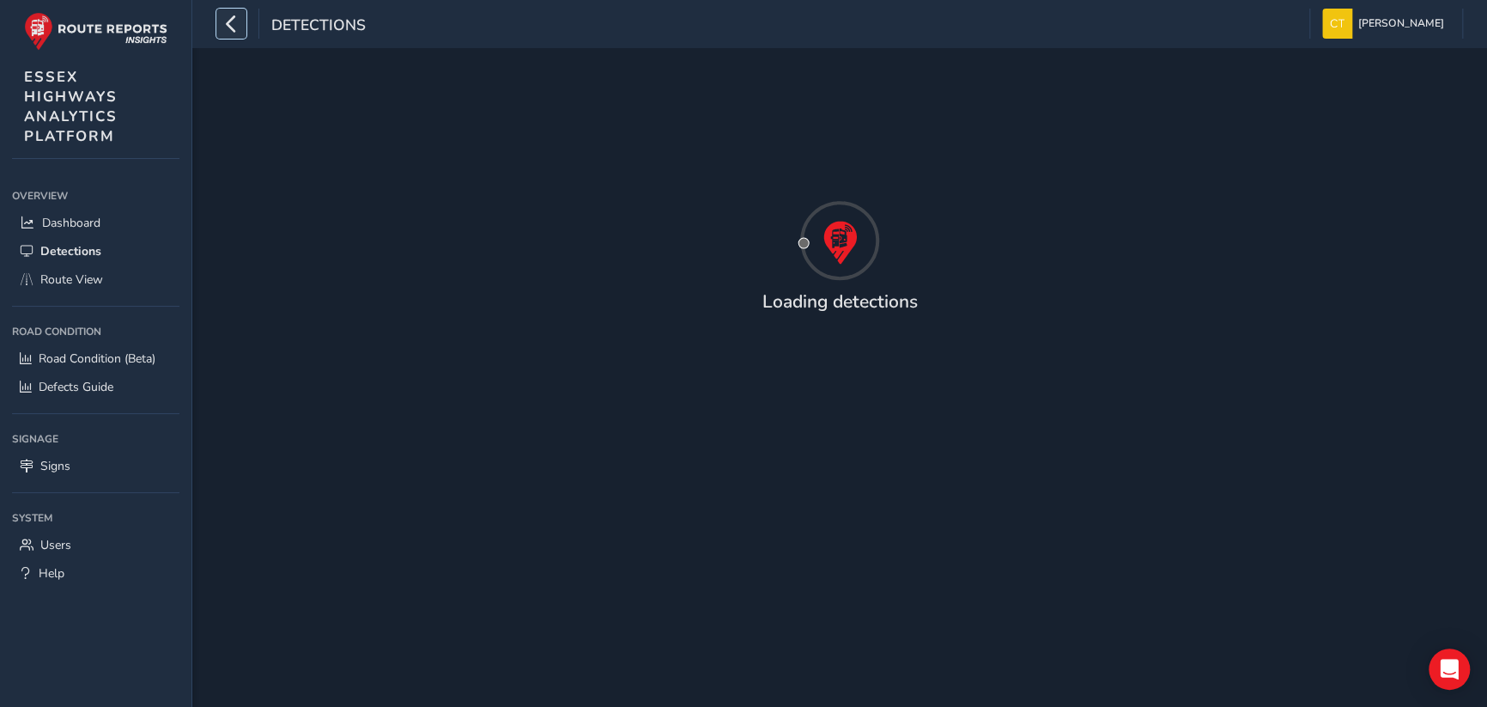
click at [234, 19] on icon "button" at bounding box center [231, 24] width 18 height 30
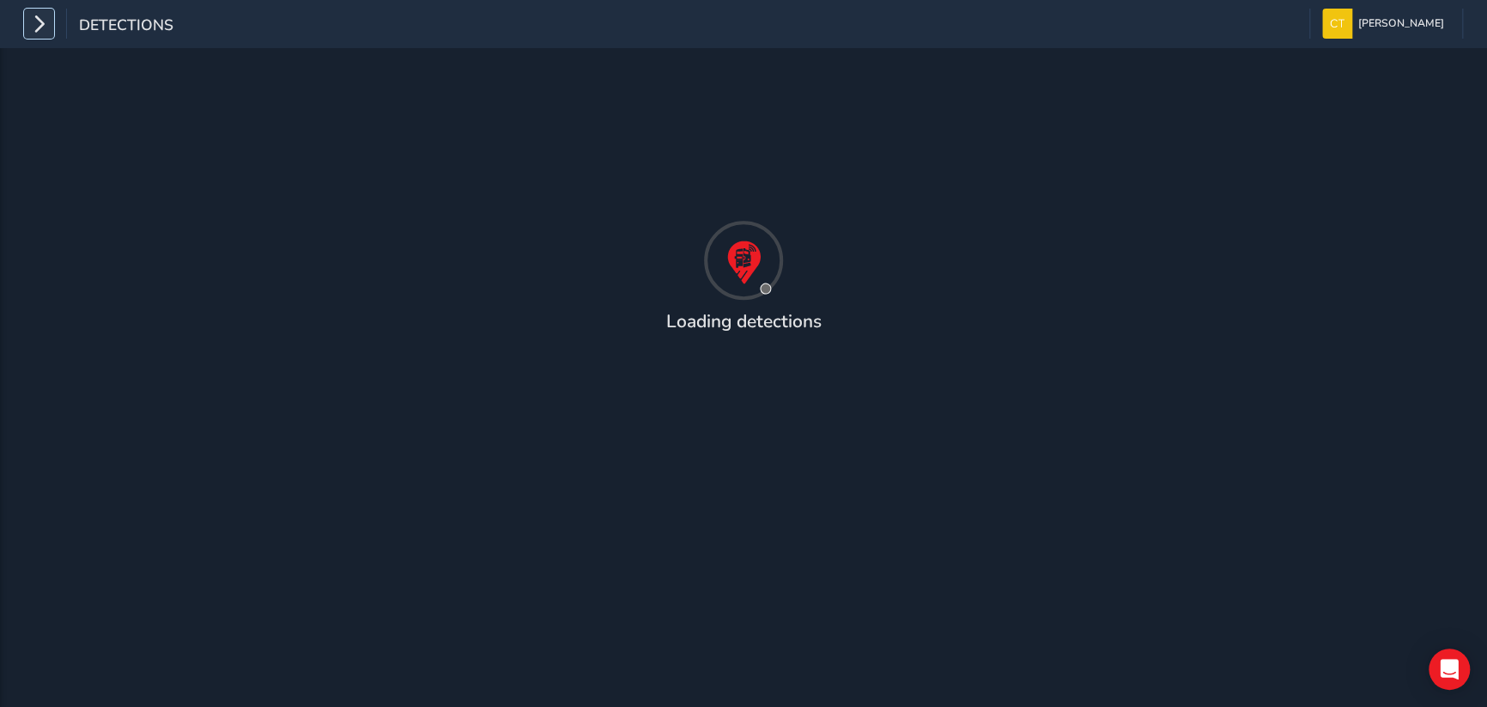
click at [36, 15] on icon "button" at bounding box center [39, 24] width 18 height 30
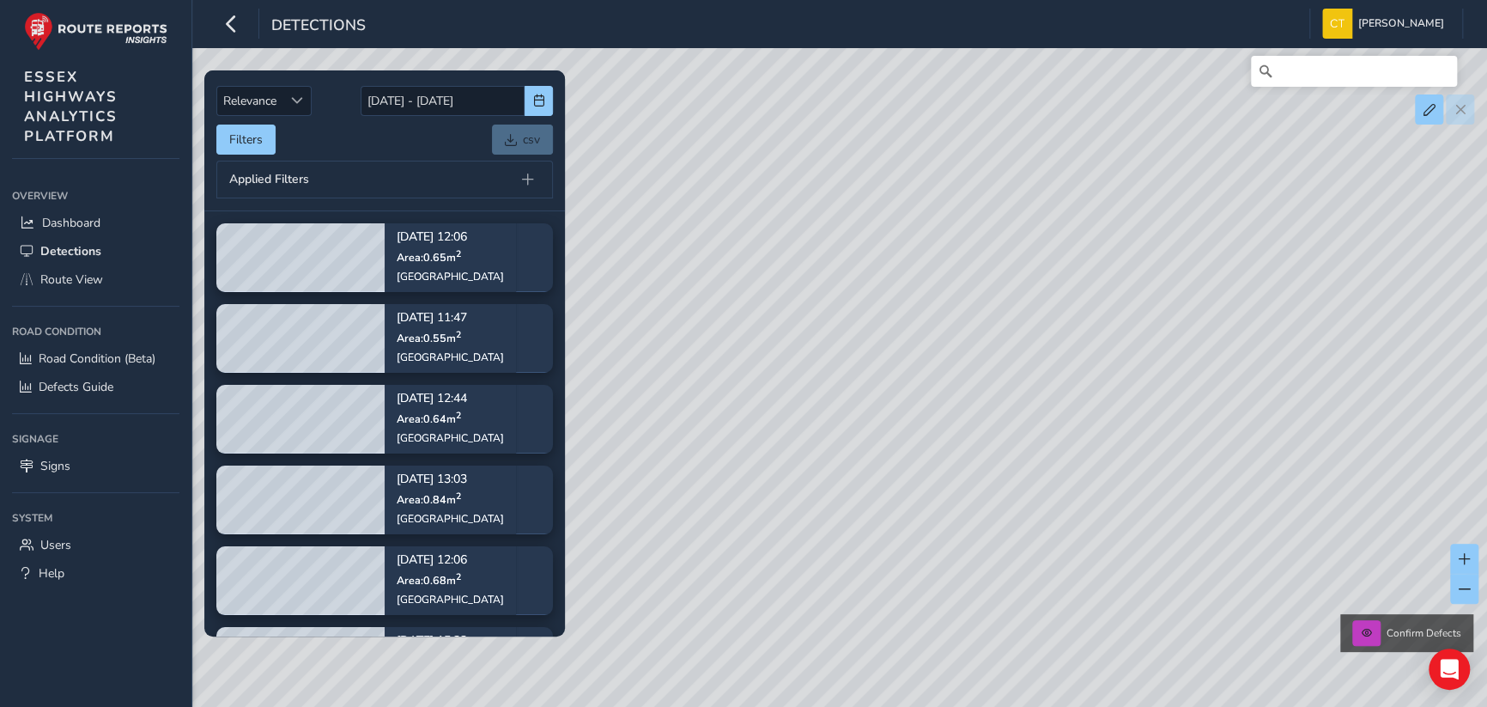
drag, startPoint x: 857, startPoint y: 483, endPoint x: 913, endPoint y: 372, distance: 124.8
click at [913, 372] on div "Confirm Defects" at bounding box center [743, 353] width 1487 height 707
drag, startPoint x: 719, startPoint y: 350, endPoint x: 1037, endPoint y: 380, distance: 320.0
click at [1037, 380] on div "Confirm Defects" at bounding box center [743, 353] width 1487 height 707
drag, startPoint x: 855, startPoint y: 362, endPoint x: 686, endPoint y: 399, distance: 173.3
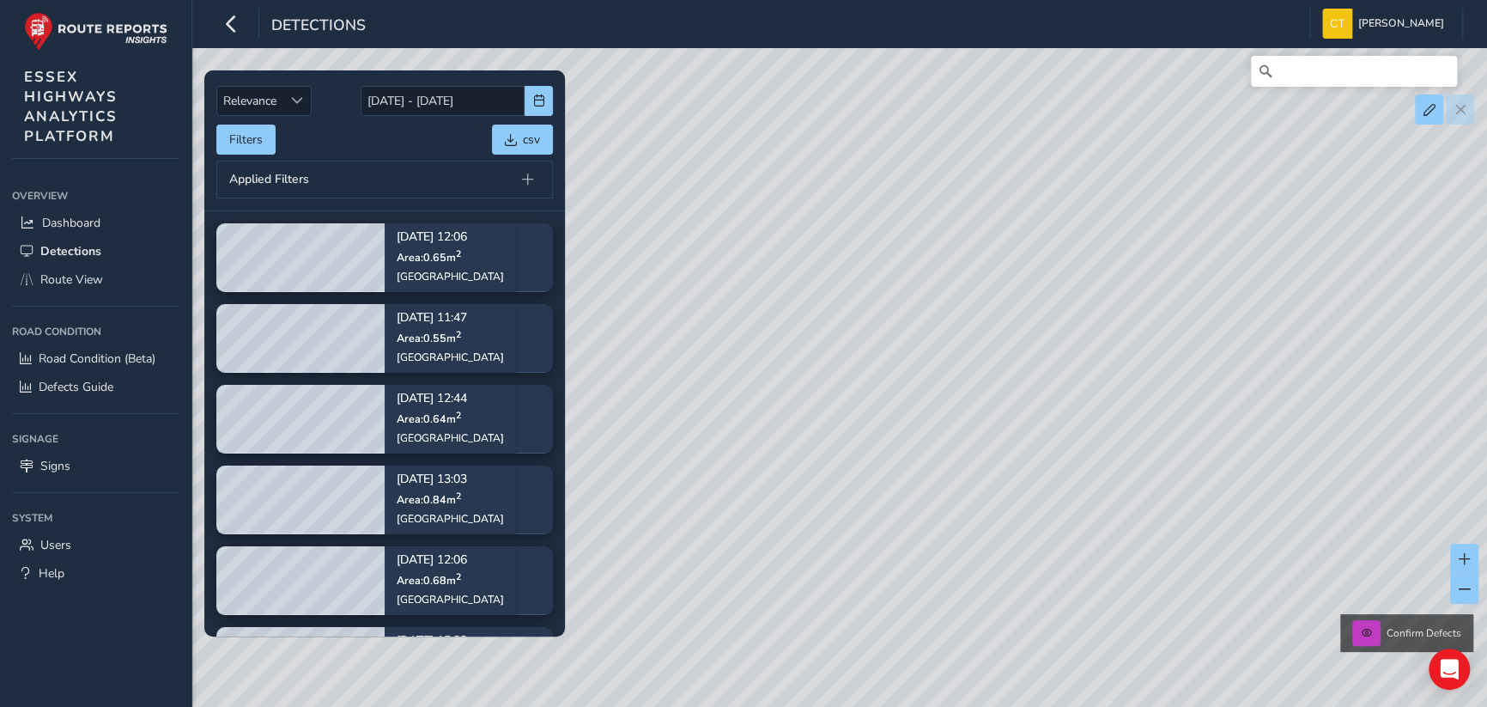
click at [686, 399] on div "Confirm Defects" at bounding box center [743, 353] width 1487 height 707
drag, startPoint x: 822, startPoint y: 398, endPoint x: 771, endPoint y: 424, distance: 56.8
click at [771, 424] on div "Confirm Defects" at bounding box center [743, 353] width 1487 height 707
drag, startPoint x: 910, startPoint y: 378, endPoint x: 784, endPoint y: 447, distance: 144.1
click at [776, 453] on div "Confirm Defects" at bounding box center [743, 353] width 1487 height 707
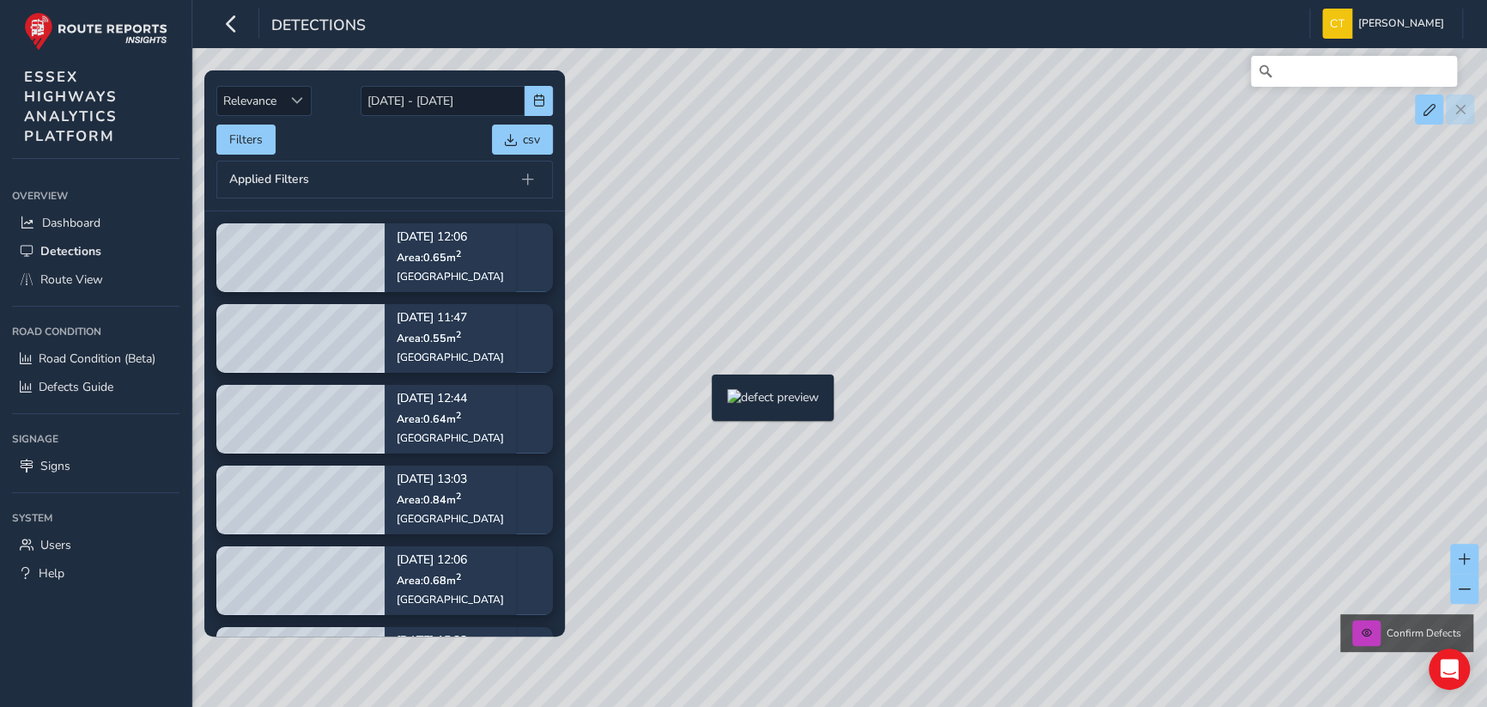
click at [702, 402] on div "Confirm Defects" at bounding box center [743, 353] width 1487 height 707
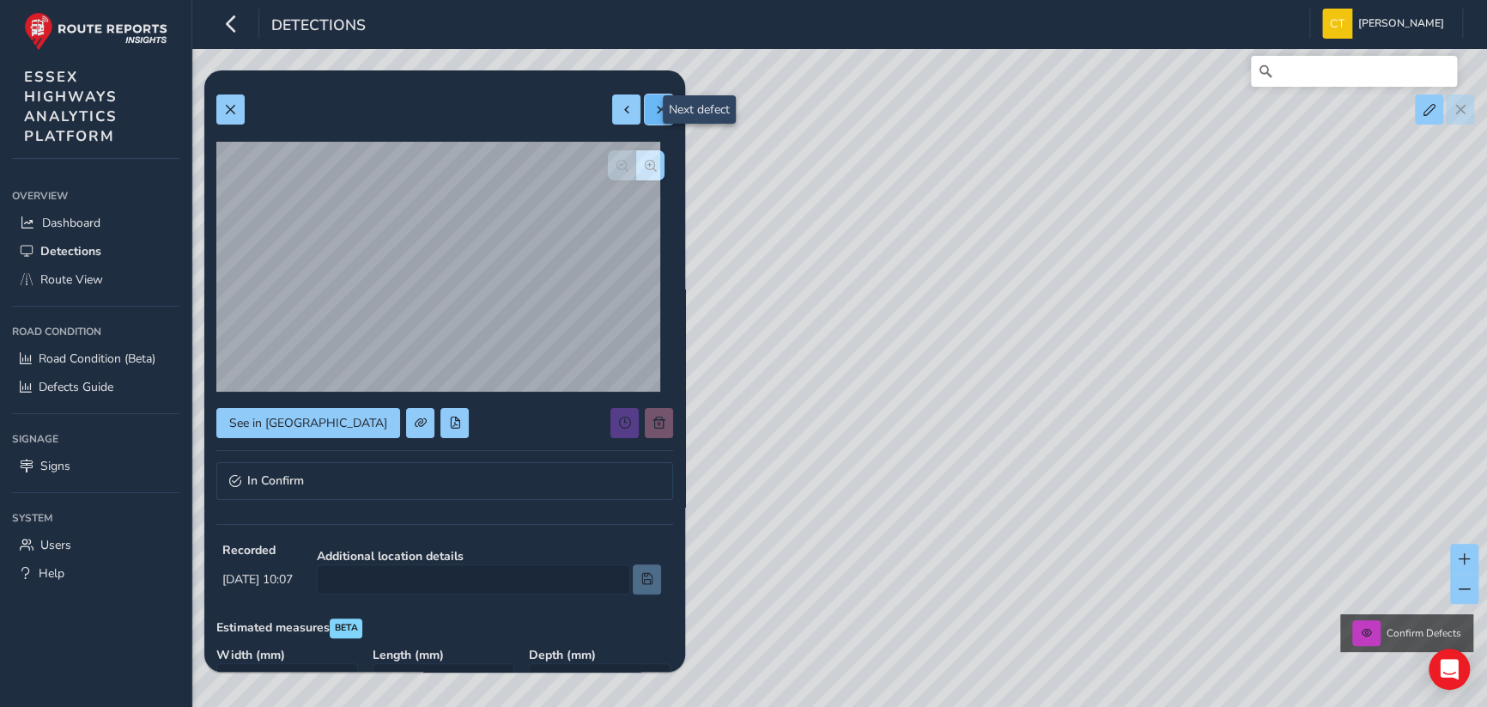
click at [654, 104] on span at bounding box center [660, 110] width 12 height 12
type input "600"
type input "1750"
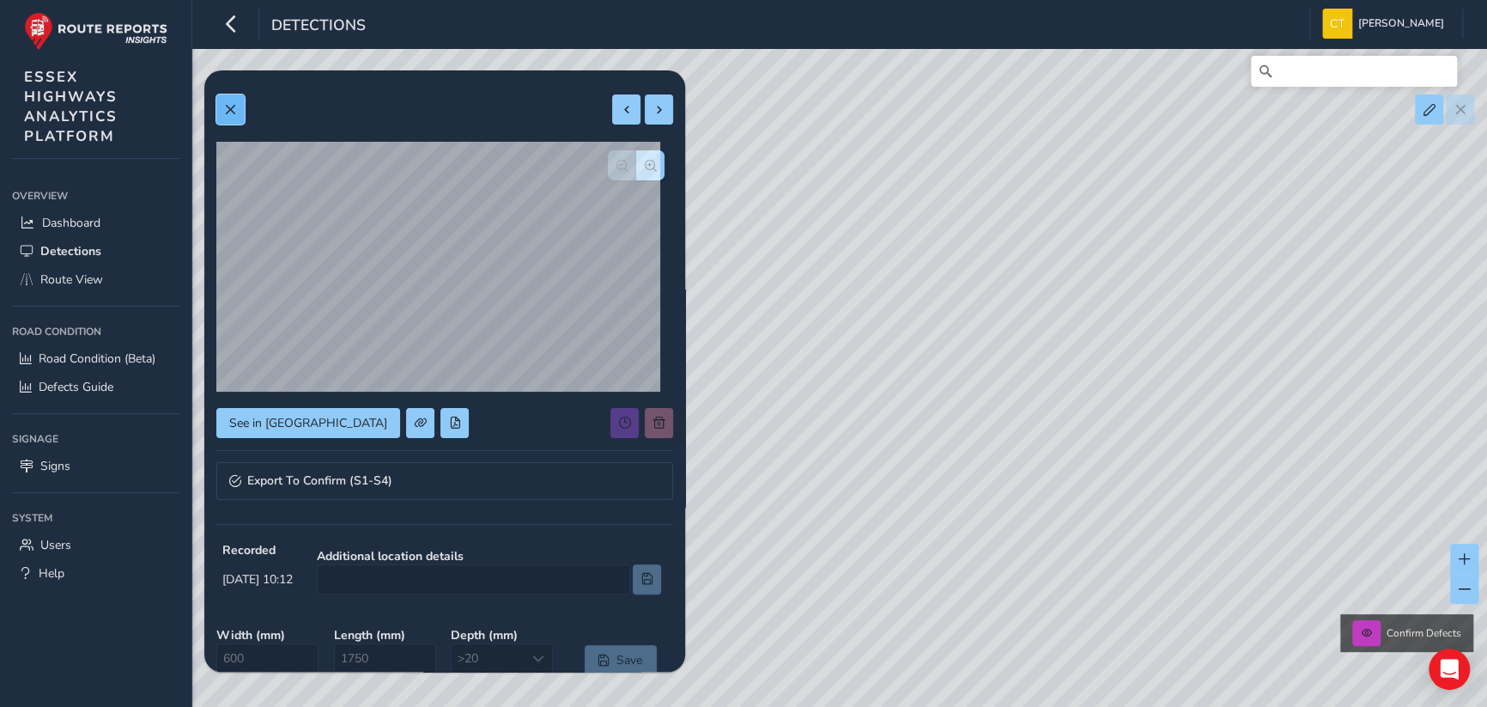
click at [221, 108] on button at bounding box center [230, 109] width 28 height 30
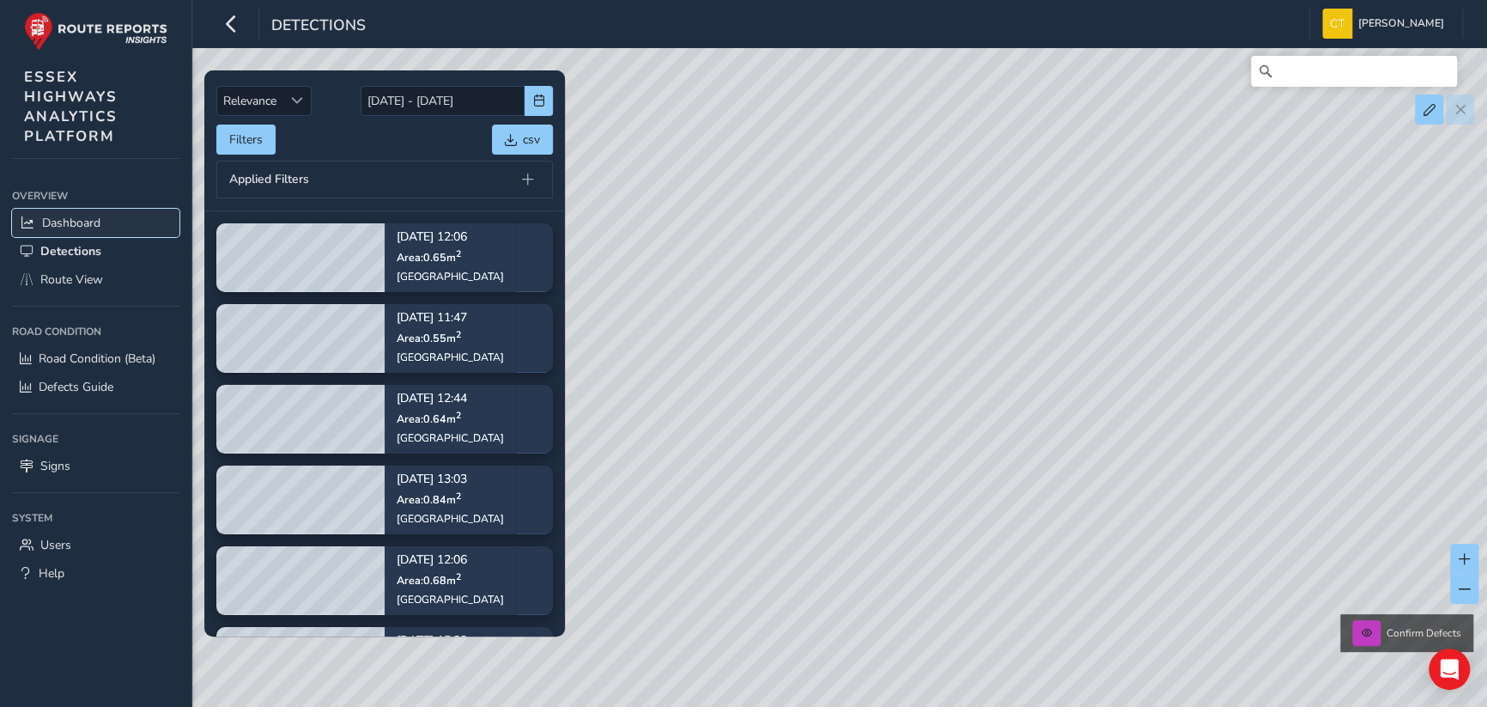
click at [70, 216] on span "Dashboard" at bounding box center [71, 223] width 58 height 16
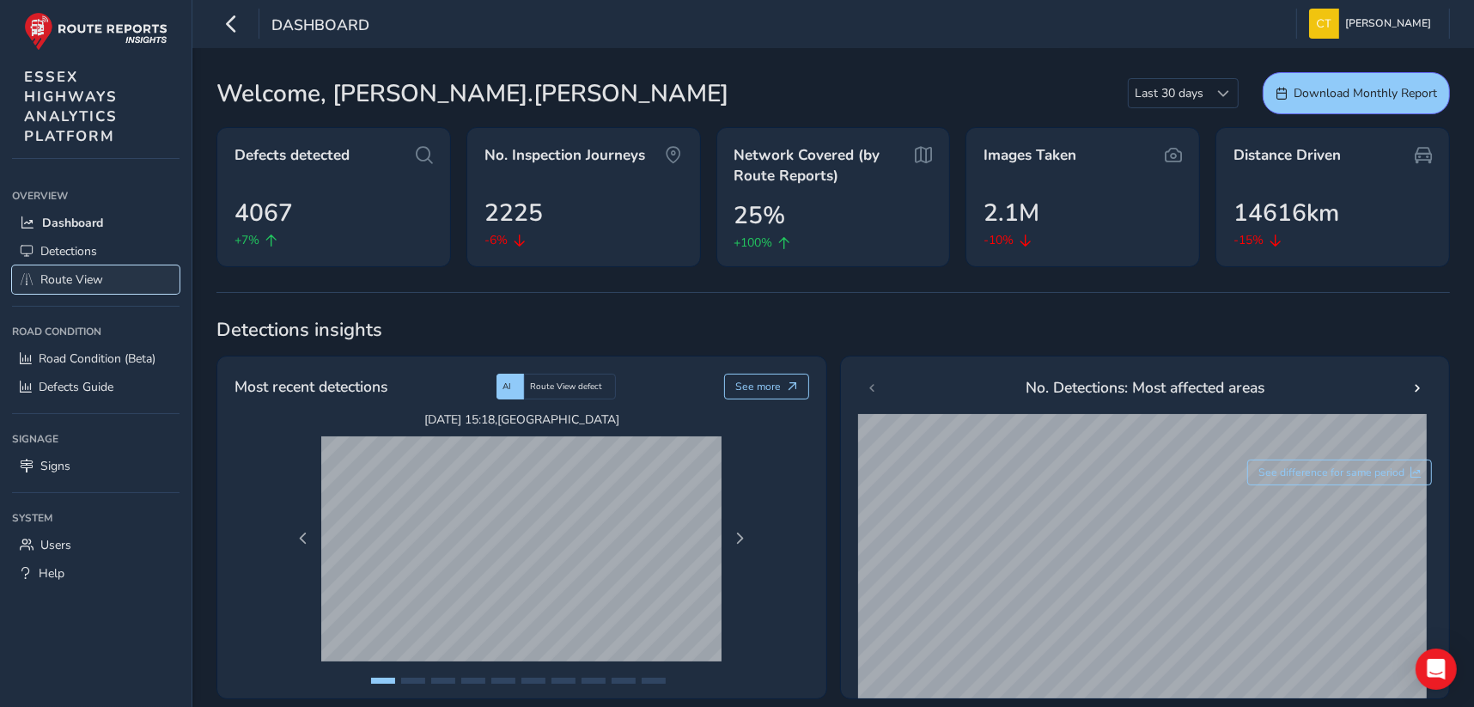
click at [70, 277] on span "Route View" at bounding box center [71, 279] width 63 height 16
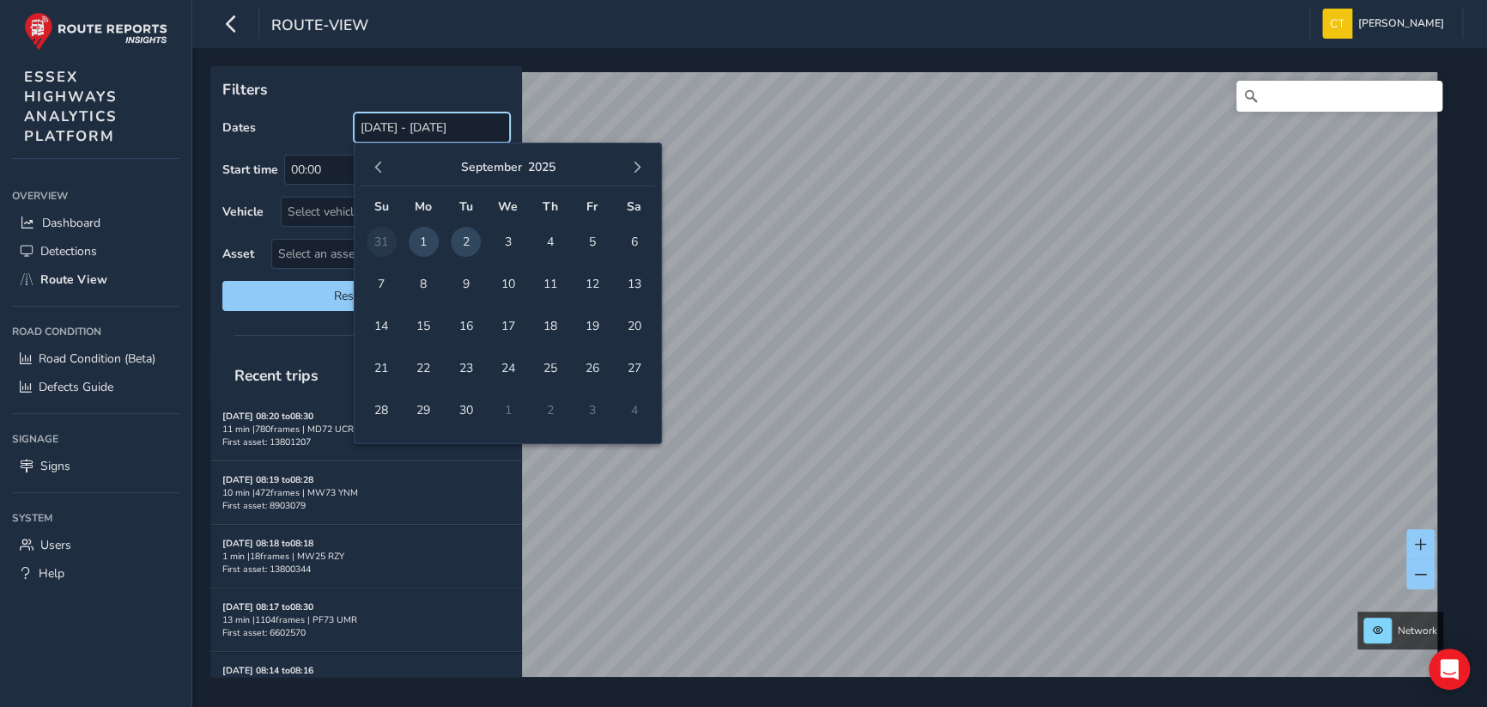
click at [423, 126] on input "[DATE] - [DATE]" at bounding box center [432, 127] width 156 height 30
click at [380, 161] on span "button" at bounding box center [379, 167] width 12 height 12
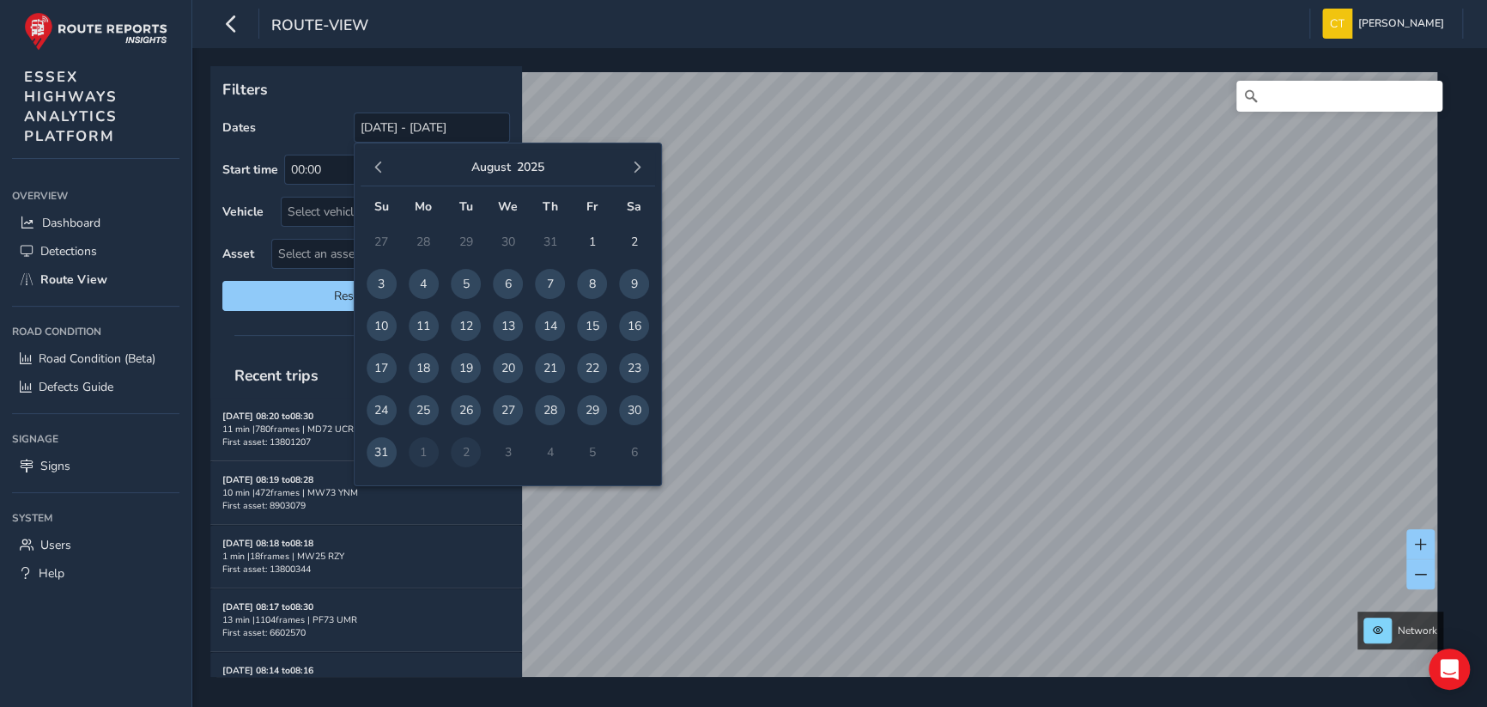
click at [380, 161] on span "button" at bounding box center [379, 167] width 12 height 12
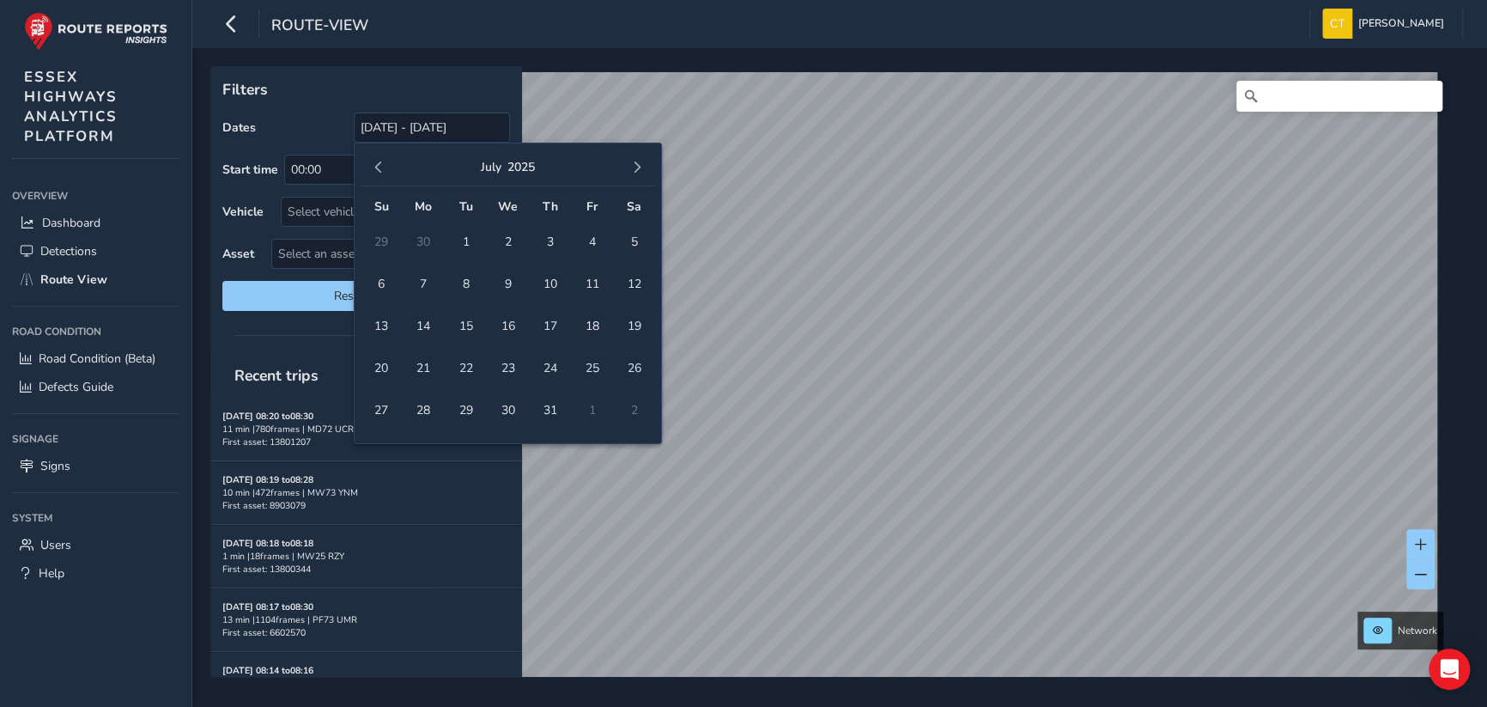
click at [380, 161] on span "button" at bounding box center [379, 167] width 12 height 12
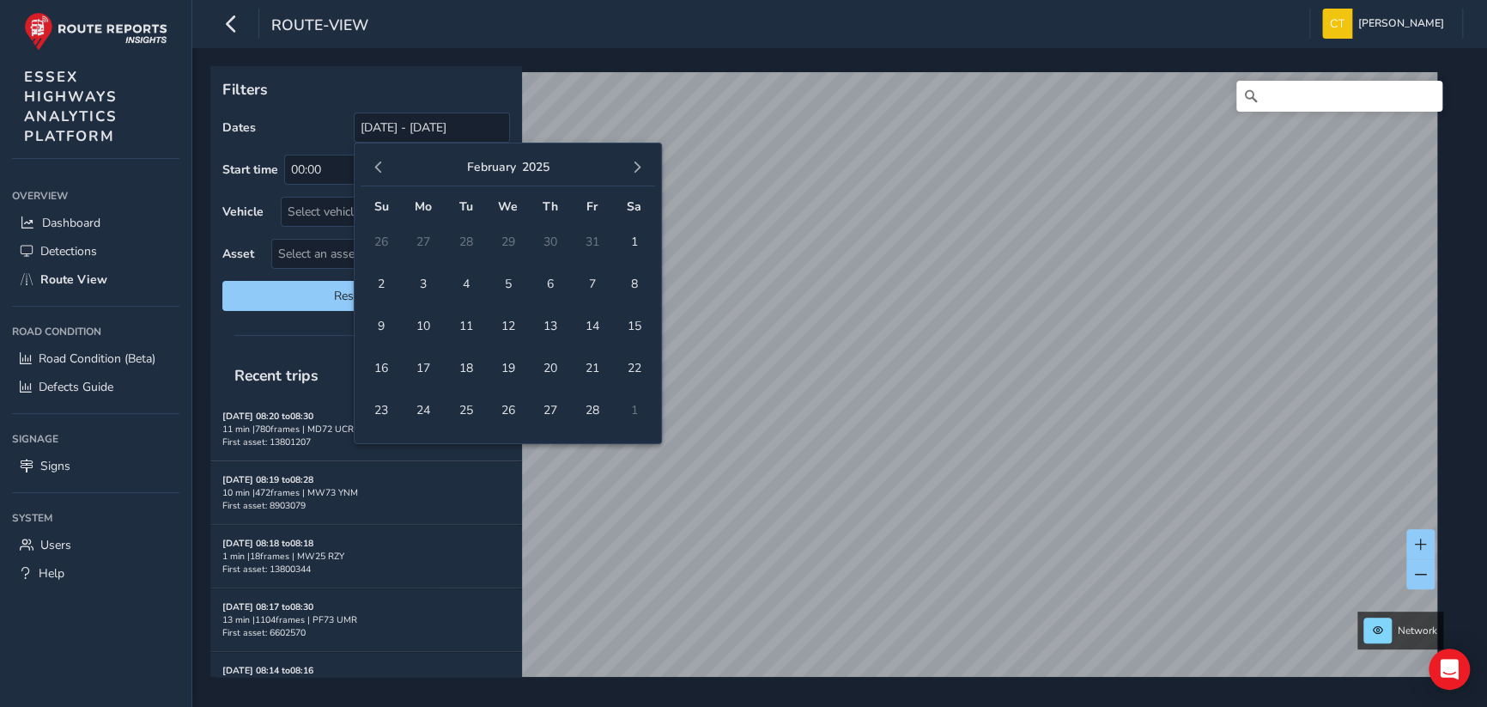
click at [380, 161] on span "button" at bounding box center [379, 167] width 12 height 12
click at [466, 240] on span "1" at bounding box center [466, 242] width 30 height 30
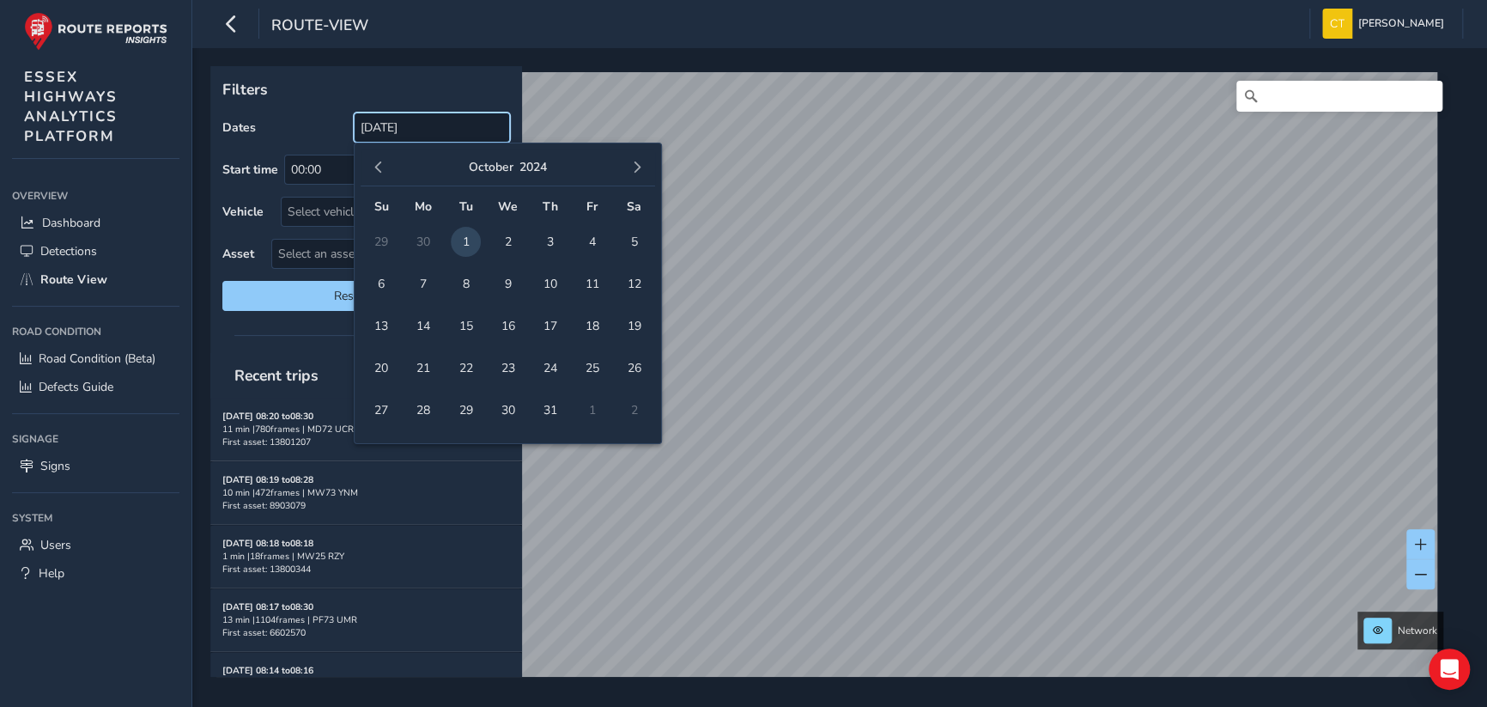
click at [468, 129] on input "01/10/2024" at bounding box center [432, 127] width 156 height 30
click at [639, 162] on span "button" at bounding box center [637, 167] width 12 height 12
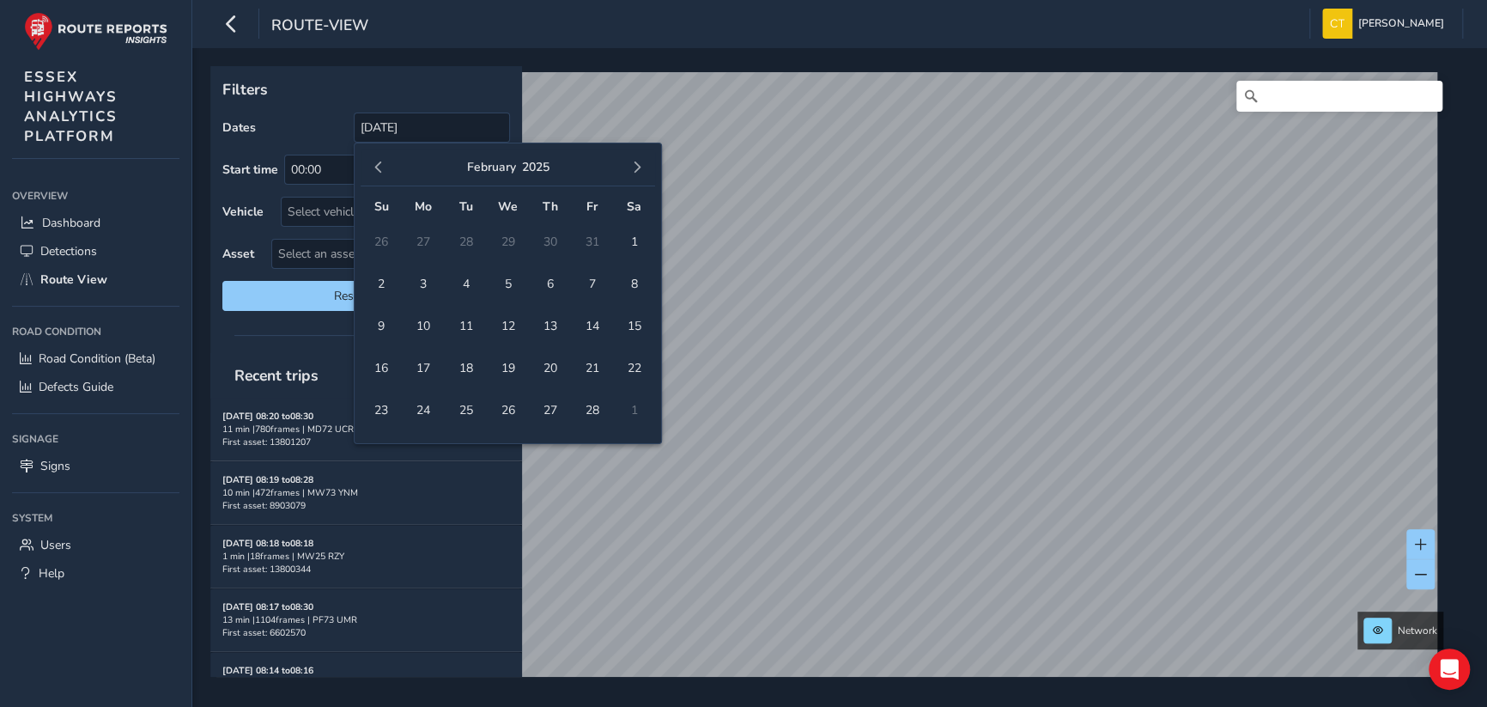
click at [639, 162] on span "button" at bounding box center [637, 167] width 12 height 12
click at [638, 162] on span "button" at bounding box center [637, 167] width 12 height 12
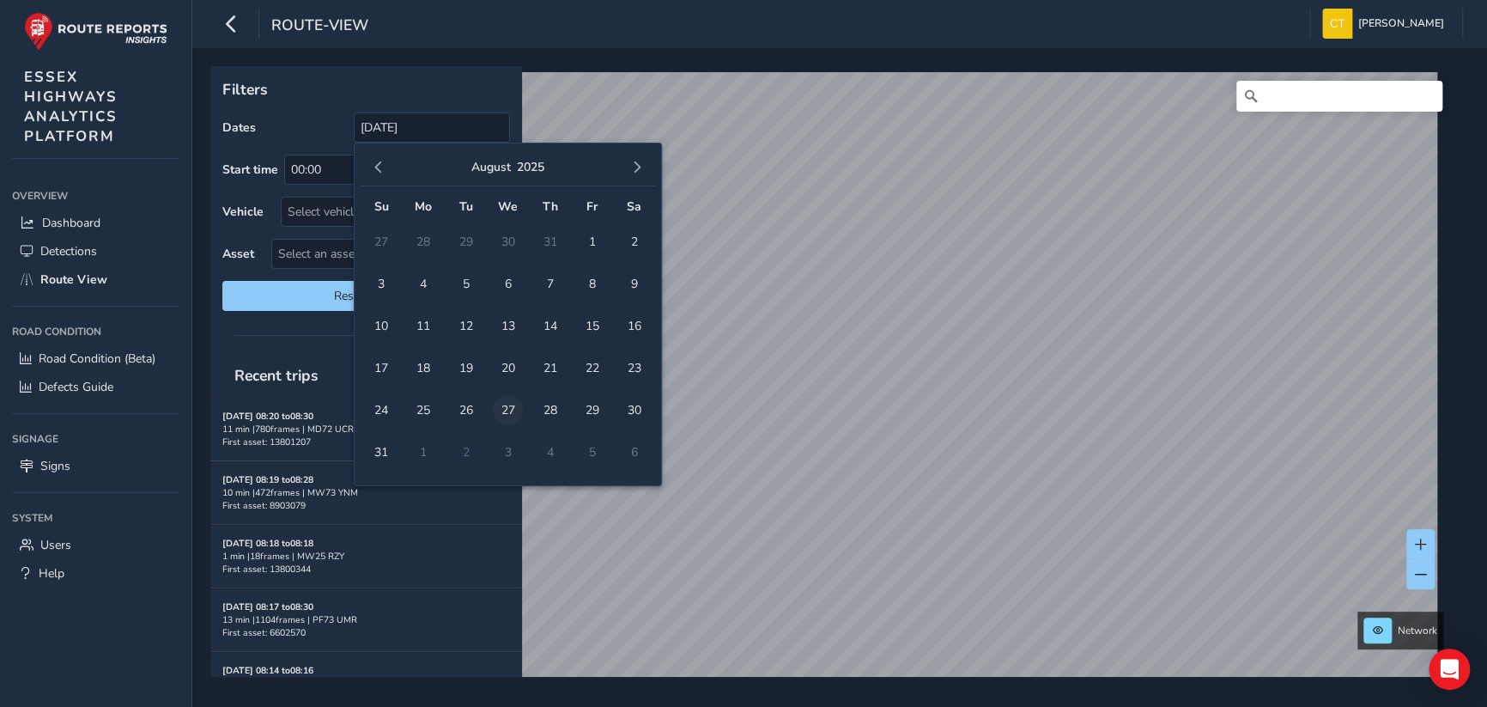
click at [502, 404] on span "27" at bounding box center [508, 410] width 30 height 30
type input "01/10/2024 - 27/08/2025"
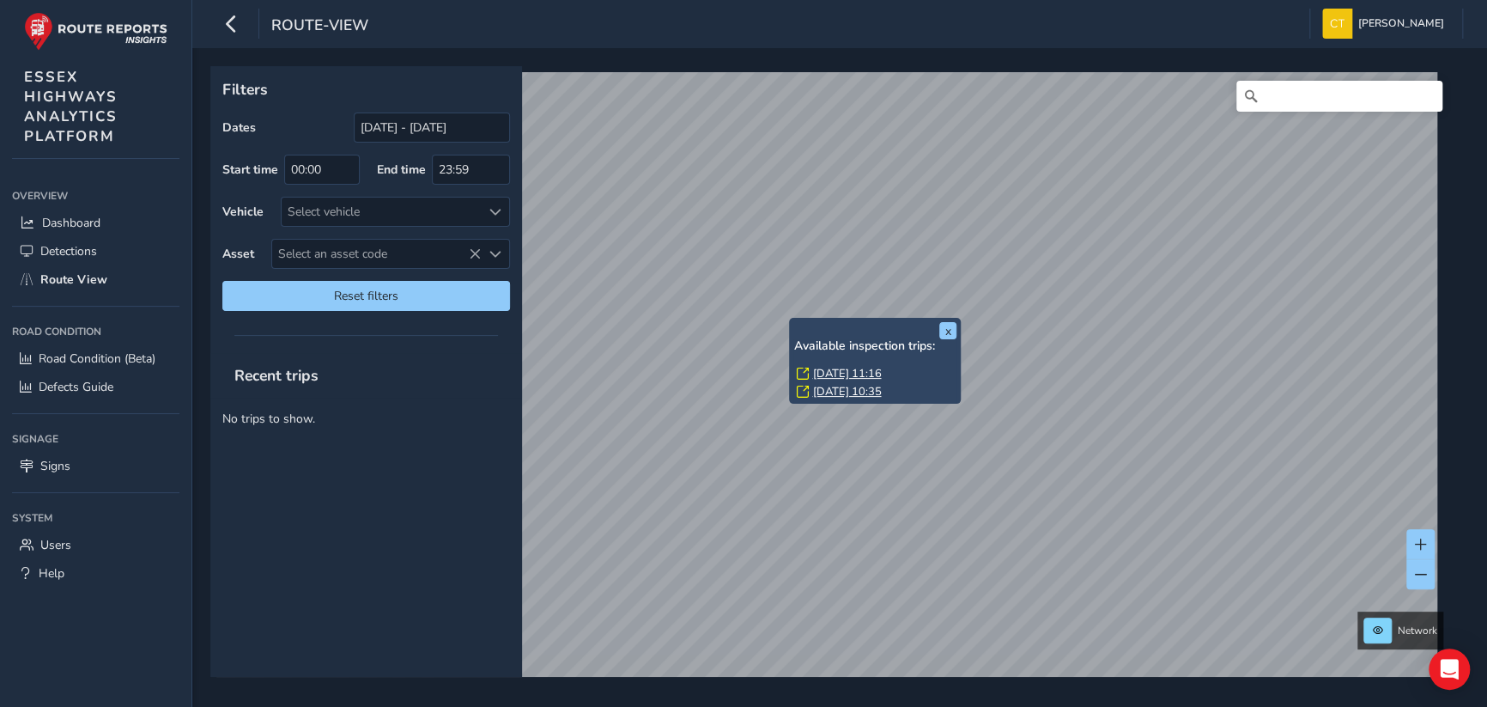
click at [826, 372] on link "Fri, 11 Jul, 11:16" at bounding box center [846, 373] width 69 height 15
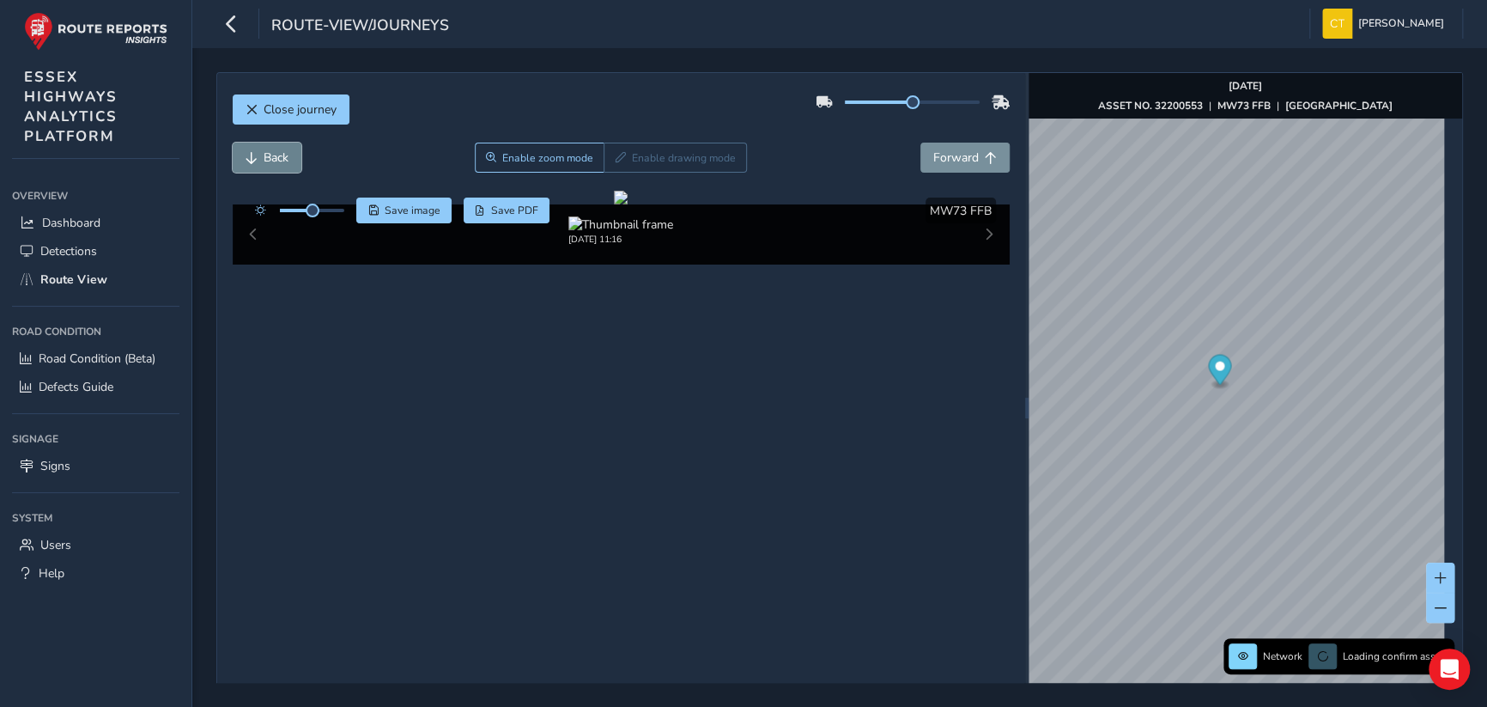
click at [278, 152] on span "Back" at bounding box center [276, 157] width 25 height 16
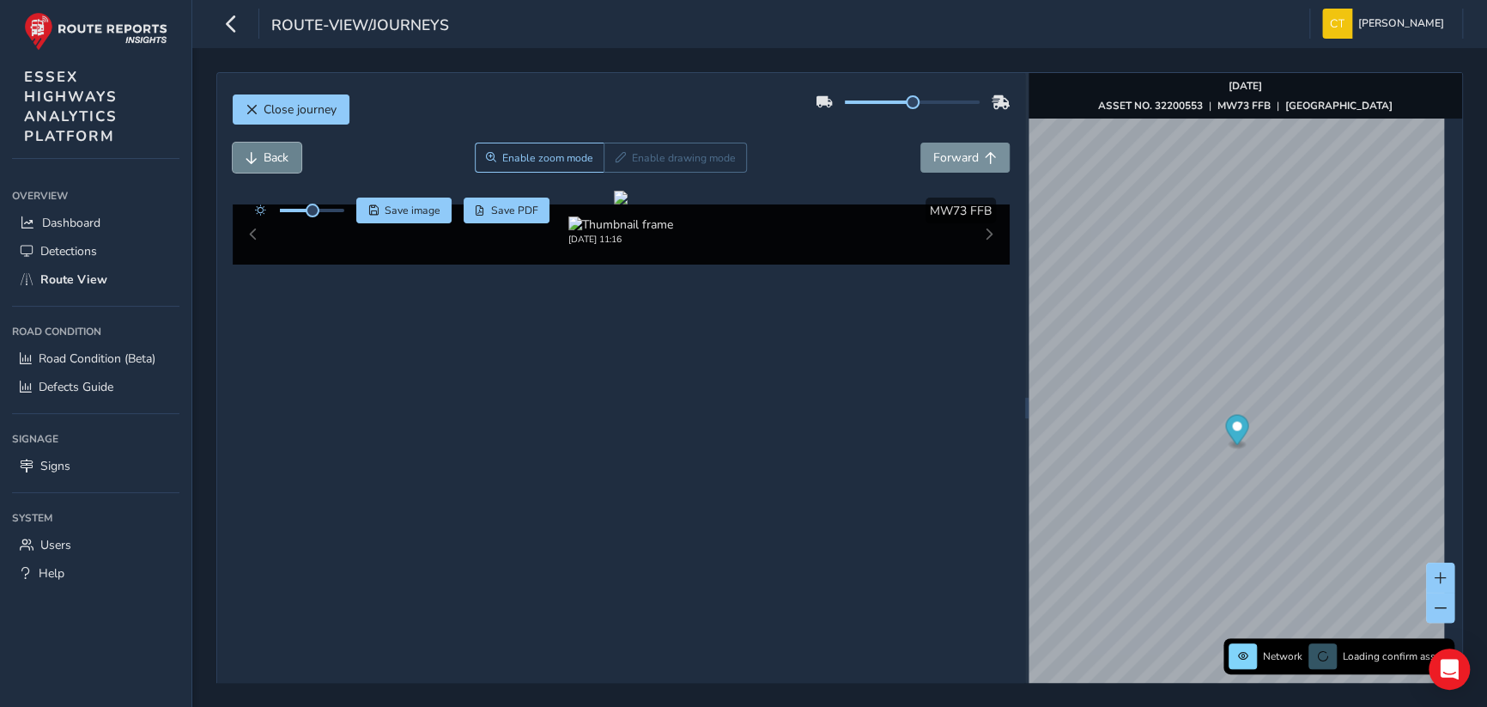
click at [278, 152] on span "Back" at bounding box center [276, 157] width 25 height 16
click at [961, 155] on span "Forward" at bounding box center [956, 157] width 46 height 16
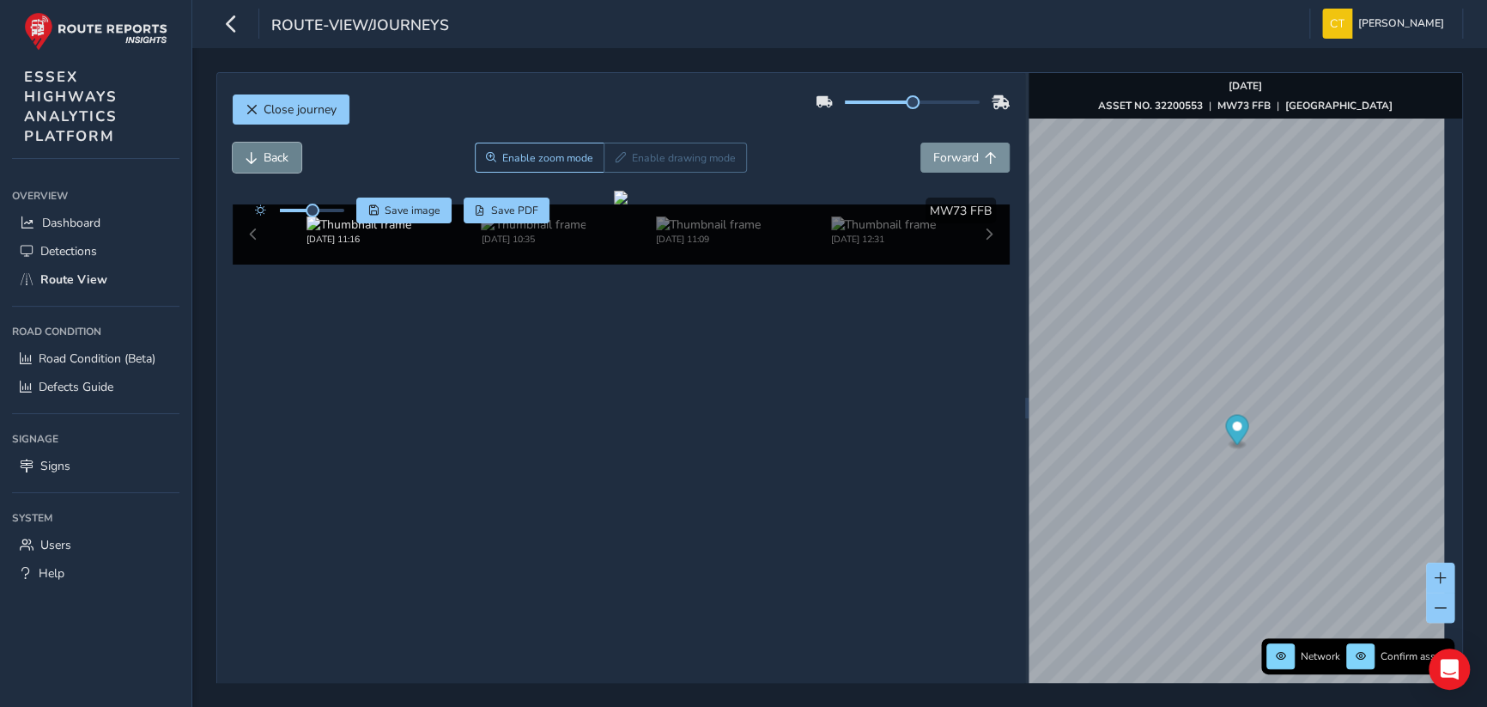
click at [282, 156] on span "Back" at bounding box center [276, 157] width 25 height 16
